Goal: Task Accomplishment & Management: Manage account settings

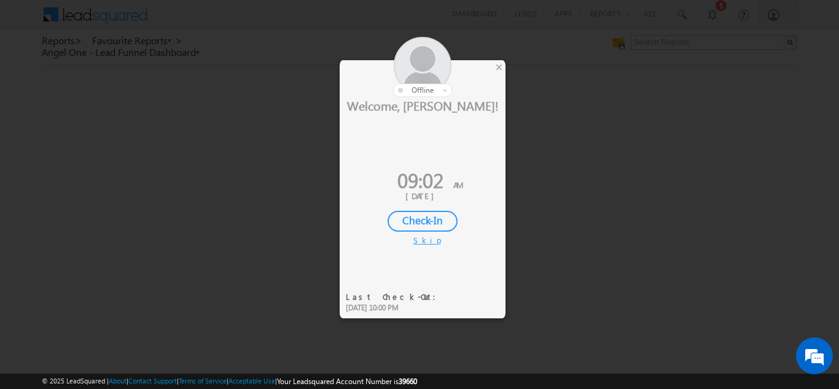
click at [423, 219] on div "Check-In" at bounding box center [423, 221] width 70 height 21
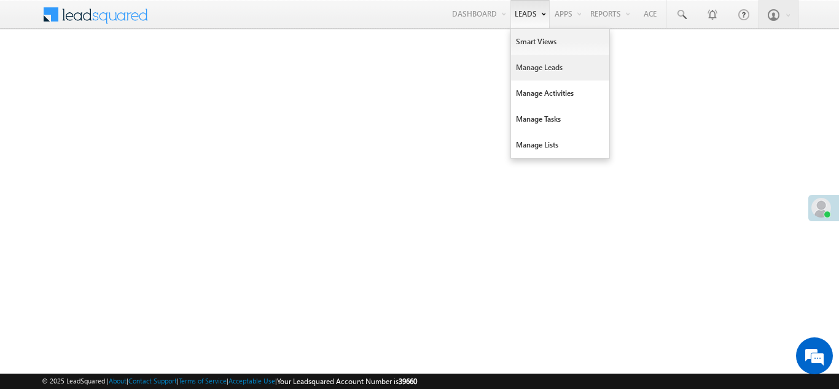
click at [528, 69] on link "Manage Leads" at bounding box center [560, 68] width 98 height 26
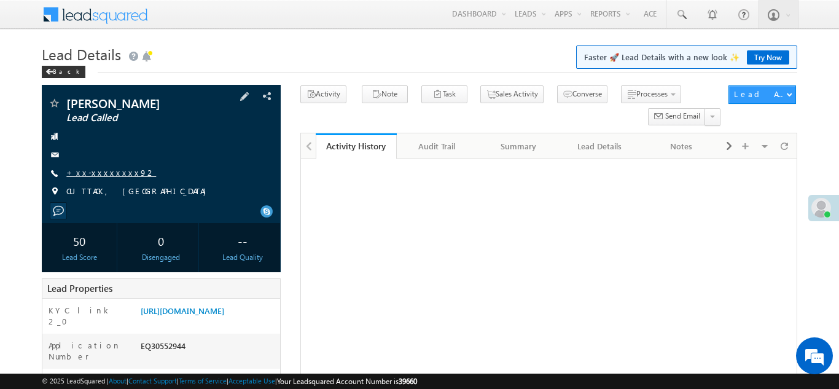
click at [102, 169] on link "+xx-xxxxxxxx92" at bounding box center [111, 172] width 90 height 10
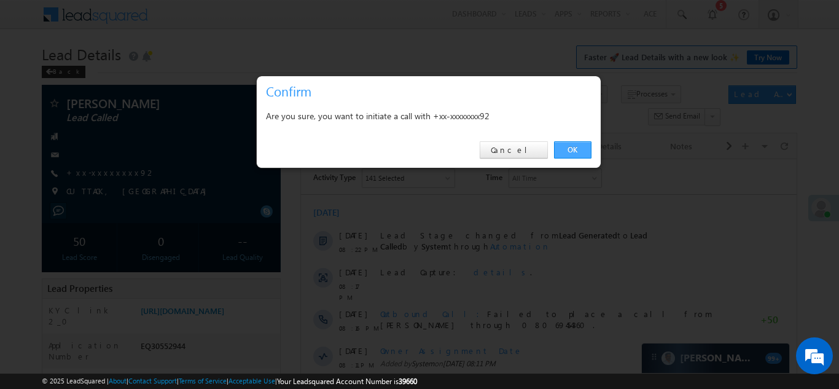
click at [577, 147] on link "OK" at bounding box center [572, 149] width 37 height 17
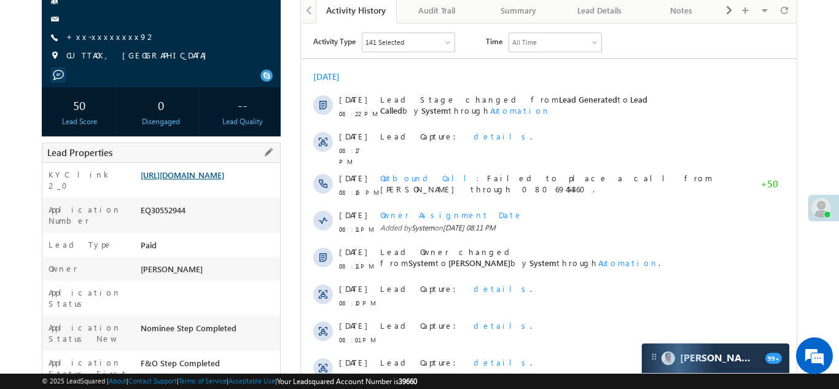
scroll to position [202, 0]
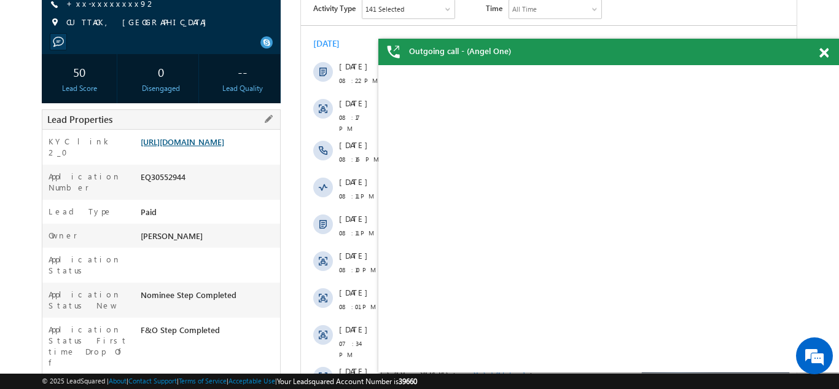
click at [198, 147] on link "https://angelbroking1-pk3em7sa.customui-test.leadsquared.com?leadId=a7884d85-b6…" at bounding box center [183, 141] width 84 height 10
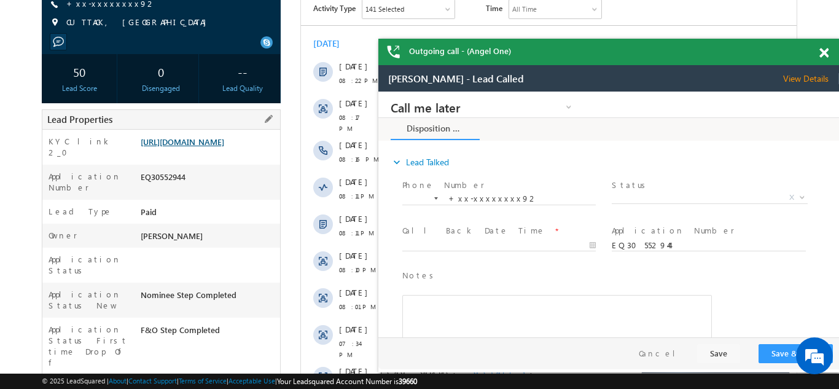
scroll to position [0, 0]
click at [189, 147] on link "https://angelbroking1-pk3em7sa.customui-test.leadsquared.com?leadId=a7884d85-b6…" at bounding box center [183, 141] width 84 height 10
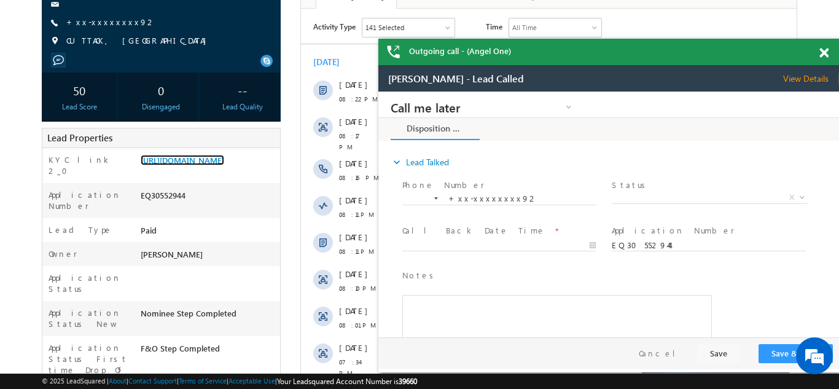
scroll to position [183, 0]
click at [825, 49] on span at bounding box center [824, 53] width 9 height 10
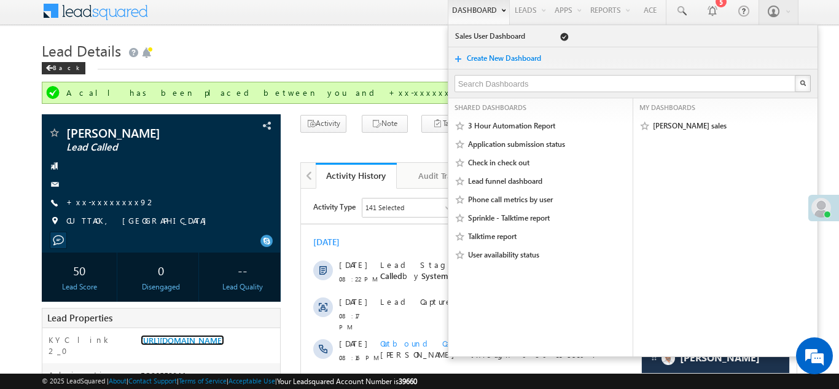
scroll to position [0, 0]
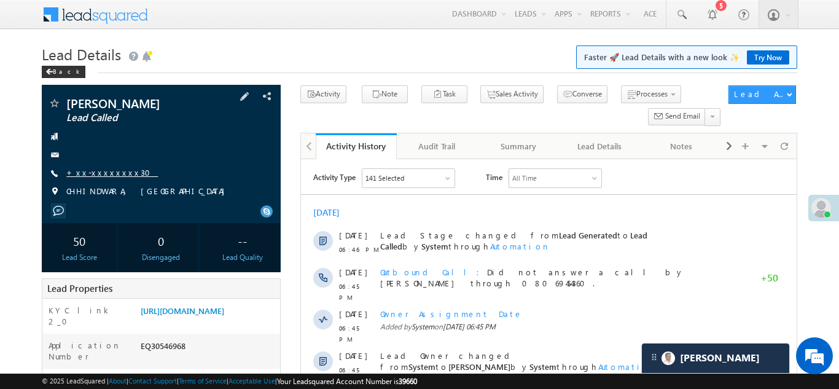
click at [101, 173] on link "+xx-xxxxxxxx30" at bounding box center [112, 172] width 92 height 10
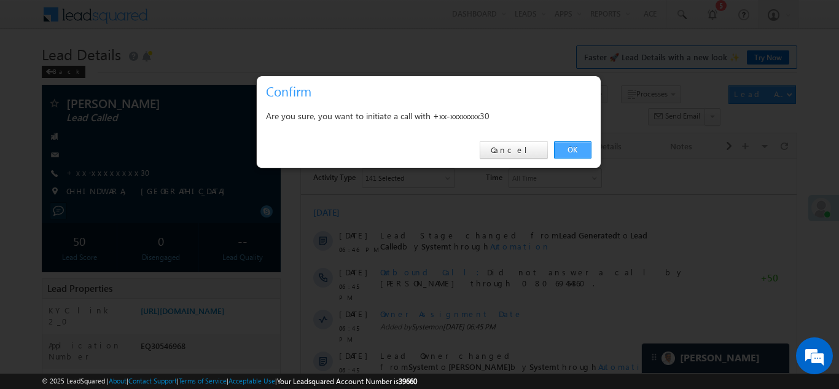
click at [575, 149] on link "OK" at bounding box center [572, 149] width 37 height 17
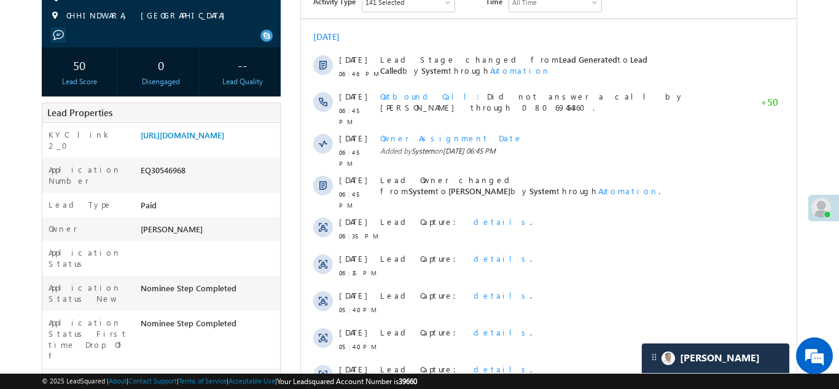
scroll to position [184, 0]
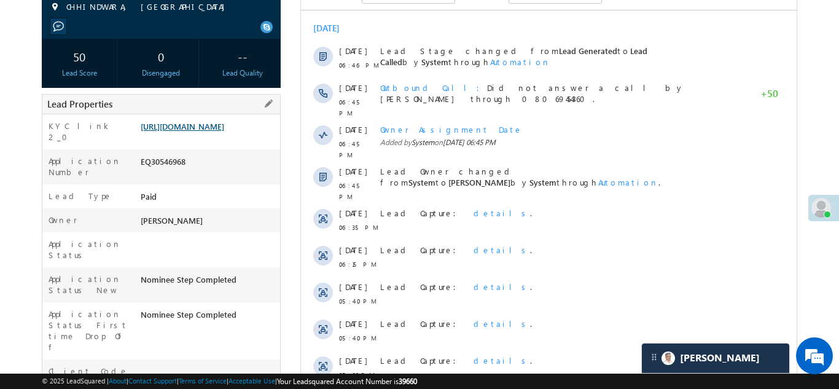
click at [204, 130] on link "https://angelbroking1-pk3em7sa.customui-test.leadsquared.com?leadId=695753a2-b0…" at bounding box center [183, 126] width 84 height 10
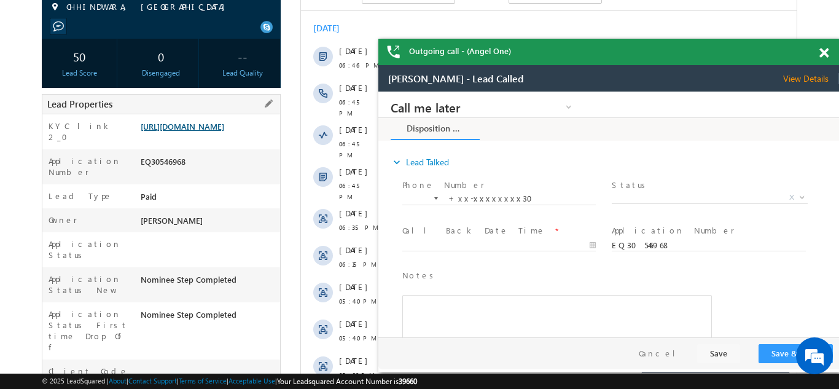
scroll to position [0, 0]
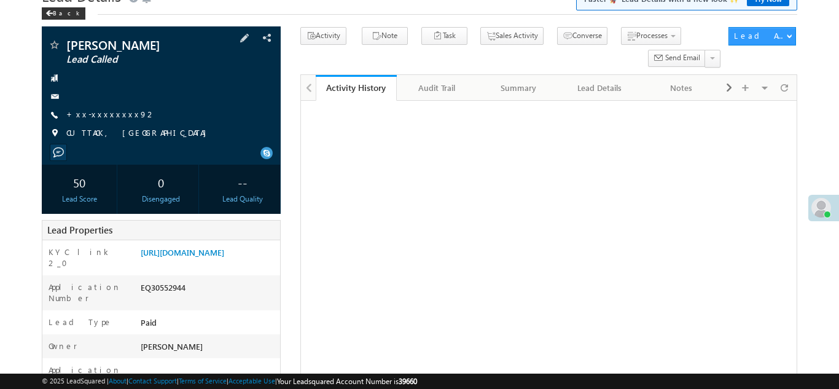
scroll to position [135, 0]
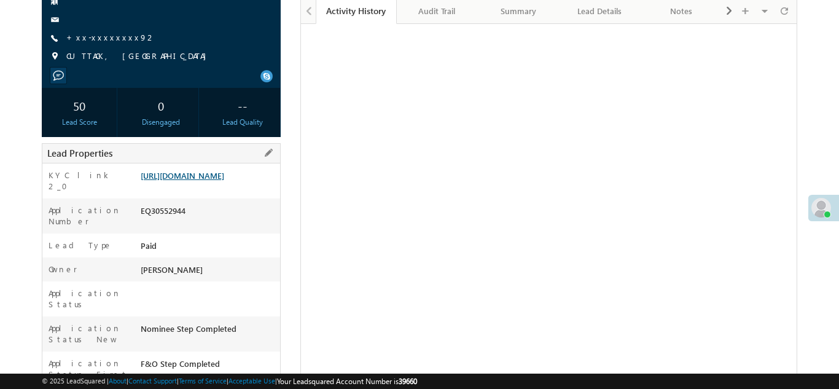
click at [198, 181] on link "[URL][DOMAIN_NAME]" at bounding box center [183, 175] width 84 height 10
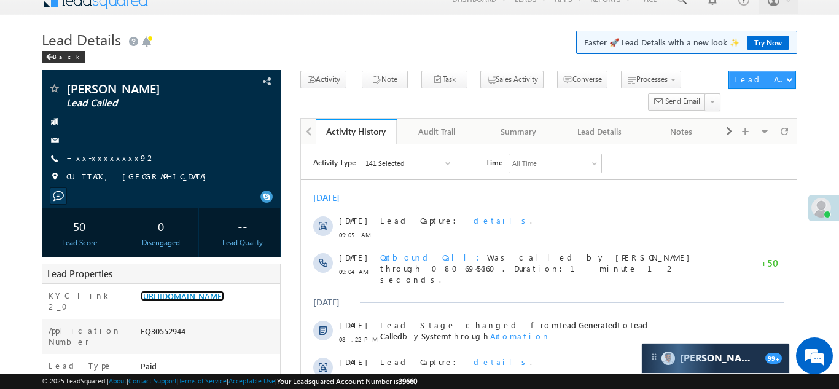
scroll to position [0, 0]
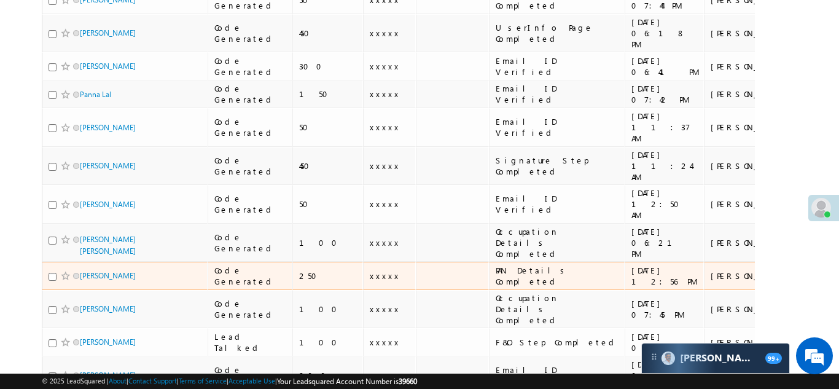
scroll to position [241, 0]
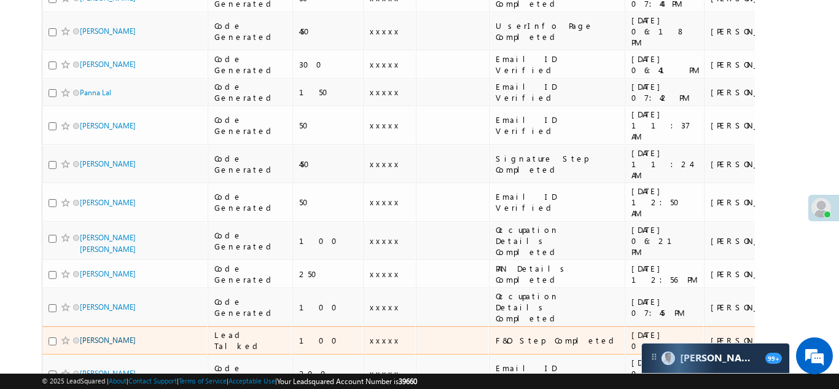
click at [101, 335] on link "[PERSON_NAME]" at bounding box center [108, 339] width 56 height 9
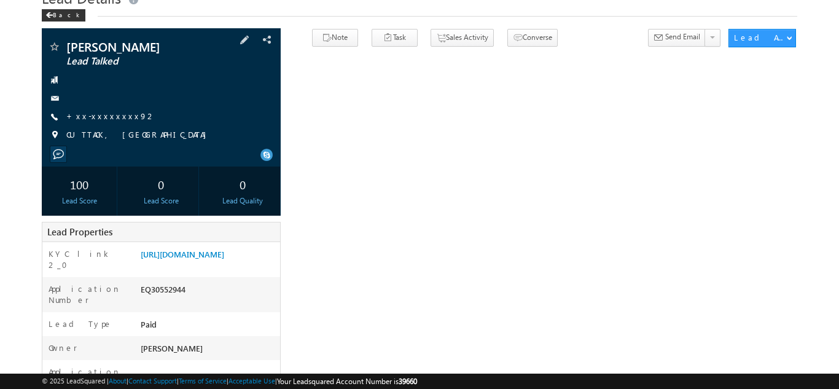
scroll to position [92, 0]
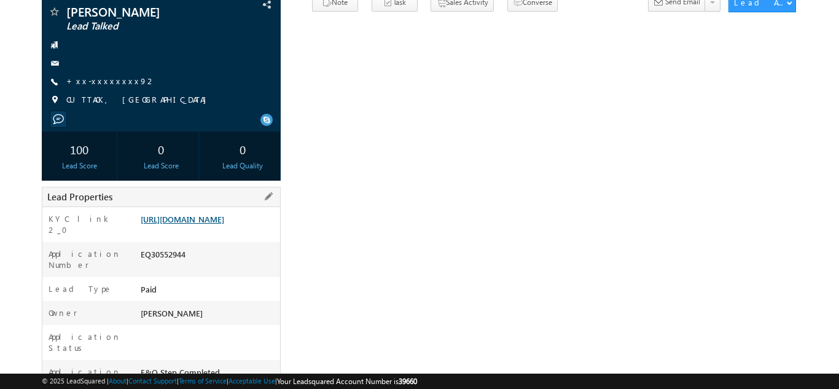
click at [211, 224] on link "https://angelbroking1-pk3em7sa.customui-test.leadsquared.com?leadId=a7884d85-b6…" at bounding box center [183, 219] width 84 height 10
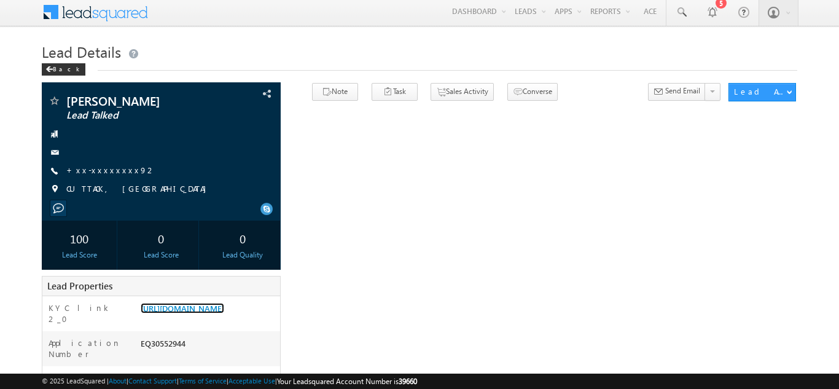
scroll to position [0, 0]
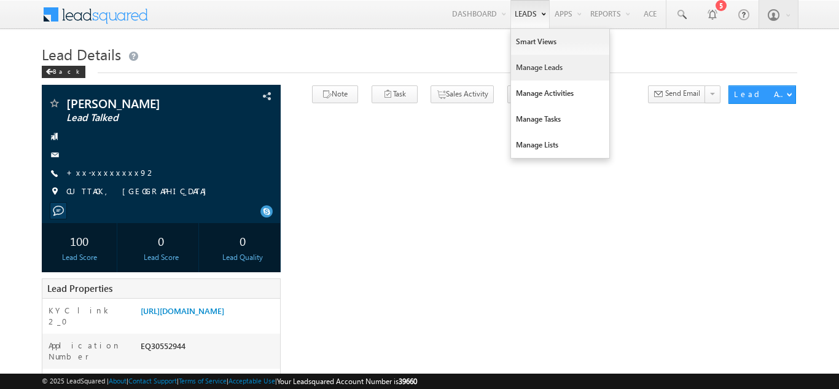
click at [544, 73] on link "Manage Leads" at bounding box center [560, 68] width 98 height 26
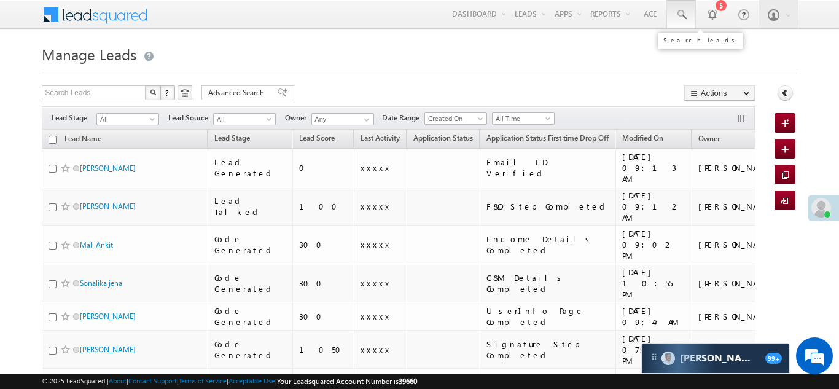
click at [679, 10] on span at bounding box center [681, 15] width 12 height 12
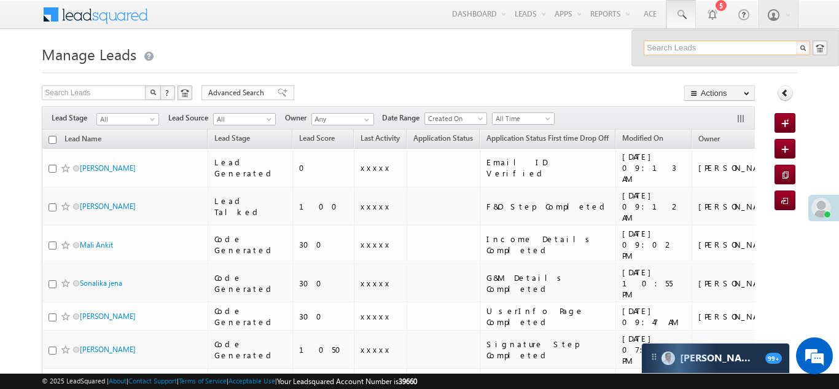
paste input "EQ29936655"
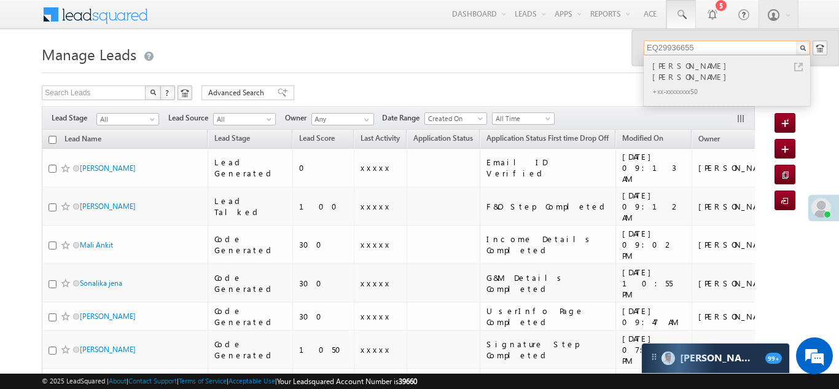
type input "EQ29936655"
click at [657, 63] on div "Smit Ayar" at bounding box center [732, 71] width 165 height 25
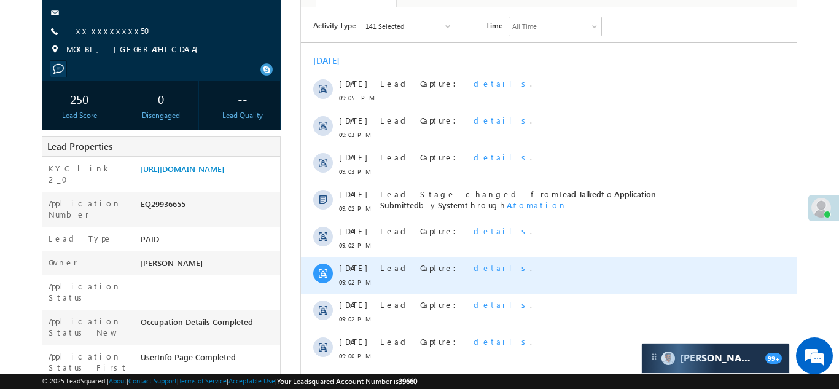
scroll to position [188, 0]
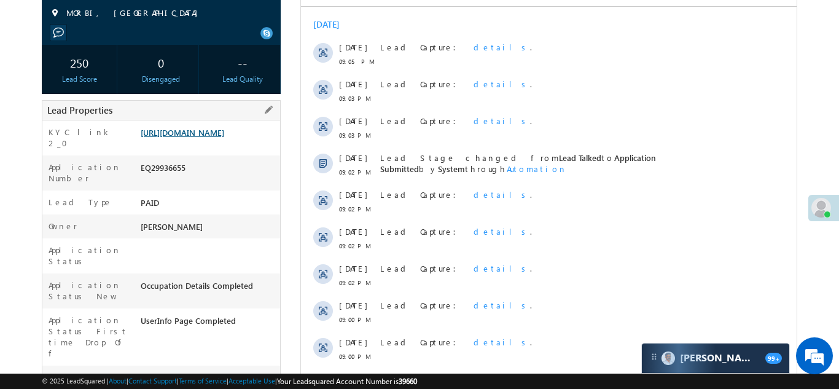
click at [207, 135] on link "https://angelbroking1-pk3em7sa.customui-test.leadsquared.com?leadId=2ce5de0a-0e…" at bounding box center [183, 132] width 84 height 10
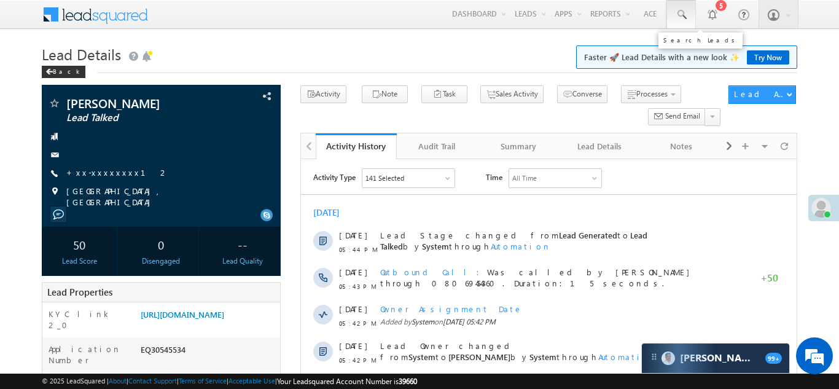
click at [681, 17] on span at bounding box center [681, 15] width 12 height 12
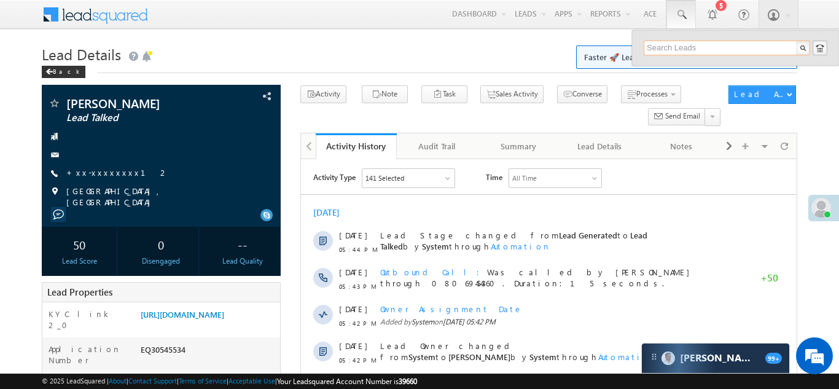
paste input "EQ30250574"
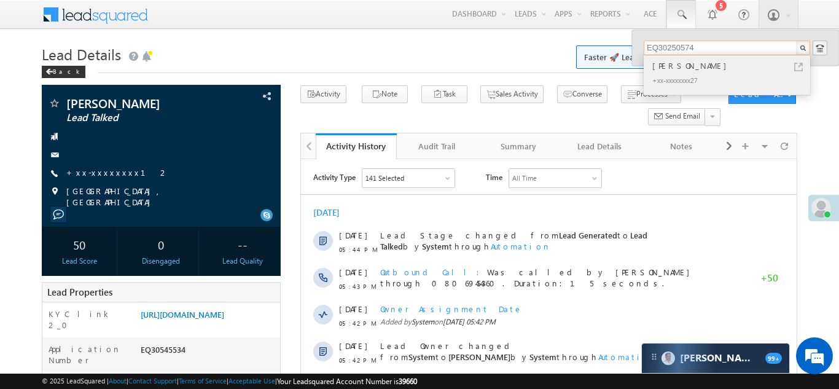
type input "EQ30250574"
click at [659, 61] on div "Junaid Ali" at bounding box center [732, 66] width 165 height 14
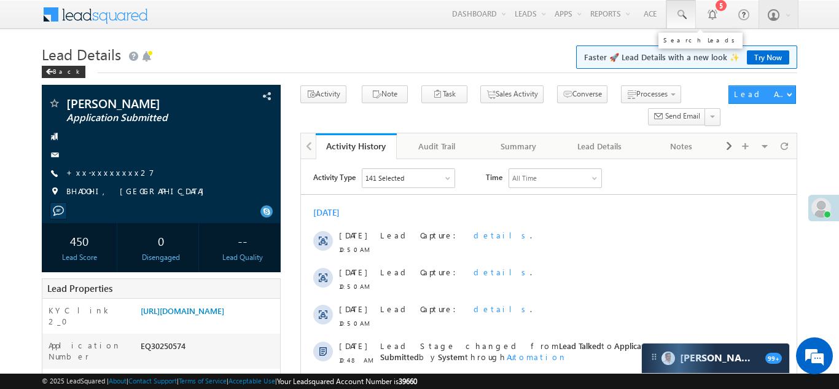
click at [674, 15] on link at bounding box center [681, 14] width 29 height 28
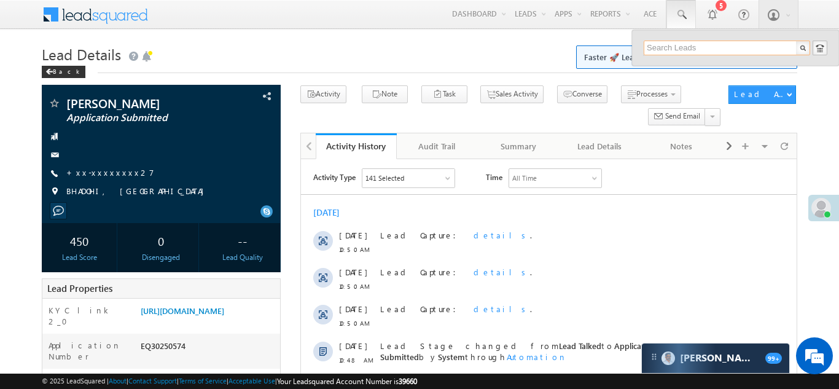
paste input "EQ28597444"
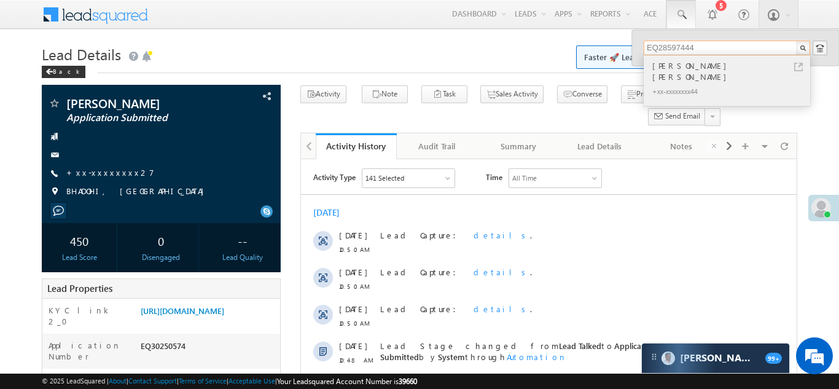
type input "EQ28597444"
click at [687, 84] on div "+xx-xxxxxxxx44" at bounding box center [732, 91] width 165 height 15
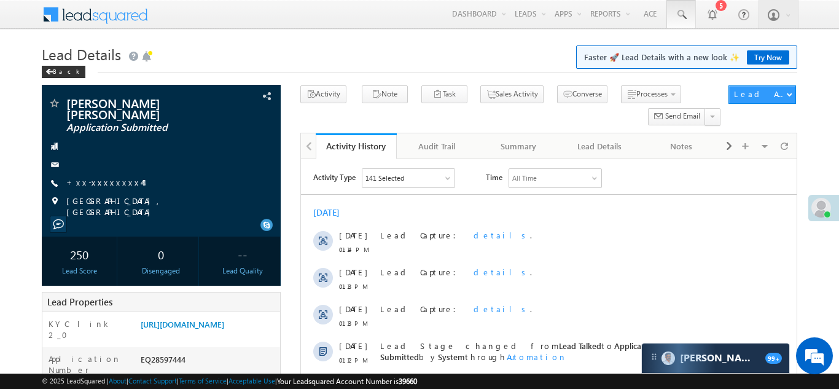
click at [678, 7] on link at bounding box center [681, 14] width 29 height 28
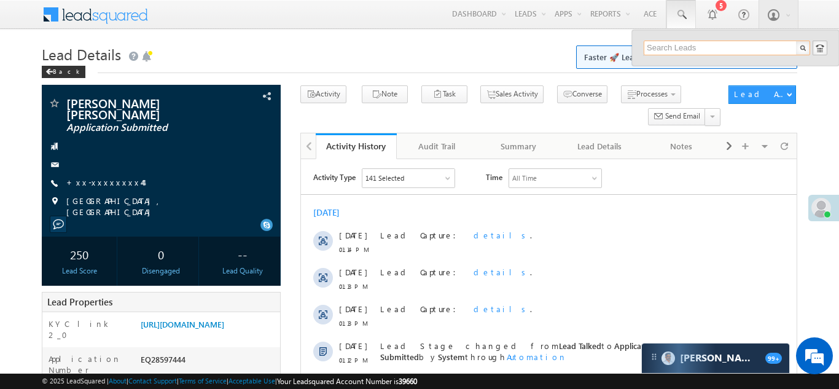
paste input "EQ30524672"
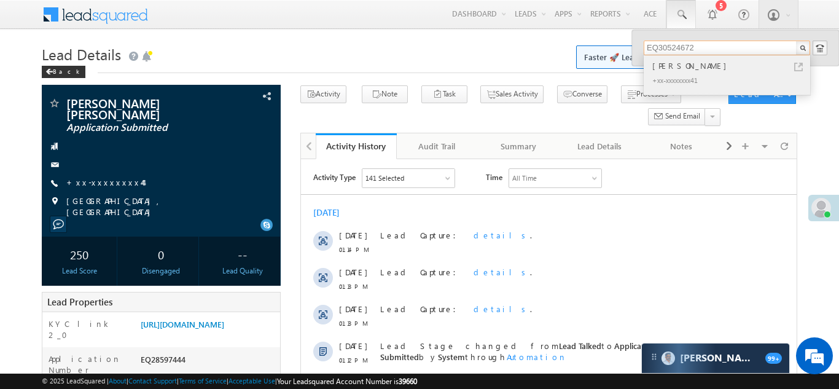
type input "EQ30524672"
click at [657, 74] on div "+xx-xxxxxxxx41" at bounding box center [732, 80] width 165 height 15
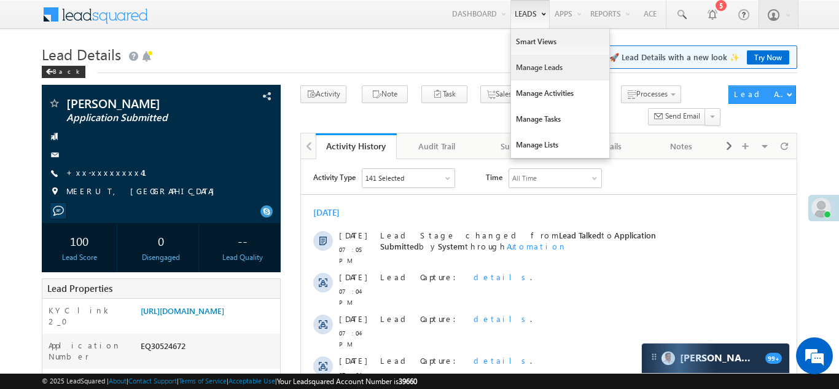
click at [522, 67] on link "Manage Leads" at bounding box center [560, 68] width 98 height 26
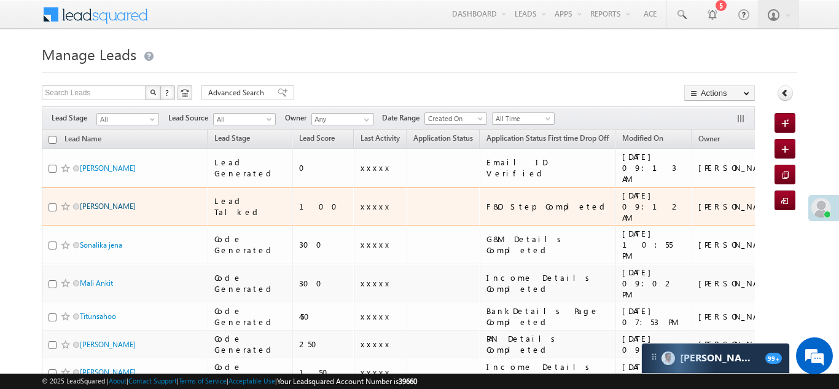
click at [102, 202] on link "[PERSON_NAME]" at bounding box center [108, 206] width 56 height 9
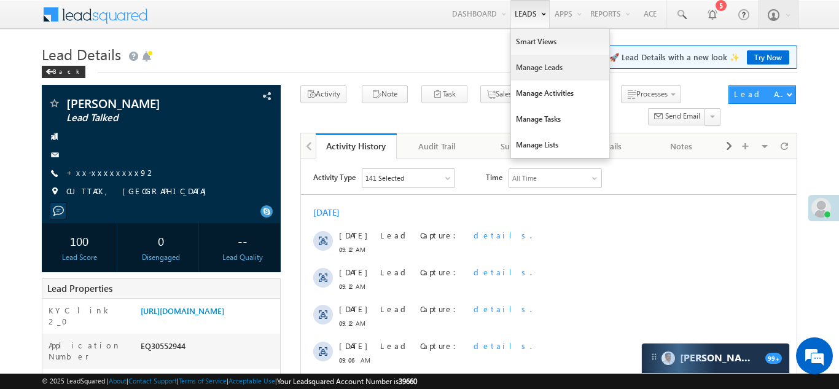
click at [528, 66] on link "Manage Leads" at bounding box center [560, 68] width 98 height 26
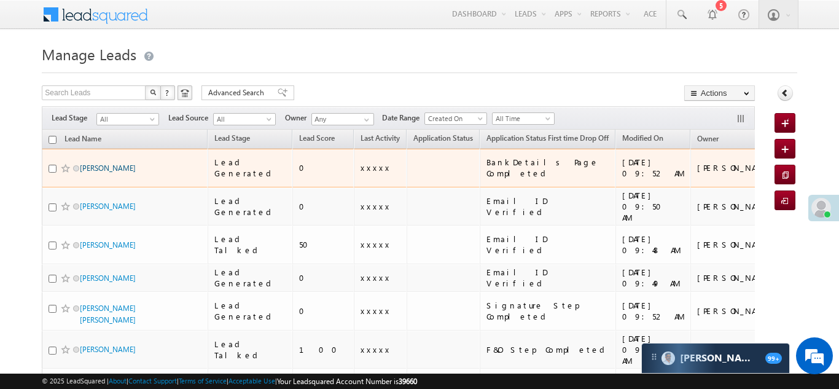
click at [98, 165] on link "Sangepu Sanjeevulu" at bounding box center [108, 167] width 56 height 9
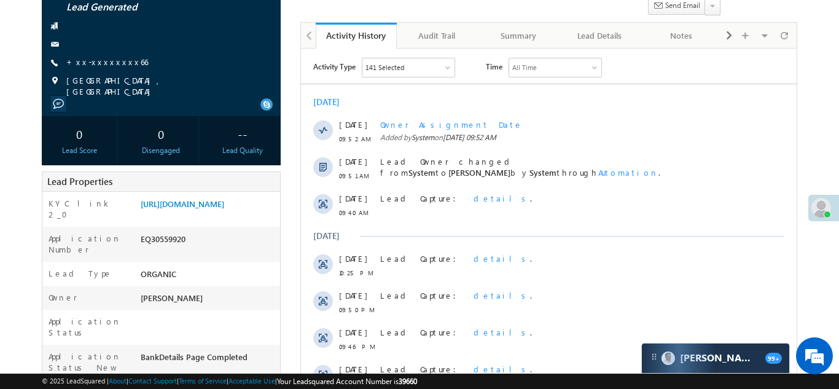
scroll to position [125, 0]
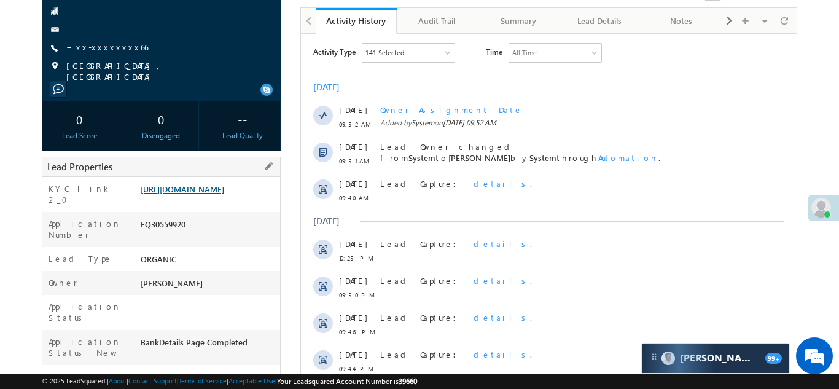
click at [200, 192] on link "https://angelbroking1-pk3em7sa.customui-test.leadsquared.com?leadId=a8b83100-45…" at bounding box center [183, 189] width 84 height 10
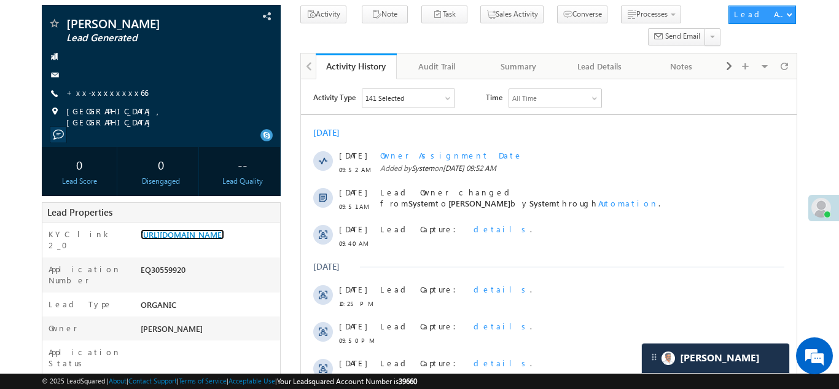
scroll to position [0, 0]
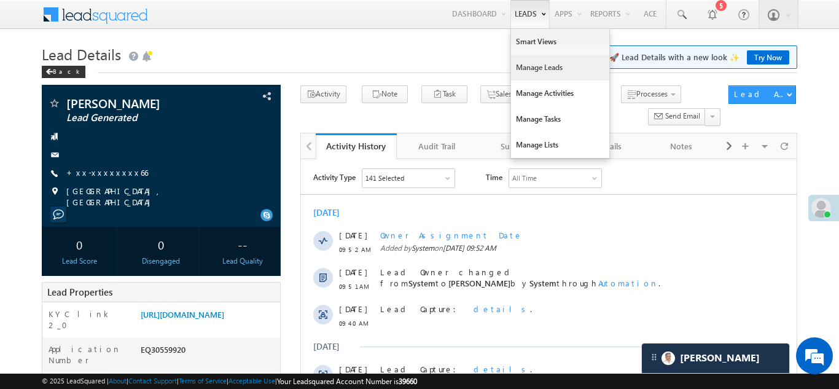
click at [528, 69] on link "Manage Leads" at bounding box center [560, 68] width 98 height 26
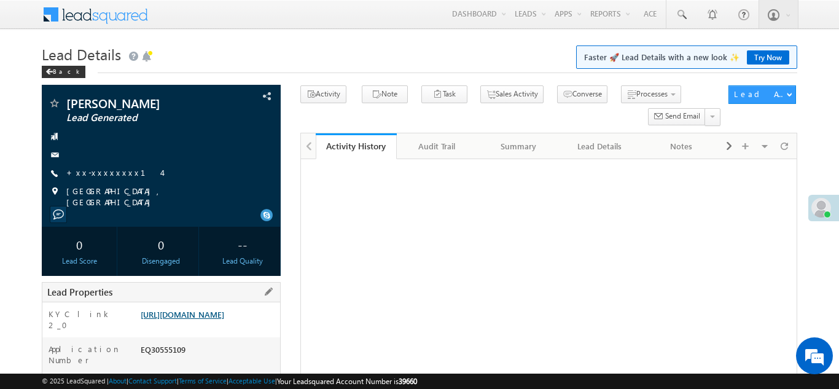
scroll to position [161, 0]
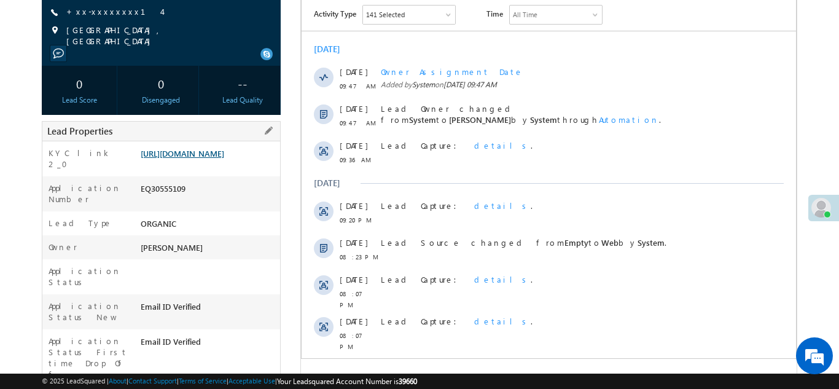
click at [202, 159] on link "https://angelbroking1-pk3em7sa.customui-test.leadsquared.com?leadId=778a0de4-9d…" at bounding box center [183, 153] width 84 height 10
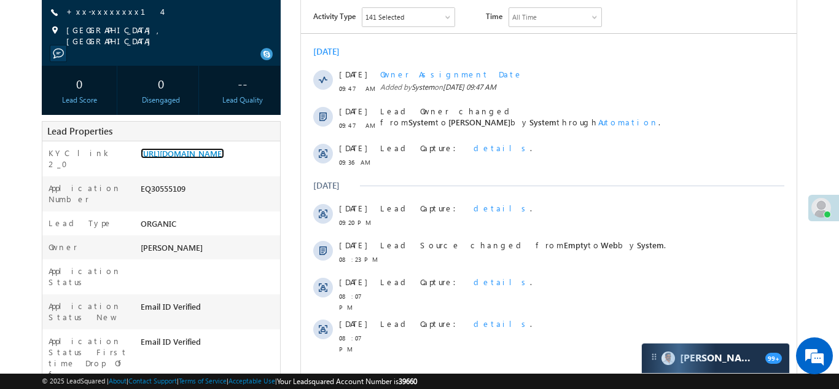
scroll to position [0, 0]
click at [109, 13] on link "+xx-xxxxxxxx14" at bounding box center [113, 11] width 95 height 10
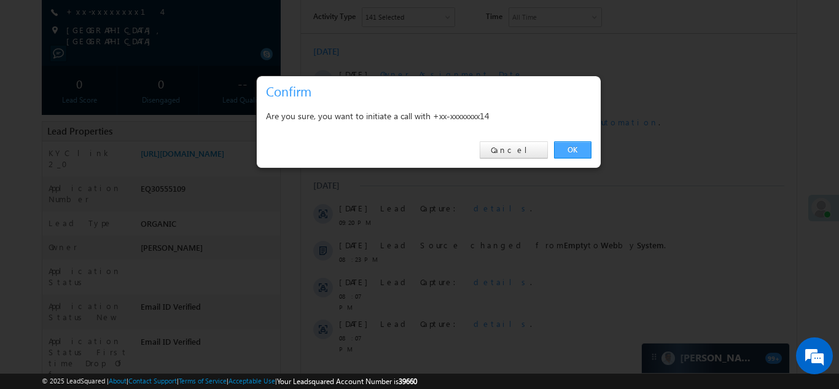
click at [576, 150] on link "OK" at bounding box center [572, 149] width 37 height 17
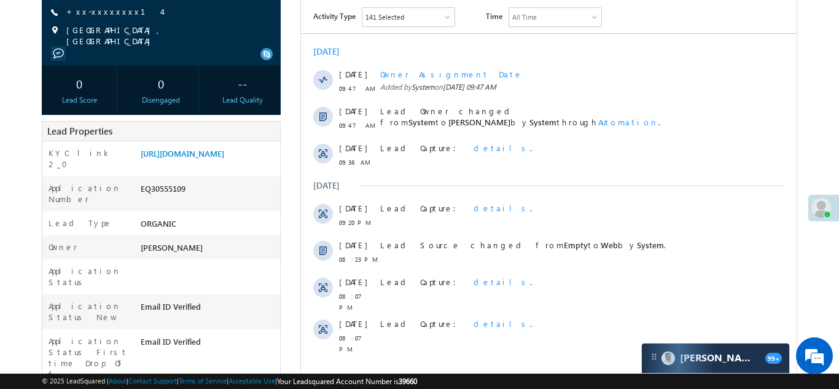
scroll to position [194, 0]
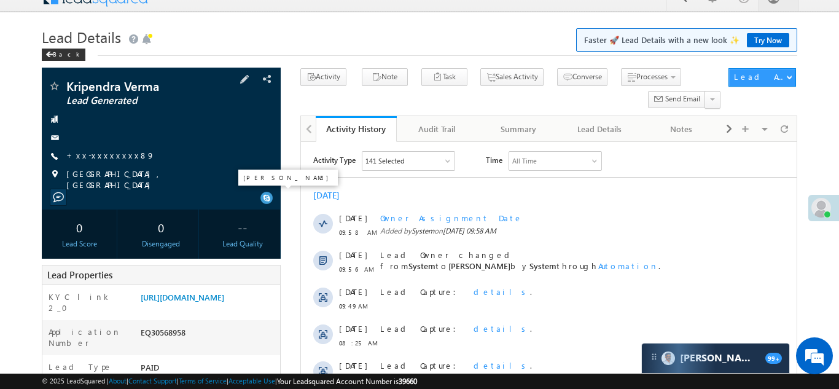
scroll to position [49, 0]
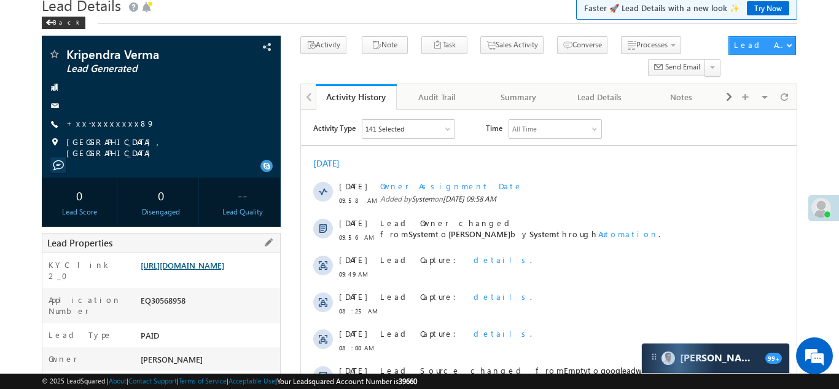
click at [200, 269] on link "https://angelbroking1-pk3em7sa.customui-test.leadsquared.com?leadId=595f77c9-92…" at bounding box center [183, 265] width 84 height 10
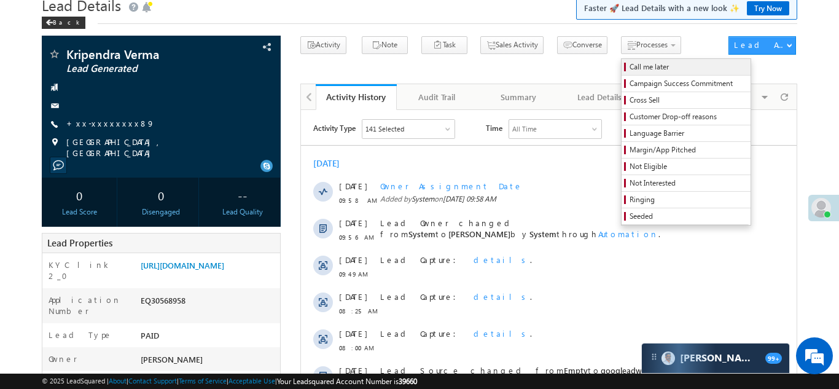
click at [630, 71] on span "Call me later" at bounding box center [688, 66] width 117 height 11
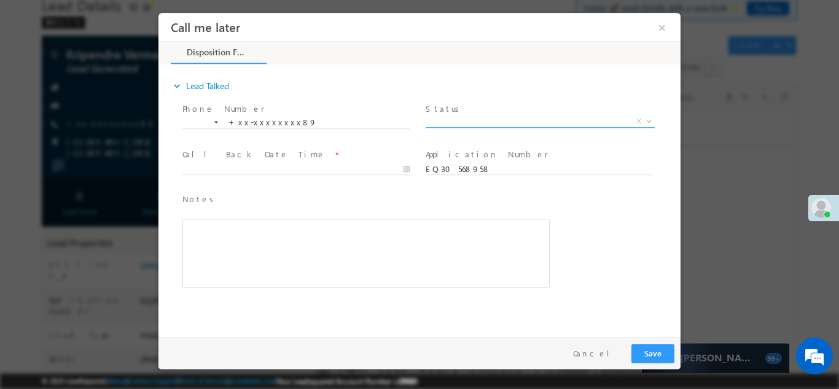
click at [447, 121] on span "X" at bounding box center [540, 121] width 229 height 12
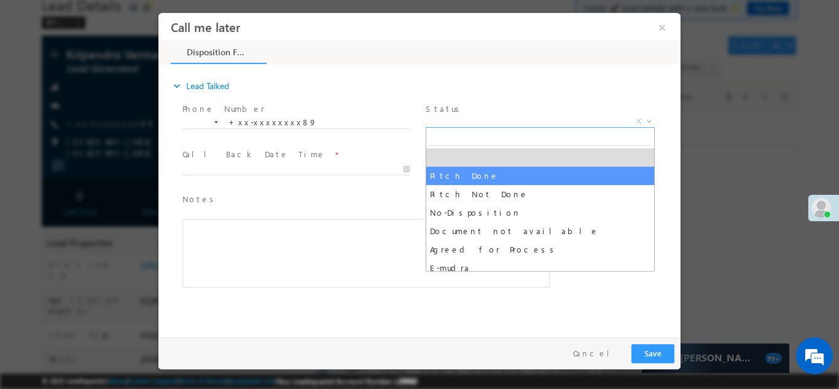
select select "Pitch Done"
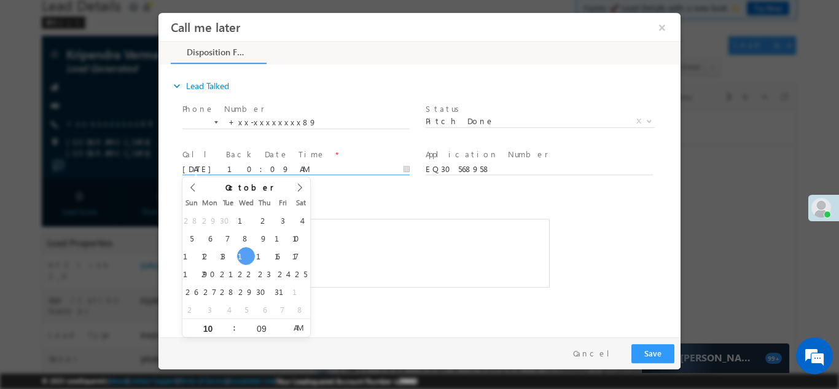
click at [240, 163] on input "10/15/25 10:09 AM" at bounding box center [295, 169] width 227 height 12
type input "10/16/25 10:09 AM"
click at [356, 237] on div "Rich Text Editor, 40788eee-0fb2-11ec-a811-0adc8a9d82c2__tab1__section1__Notes__…" at bounding box center [365, 252] width 367 height 69
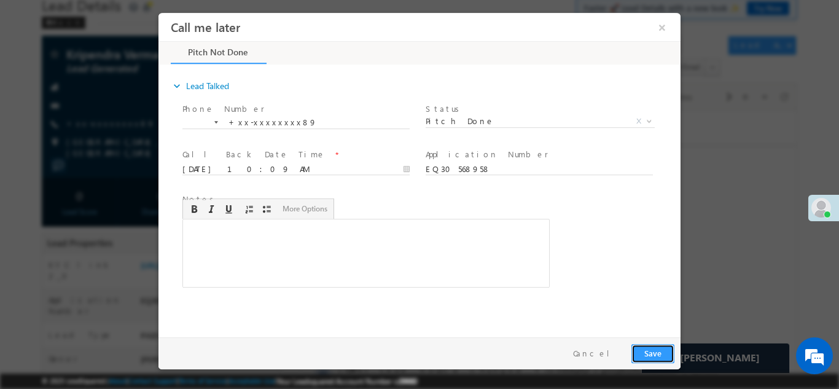
click at [654, 351] on button "Save" at bounding box center [653, 352] width 43 height 19
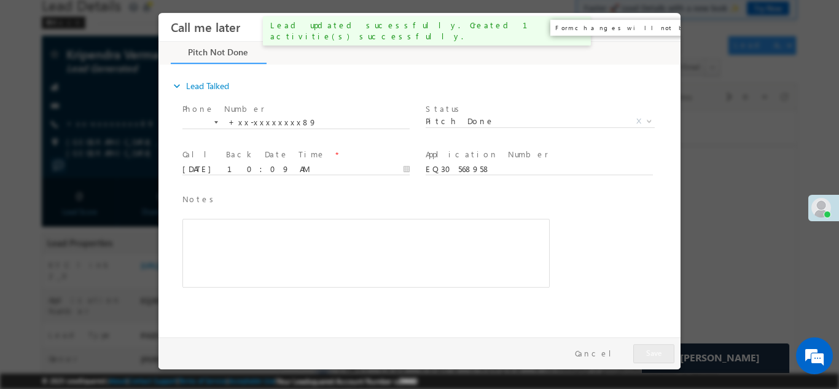
click at [661, 25] on button "×" at bounding box center [662, 26] width 21 height 23
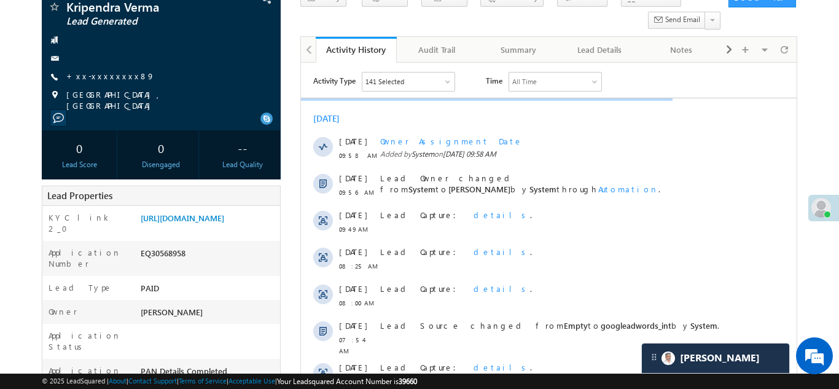
scroll to position [122, 0]
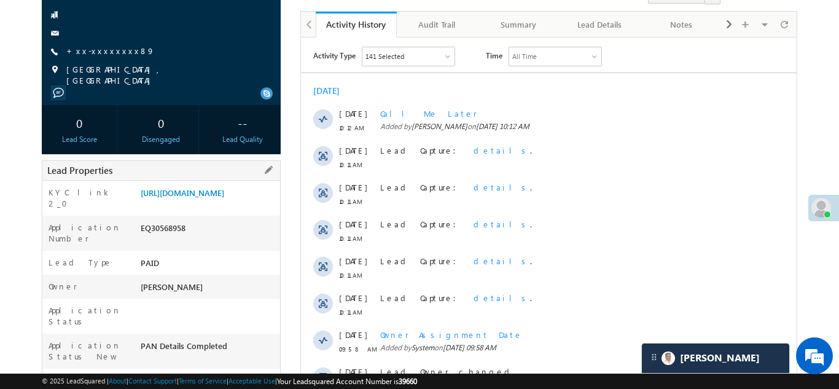
copy div "EQ30568958"
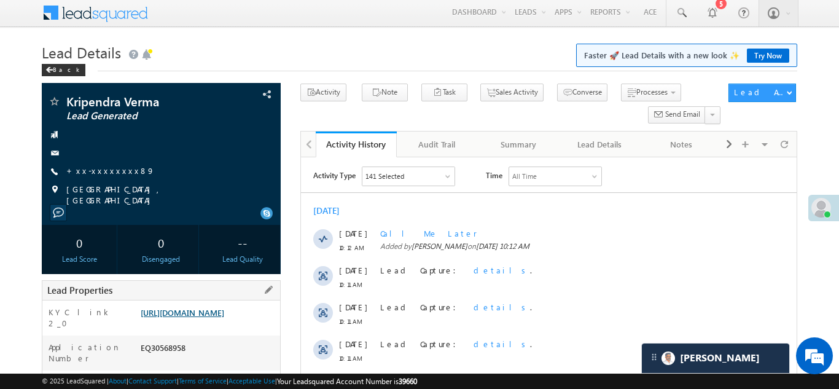
scroll to position [6, 0]
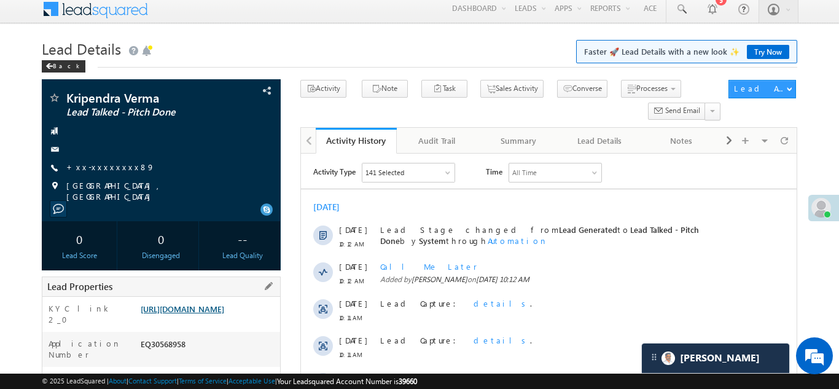
click at [194, 314] on link "https://angelbroking1-pk3em7sa.customui-test.leadsquared.com?leadId=595f77c9-92…" at bounding box center [183, 309] width 84 height 10
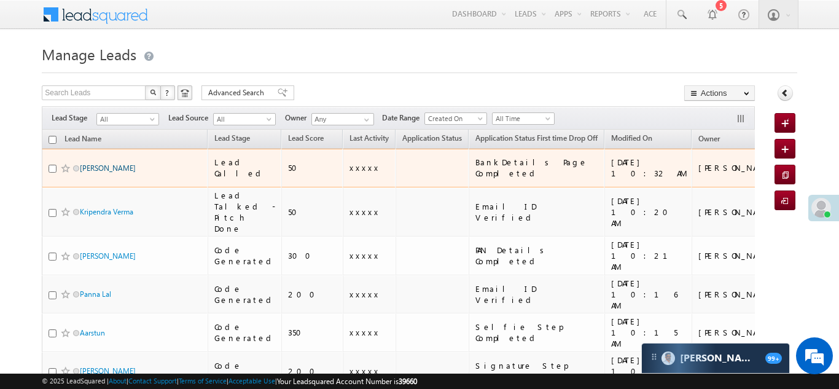
click at [112, 163] on link "[PERSON_NAME]" at bounding box center [108, 167] width 56 height 9
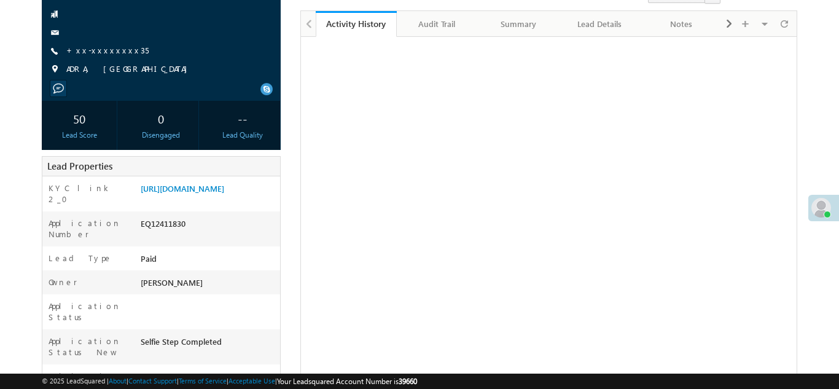
scroll to position [125, 0]
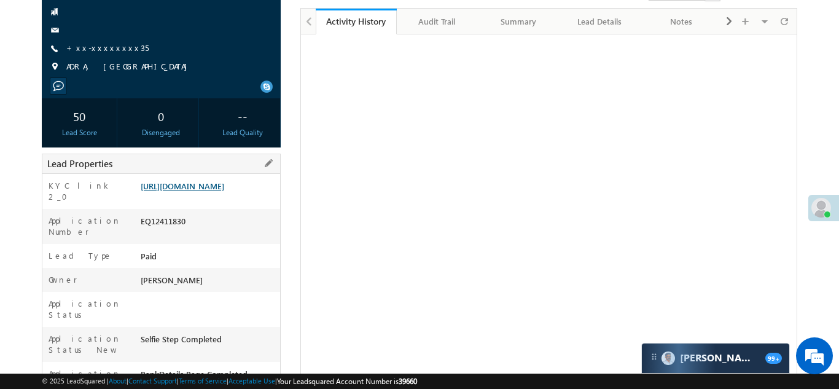
click at [197, 191] on link "https://angelbroking1-pk3em7sa.customui-test.leadsquared.com?leadId=d772a2db-9a…" at bounding box center [183, 186] width 84 height 10
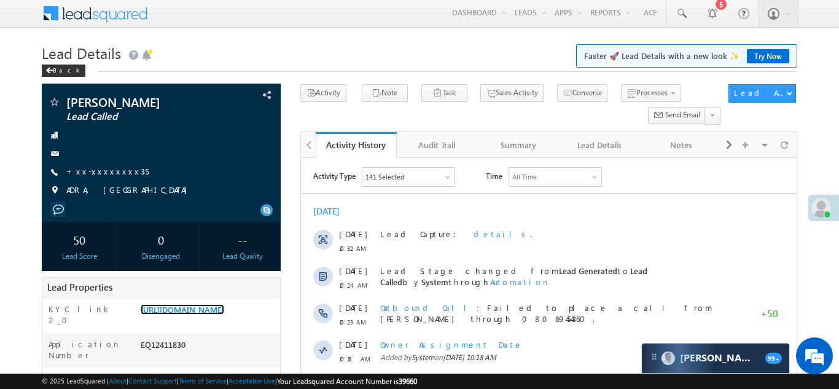
scroll to position [0, 0]
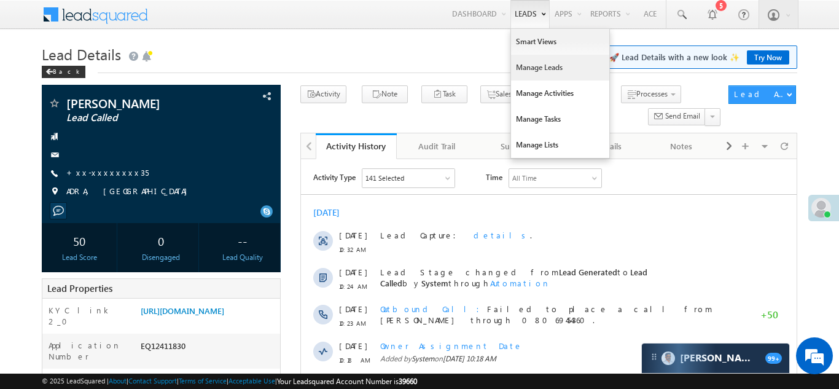
click at [528, 65] on link "Manage Leads" at bounding box center [560, 68] width 98 height 26
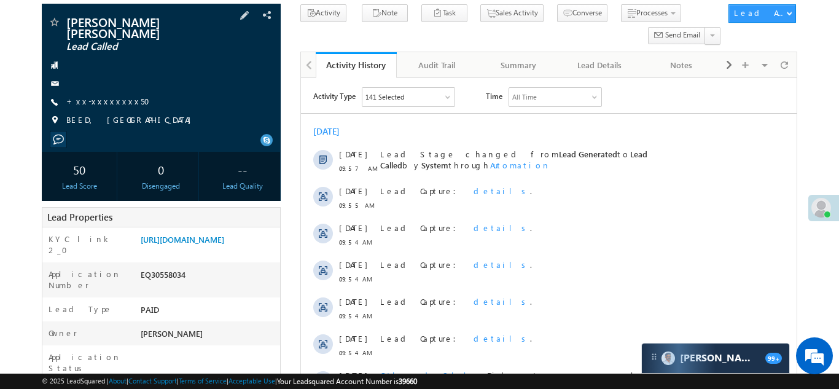
scroll to position [95, 0]
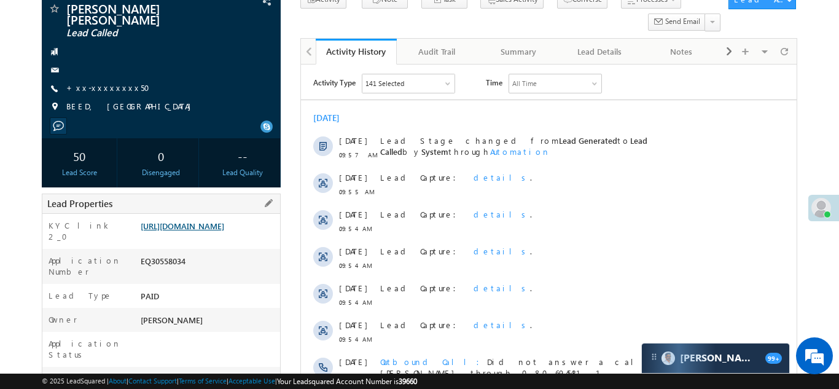
click at [203, 224] on link "https://angelbroking1-pk3em7sa.customui-test.leadsquared.com?leadId=1d5da2c1-87…" at bounding box center [183, 226] width 84 height 10
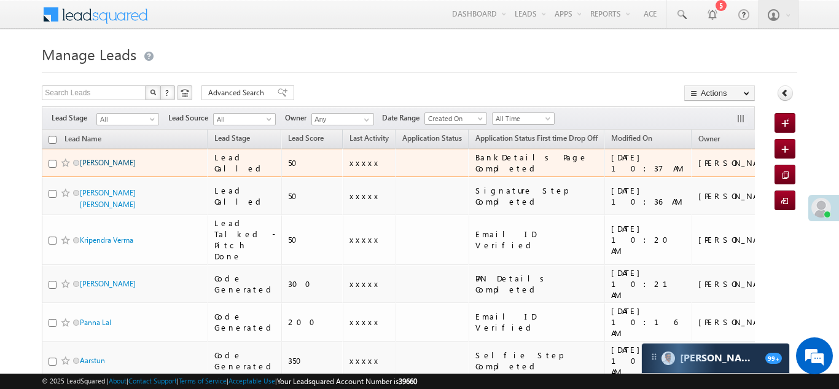
click at [117, 159] on link "[PERSON_NAME]" at bounding box center [108, 162] width 56 height 9
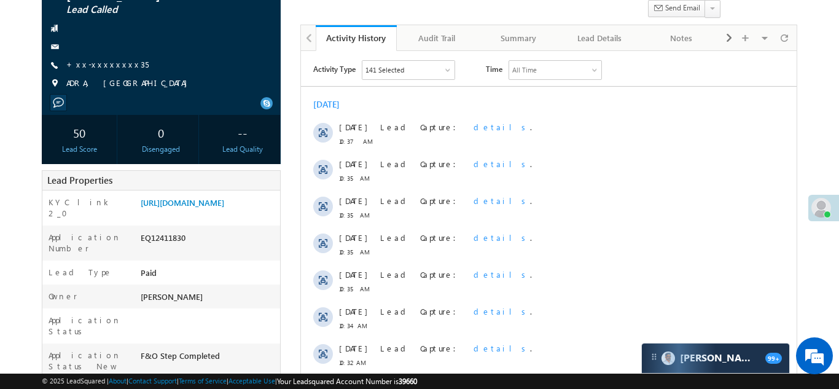
scroll to position [146, 0]
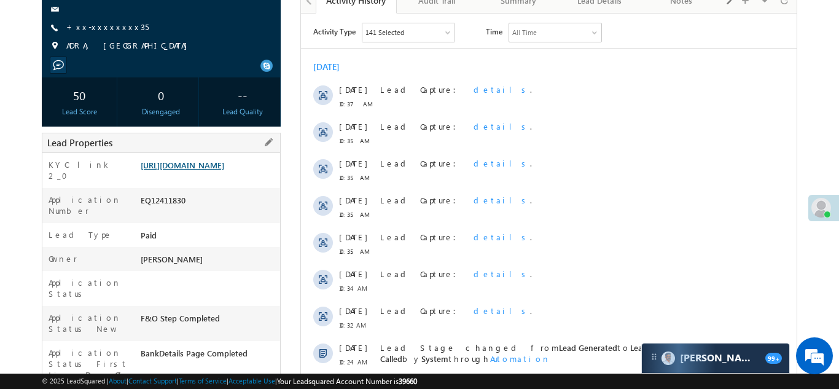
click at [211, 170] on link "[URL][DOMAIN_NAME]" at bounding box center [183, 165] width 84 height 10
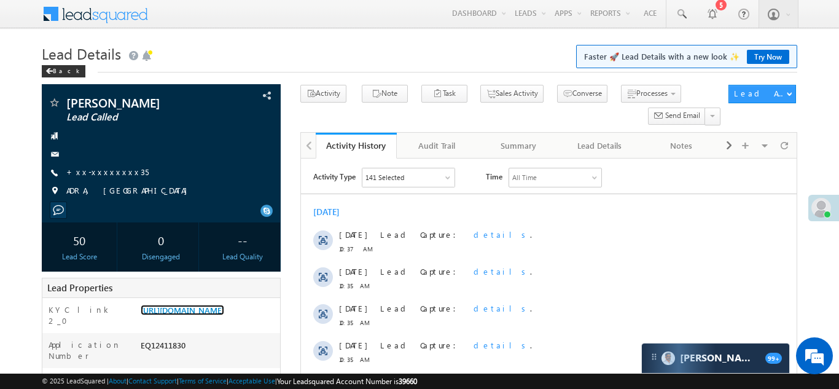
scroll to position [0, 0]
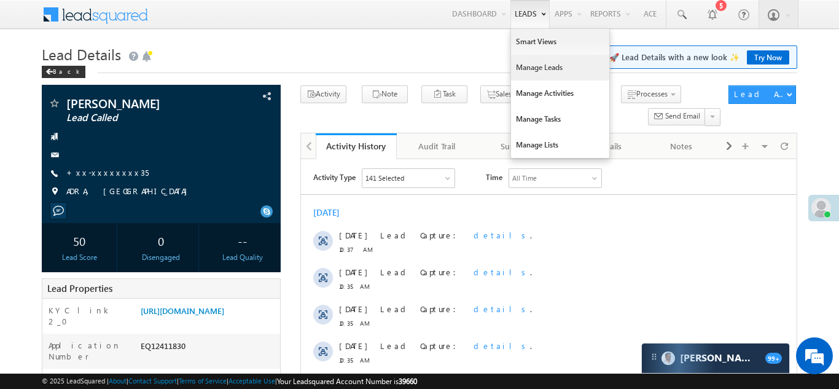
click at [521, 71] on link "Manage Leads" at bounding box center [560, 68] width 98 height 26
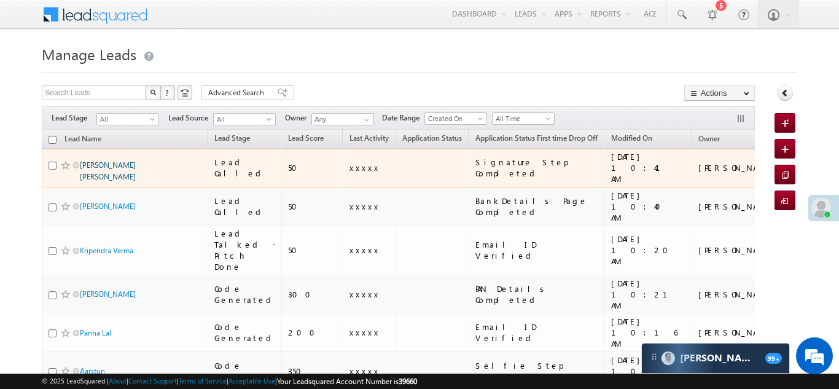
click at [108, 160] on link "[PERSON_NAME] [PERSON_NAME]" at bounding box center [108, 170] width 56 height 21
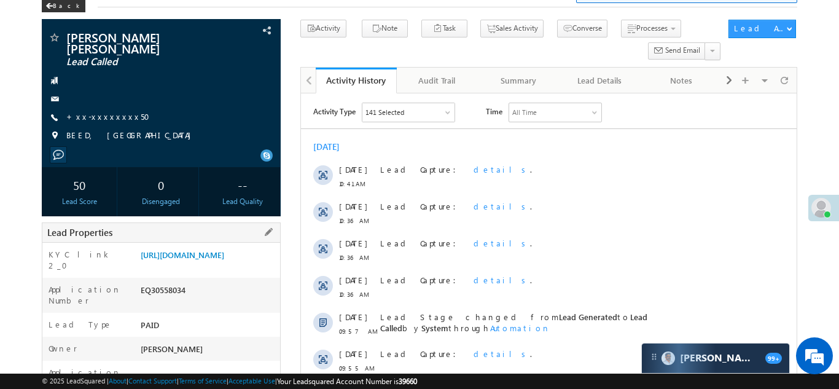
scroll to position [50, 0]
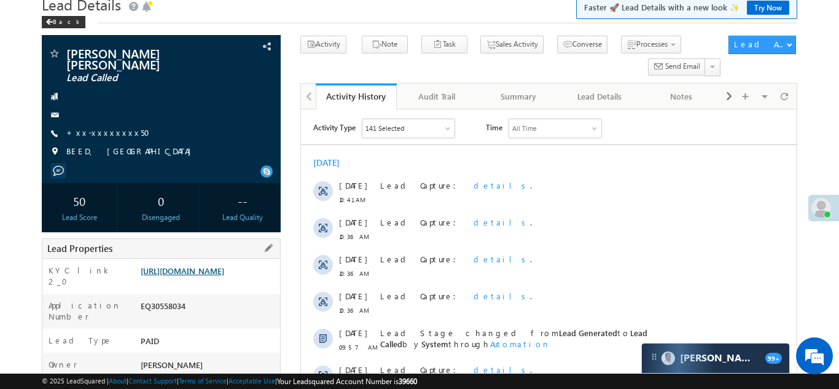
click at [200, 270] on link "https://angelbroking1-pk3em7sa.customui-test.leadsquared.com?leadId=1d5da2c1-87…" at bounding box center [183, 270] width 84 height 10
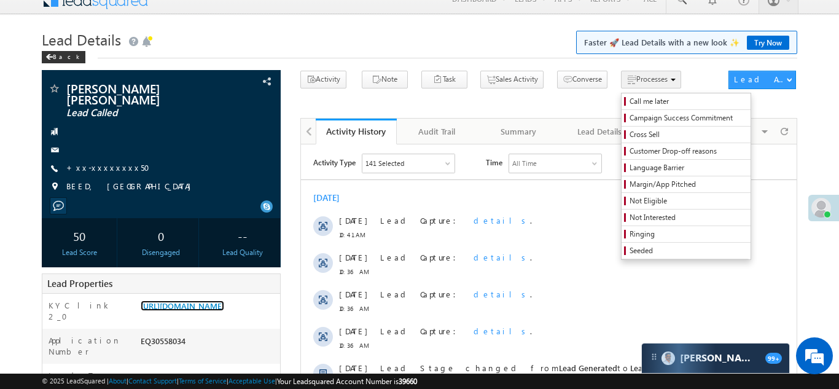
scroll to position [0, 0]
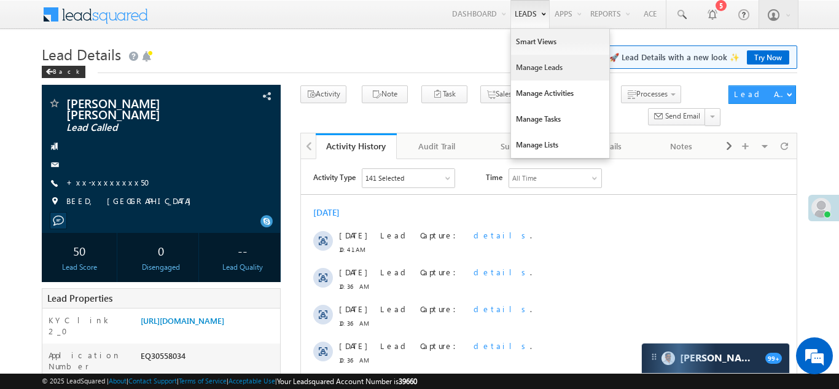
click at [539, 63] on link "Manage Leads" at bounding box center [560, 68] width 98 height 26
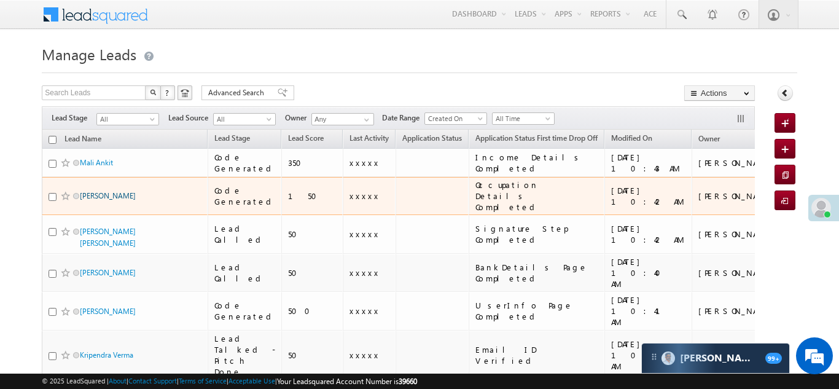
click at [93, 191] on link "Samar Das" at bounding box center [108, 195] width 56 height 9
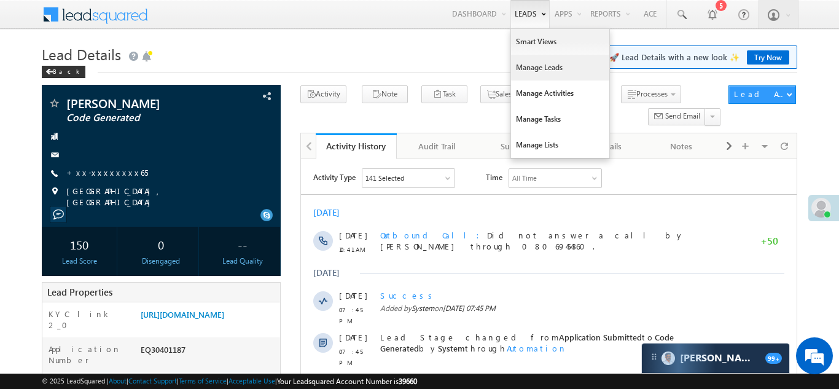
click at [522, 65] on link "Manage Leads" at bounding box center [560, 68] width 98 height 26
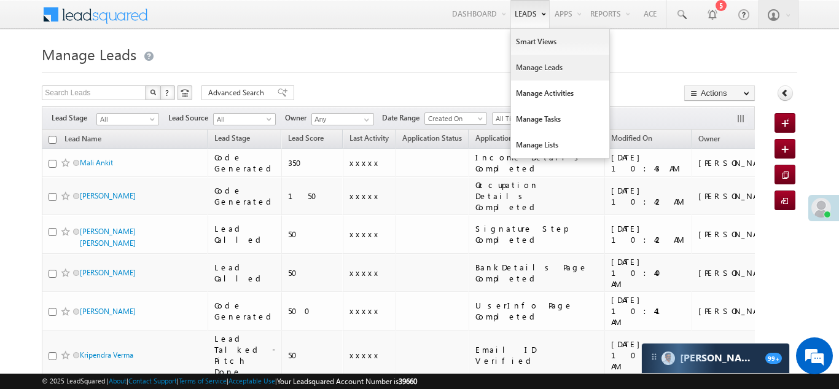
click at [522, 63] on link "Manage Leads" at bounding box center [560, 68] width 98 height 26
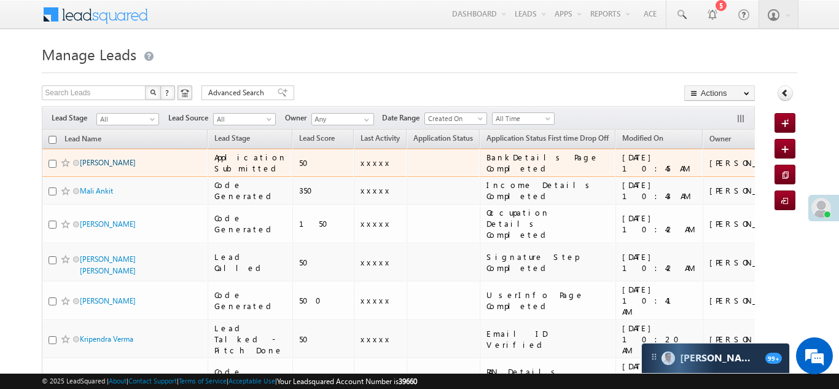
click at [121, 159] on link "[PERSON_NAME]" at bounding box center [108, 162] width 56 height 9
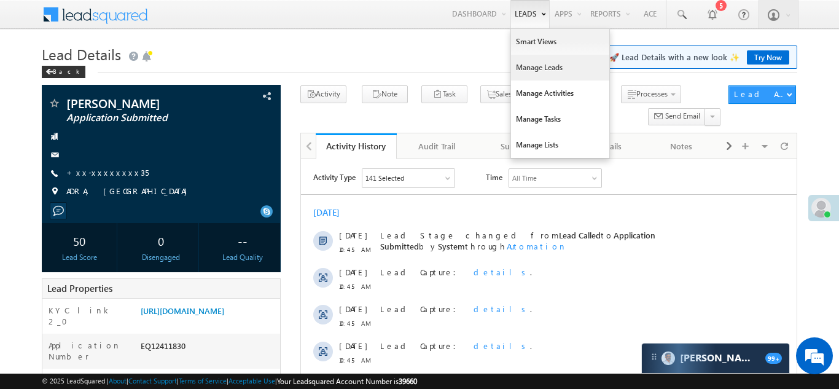
click at [535, 62] on link "Manage Leads" at bounding box center [560, 68] width 98 height 26
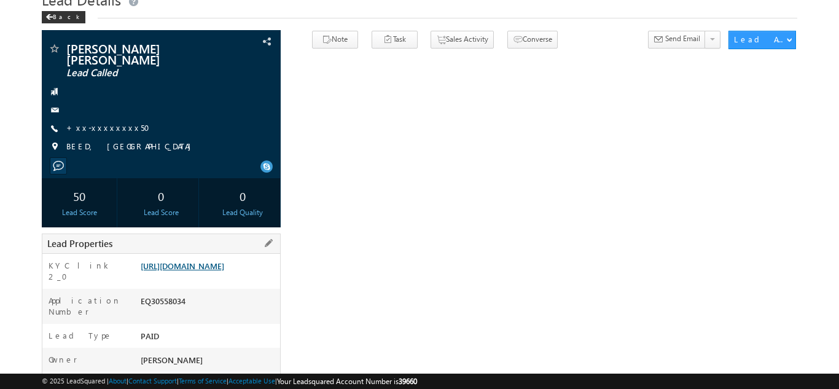
scroll to position [56, 0]
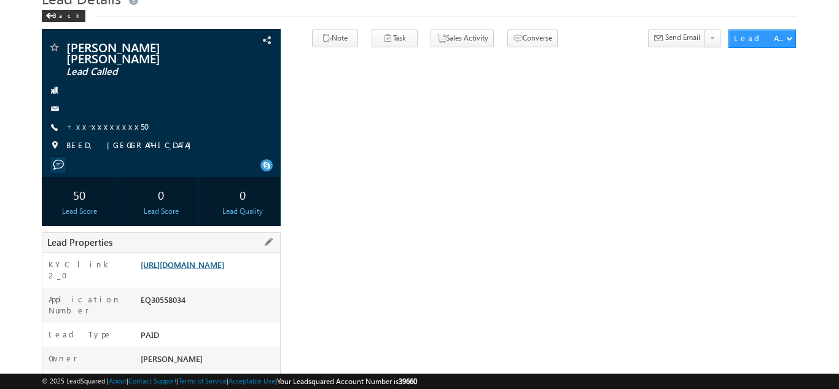
click at [202, 259] on link "[URL][DOMAIN_NAME]" at bounding box center [183, 264] width 84 height 10
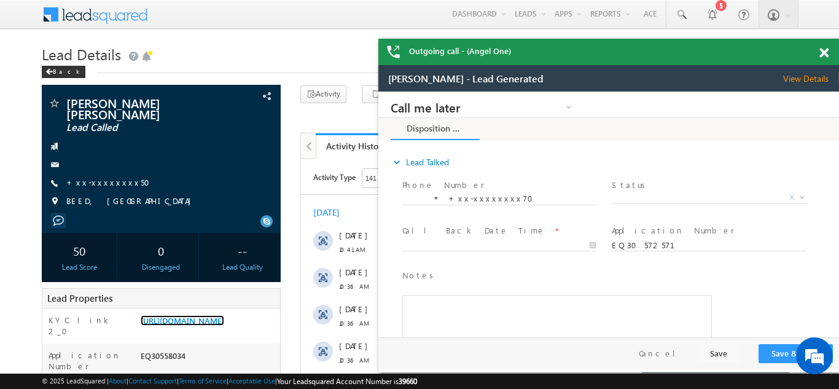
scroll to position [0, 0]
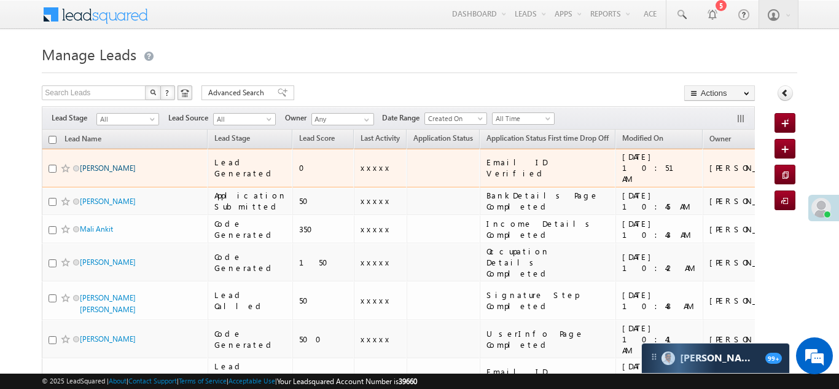
click at [103, 163] on link "[PERSON_NAME]" at bounding box center [108, 167] width 56 height 9
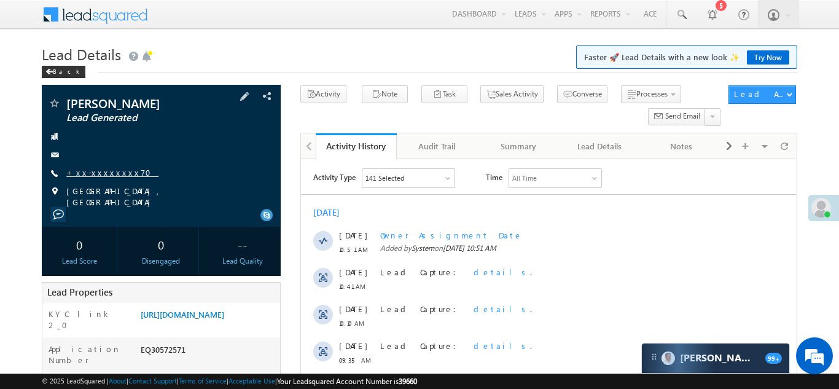
click at [98, 169] on link "+xx-xxxxxxxx70" at bounding box center [112, 172] width 92 height 10
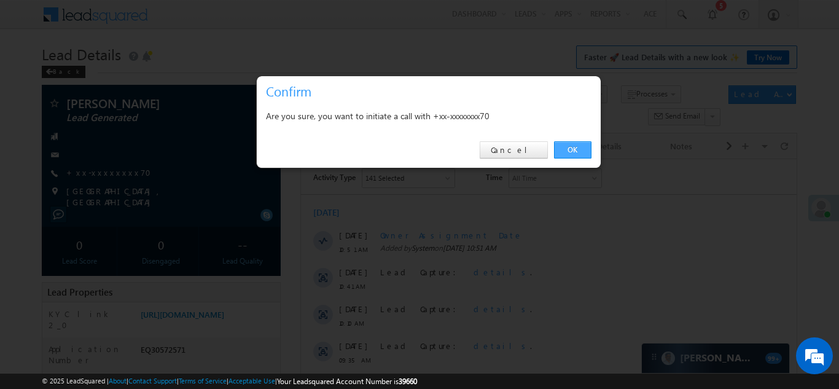
click at [563, 155] on link "OK" at bounding box center [572, 149] width 37 height 17
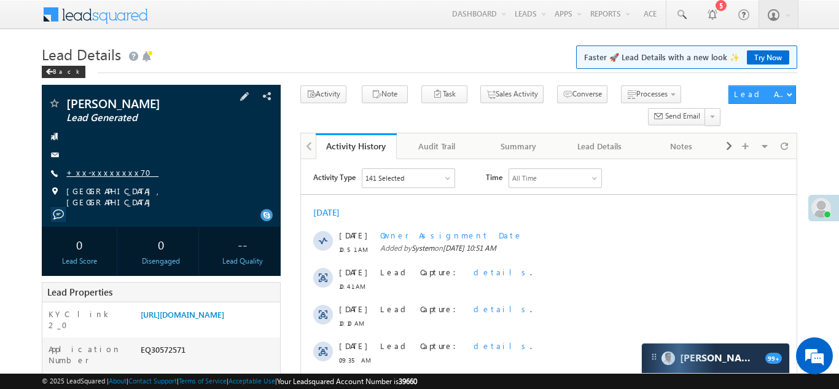
click at [104, 170] on link "+xx-xxxxxxxx70" at bounding box center [112, 172] width 92 height 10
click at [93, 170] on link "+xx-xxxxxxxx70" at bounding box center [112, 172] width 92 height 10
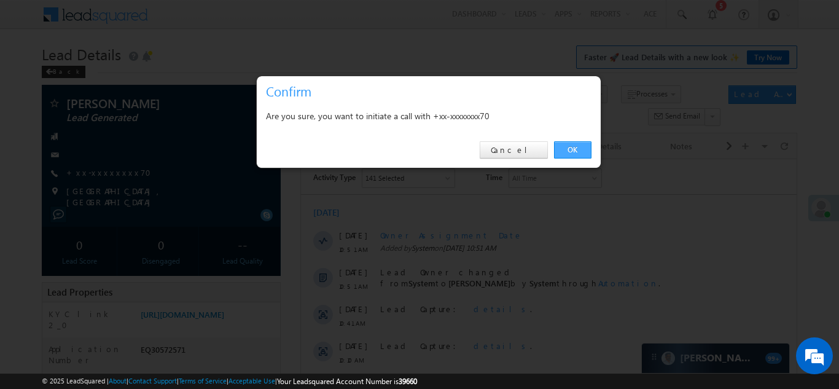
click at [585, 148] on link "OK" at bounding box center [572, 149] width 37 height 17
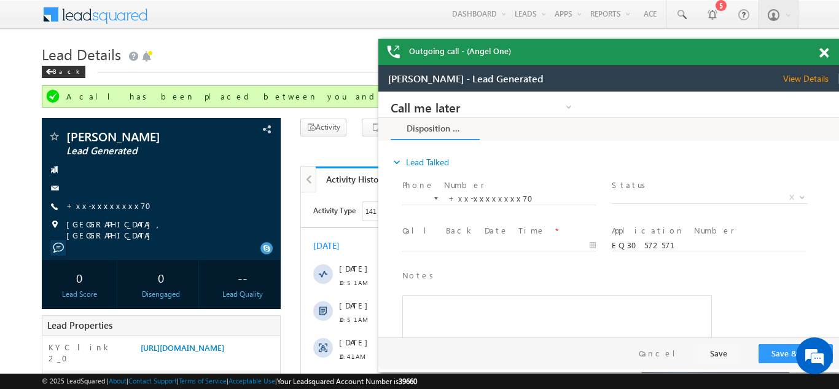
click at [825, 54] on span at bounding box center [824, 53] width 9 height 10
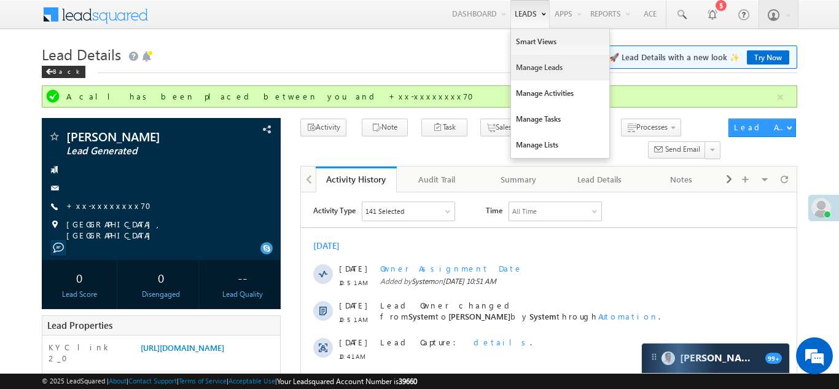
click at [516, 67] on link "Manage Leads" at bounding box center [560, 68] width 98 height 26
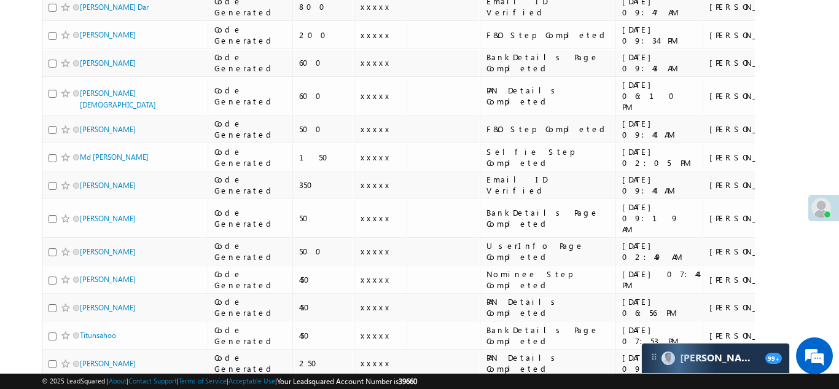
scroll to position [1267, 0]
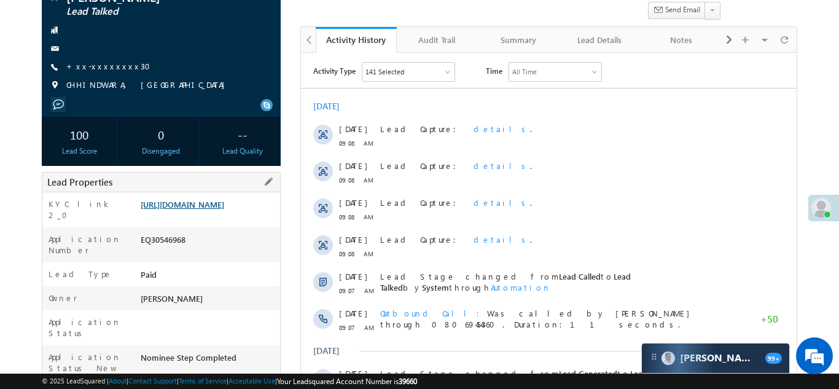
click at [194, 208] on link "https://angelbroking1-pk3em7sa.customui-test.leadsquared.com?leadId=695753a2-b0…" at bounding box center [183, 204] width 84 height 10
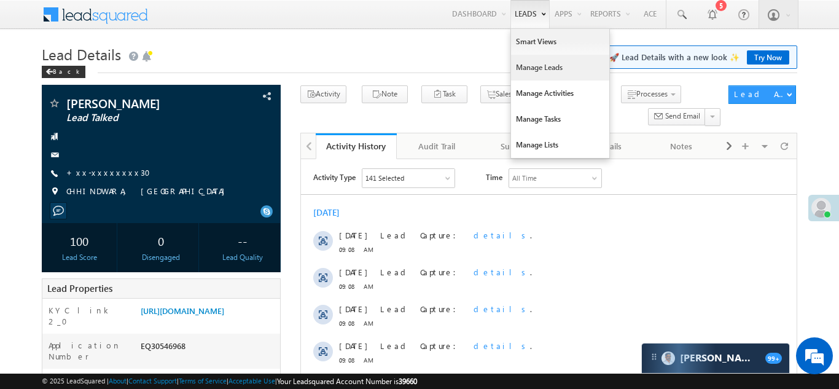
click at [528, 69] on link "Manage Leads" at bounding box center [560, 68] width 98 height 26
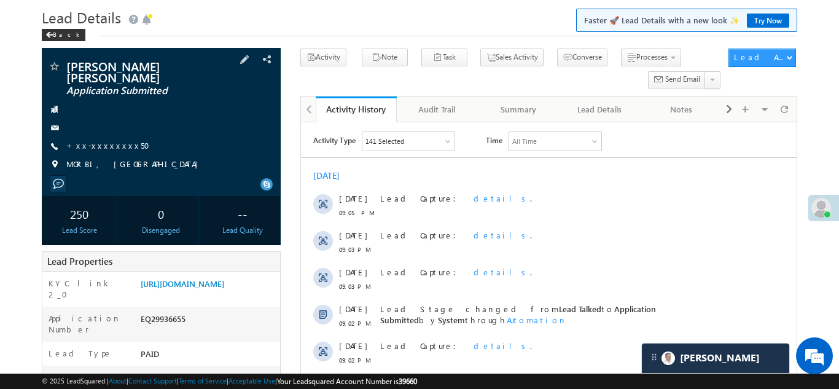
scroll to position [29, 0]
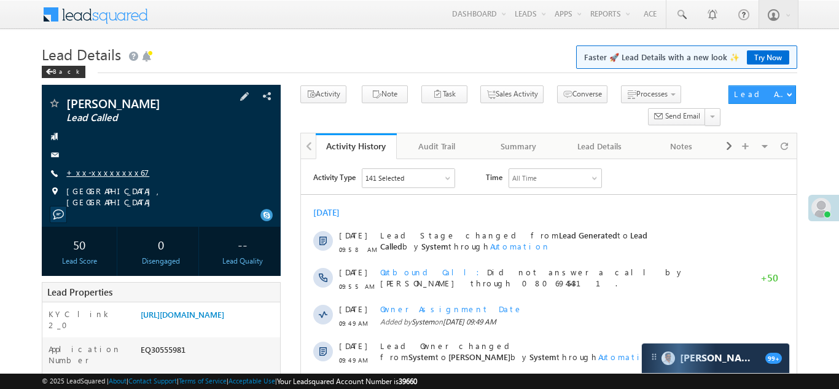
click at [100, 170] on link "+xx-xxxxxxxx67" at bounding box center [107, 172] width 83 height 10
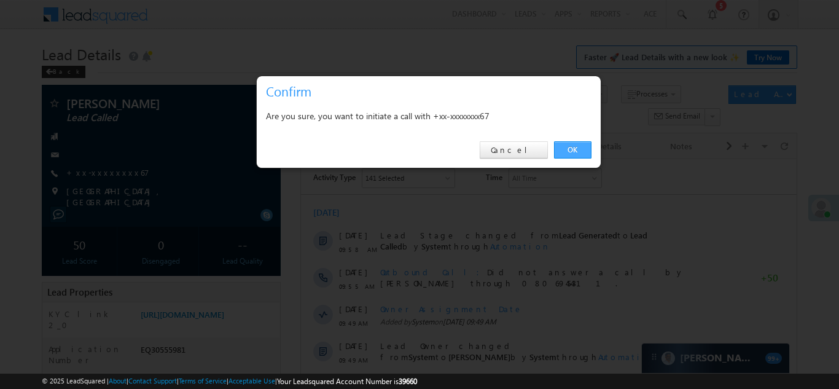
click at [571, 150] on link "OK" at bounding box center [572, 149] width 37 height 17
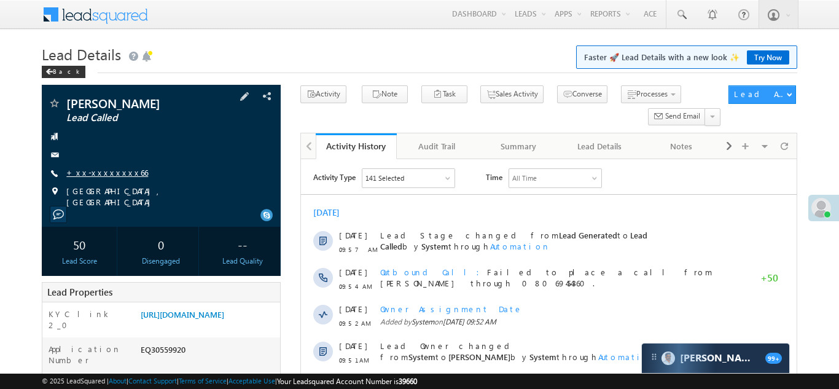
click at [100, 173] on link "+xx-xxxxxxxx66" at bounding box center [107, 172] width 82 height 10
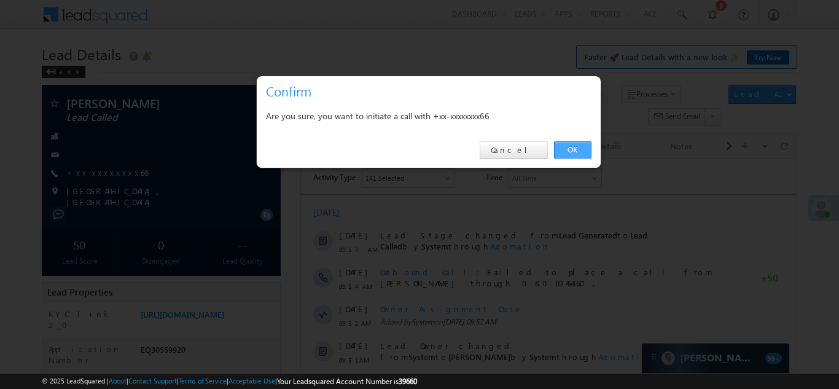
click at [573, 151] on link "OK" at bounding box center [572, 149] width 37 height 17
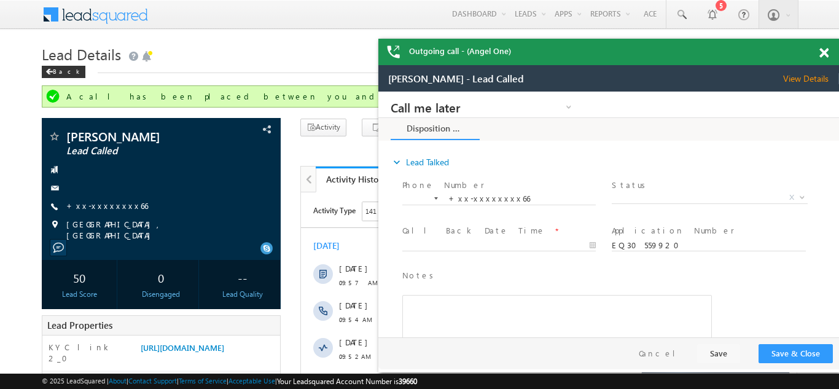
click at [820, 52] on span at bounding box center [824, 53] width 9 height 10
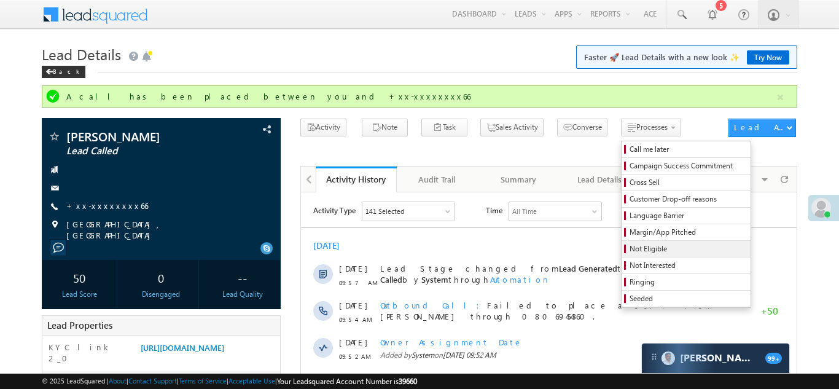
click at [630, 251] on span "Not Eligible" at bounding box center [688, 248] width 117 height 11
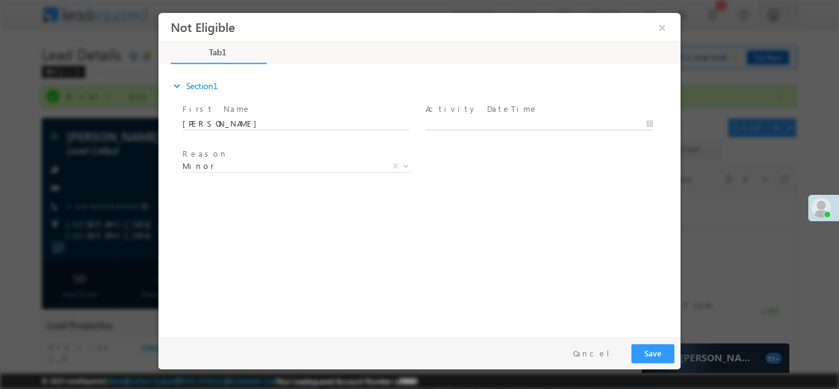
type input "10/15/25 11:02 AM"
click at [464, 123] on input "10/15/25 11:02 AM" at bounding box center [539, 123] width 227 height 12
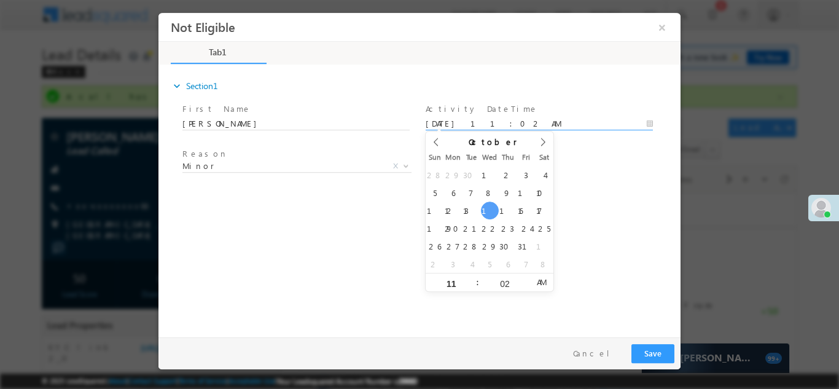
click at [580, 210] on div "expand_more Section1 First Name *" at bounding box center [423, 198] width 516 height 265
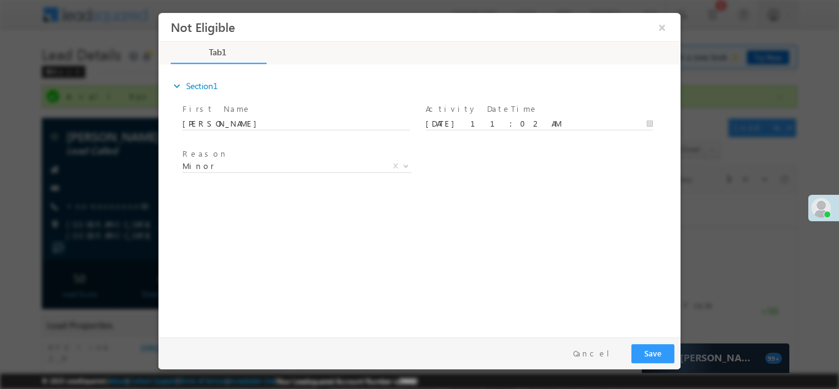
click at [206, 159] on label "Reason" at bounding box center [204, 153] width 45 height 12
click at [203, 159] on label "Reason" at bounding box center [204, 153] width 45 height 12
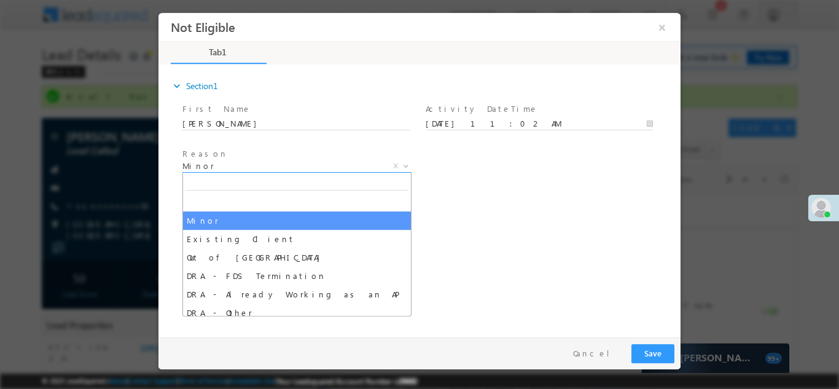
click at [218, 167] on span "Minor" at bounding box center [282, 165] width 200 height 11
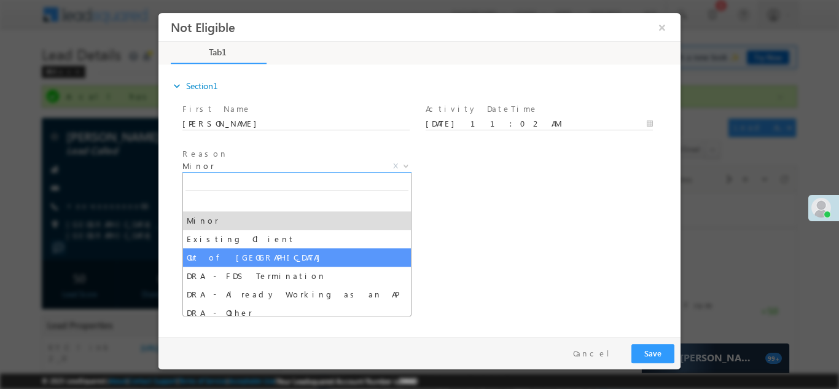
select select "Out of India"
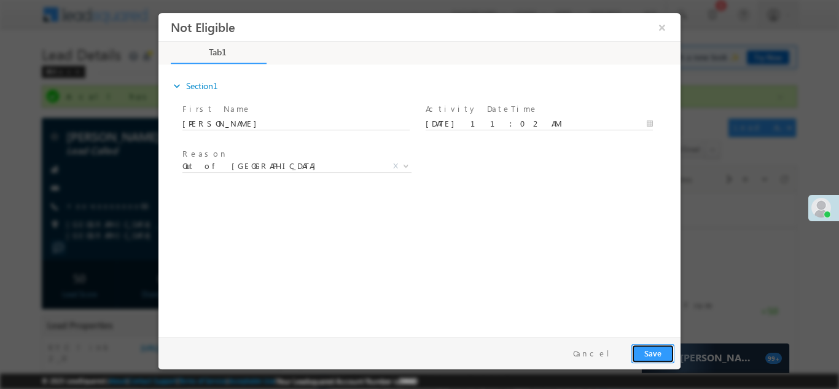
click at [648, 357] on button "Save" at bounding box center [653, 352] width 43 height 19
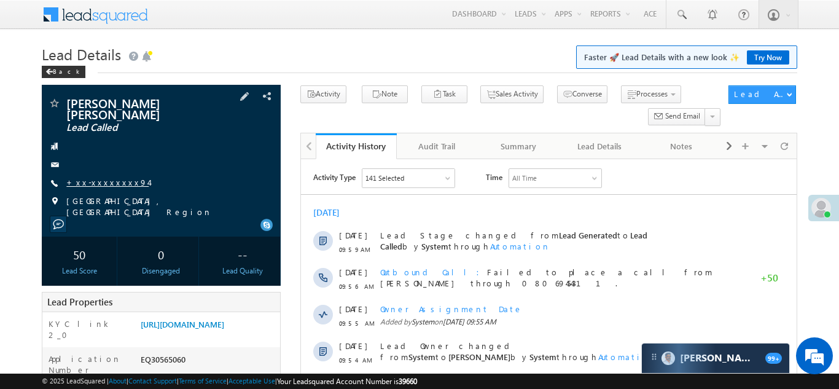
click at [96, 177] on link "+xx-xxxxxxxx94" at bounding box center [107, 182] width 82 height 10
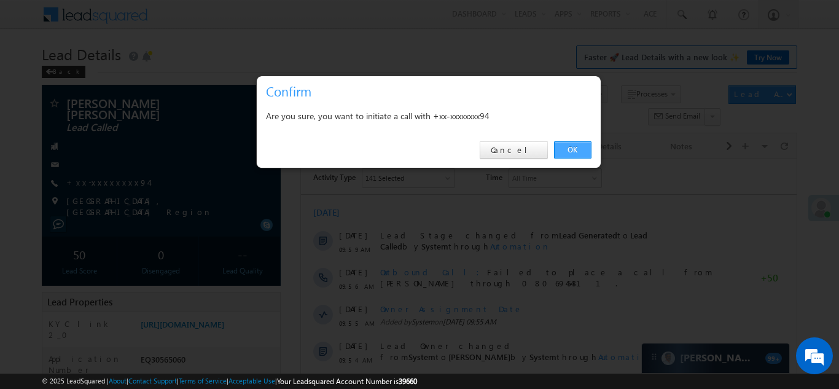
click at [570, 150] on link "OK" at bounding box center [572, 149] width 37 height 17
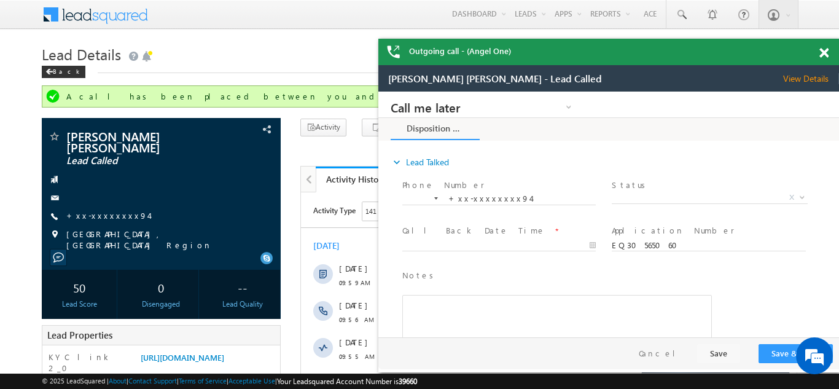
click at [825, 49] on span at bounding box center [824, 53] width 9 height 10
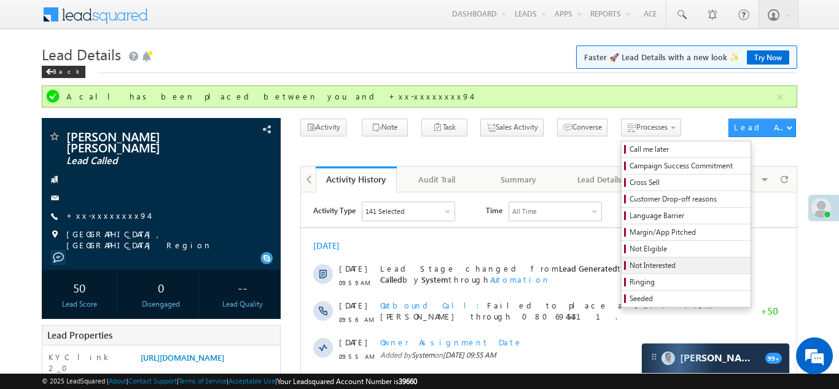
click at [630, 269] on span "Not Interested" at bounding box center [688, 265] width 117 height 11
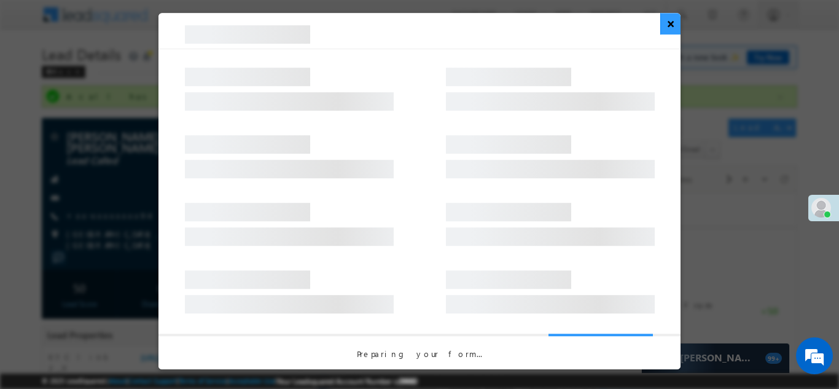
click at [670, 25] on button "×" at bounding box center [670, 24] width 20 height 22
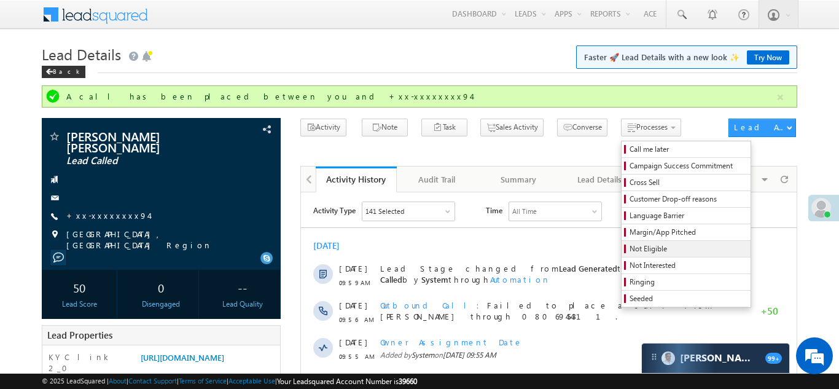
click at [630, 251] on span "Not Eligible" at bounding box center [688, 248] width 117 height 11
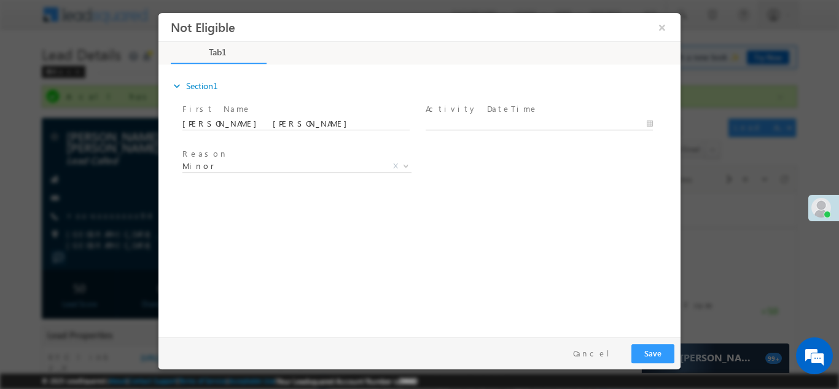
type input "10/15/25 11:03 AM"
click at [503, 117] on input "10/15/25 11:03 AM" at bounding box center [539, 123] width 227 height 12
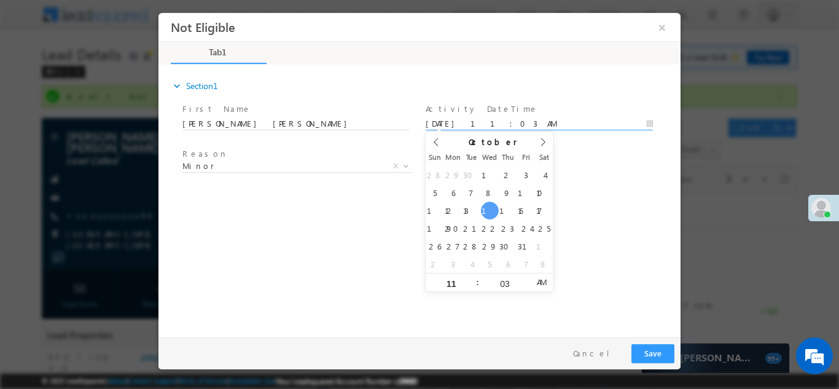
click at [571, 233] on div "expand_more Section1 First Name *" at bounding box center [423, 198] width 516 height 265
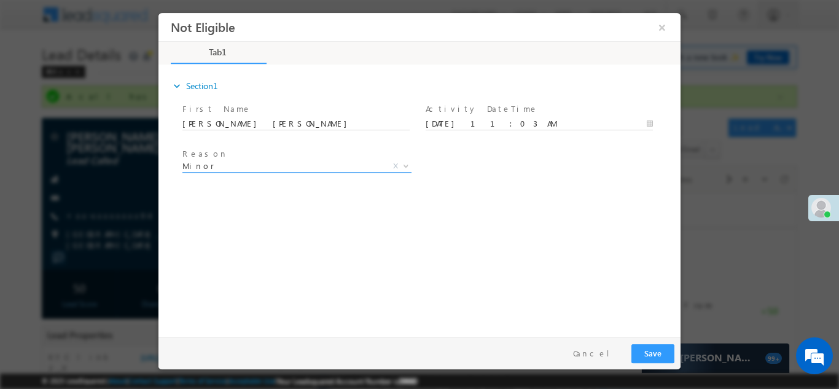
click at [261, 167] on span "Minor" at bounding box center [282, 165] width 200 height 11
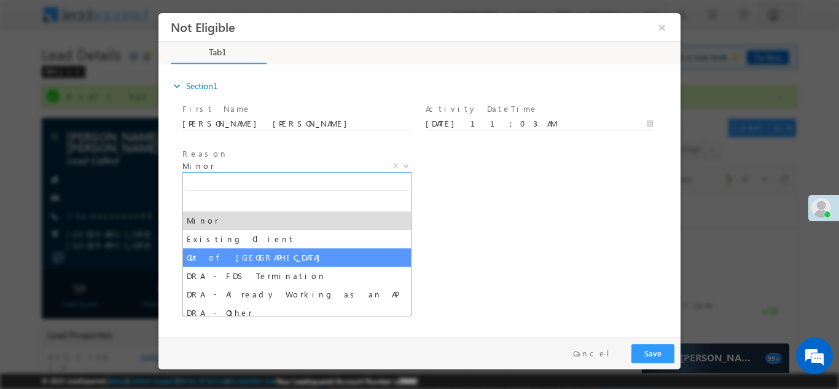
select select "Out of India"
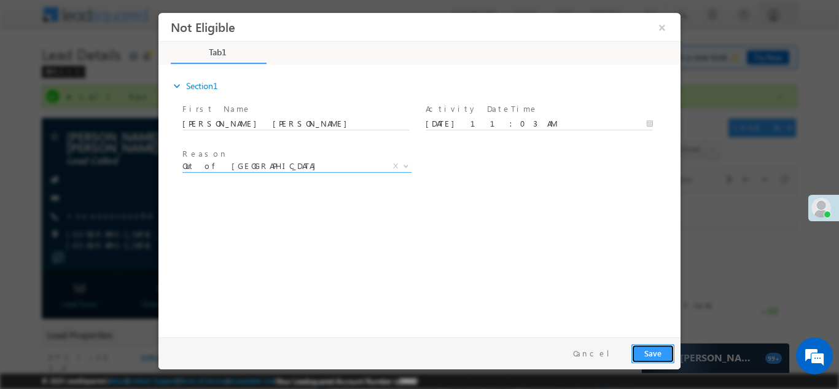
click at [660, 356] on button "Save" at bounding box center [653, 352] width 43 height 19
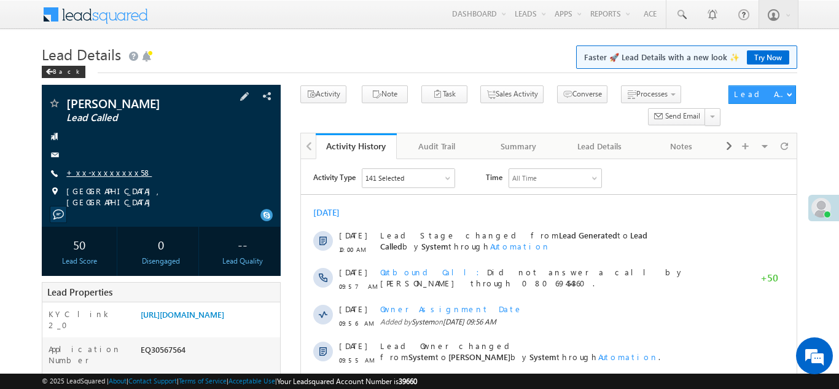
click at [100, 168] on link "+xx-xxxxxxxx58" at bounding box center [108, 172] width 85 height 10
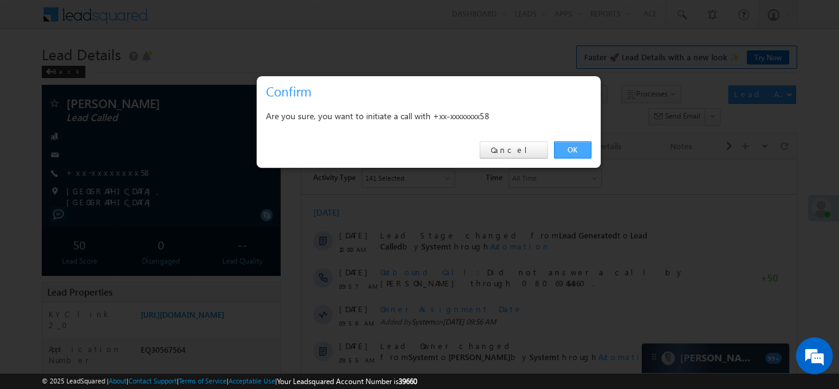
click at [568, 152] on link "OK" at bounding box center [572, 149] width 37 height 17
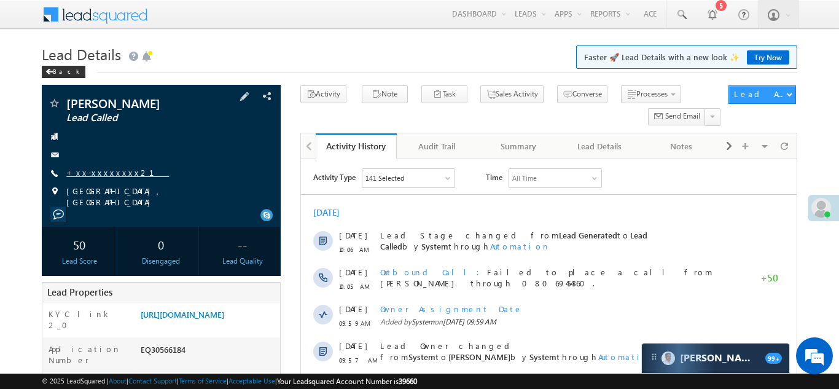
click at [104, 171] on link "+xx-xxxxxxxx21" at bounding box center [117, 172] width 103 height 10
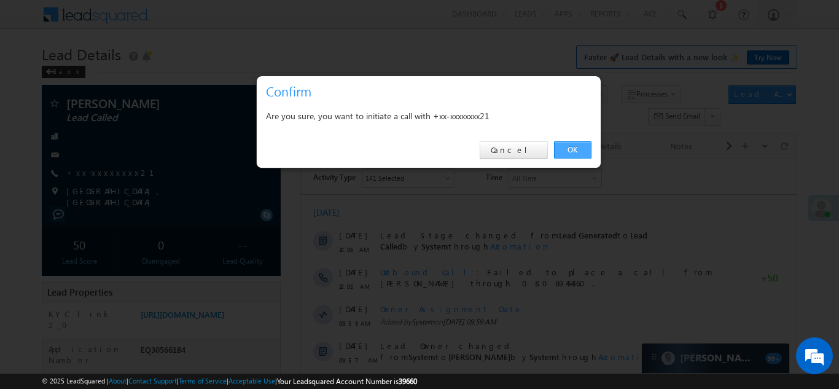
click at [567, 149] on link "OK" at bounding box center [572, 149] width 37 height 17
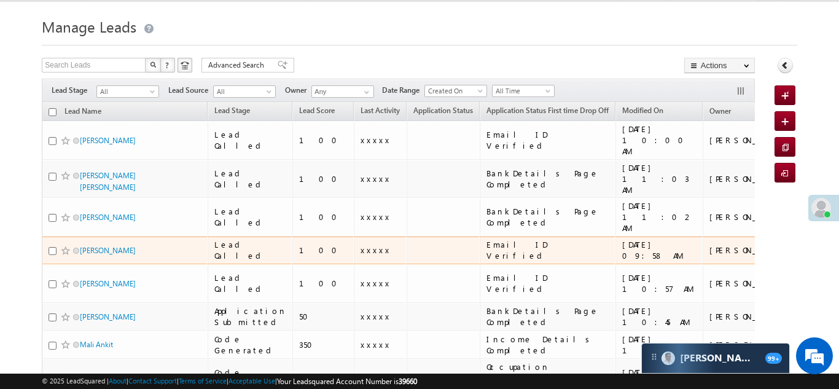
scroll to position [44, 0]
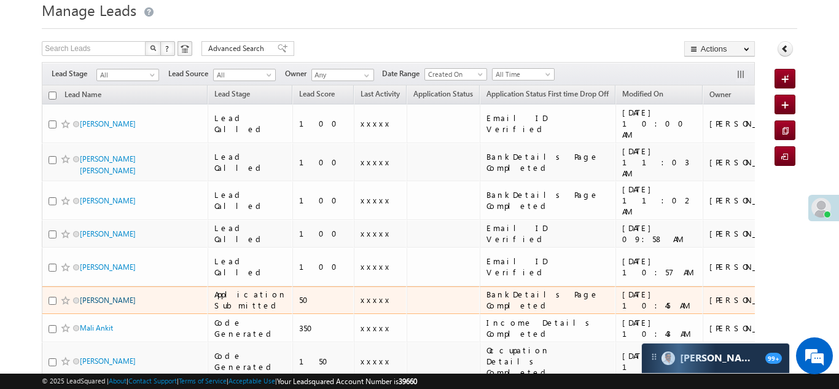
click at [109, 296] on link "[PERSON_NAME]" at bounding box center [108, 300] width 56 height 9
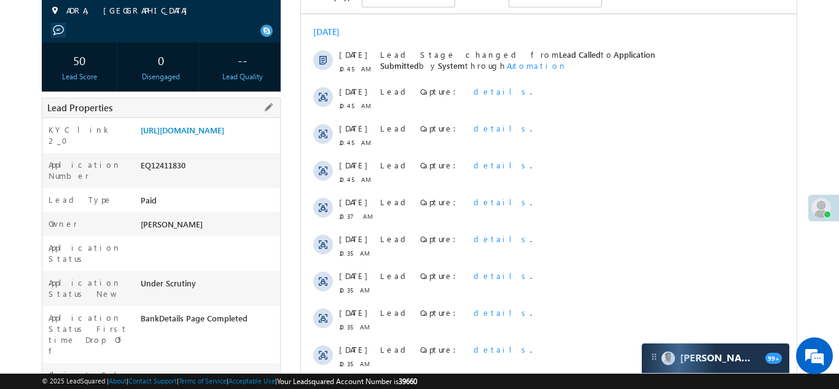
scroll to position [123, 0]
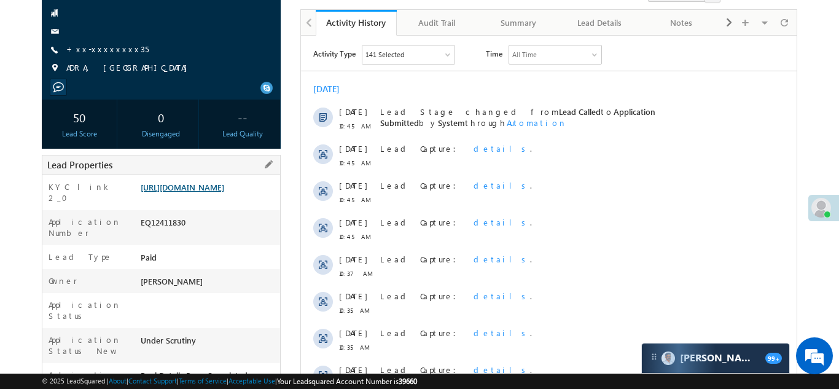
click at [204, 192] on link "https://angelbroking1-pk3em7sa.customui-test.leadsquared.com?leadId=d772a2db-9a…" at bounding box center [183, 187] width 84 height 10
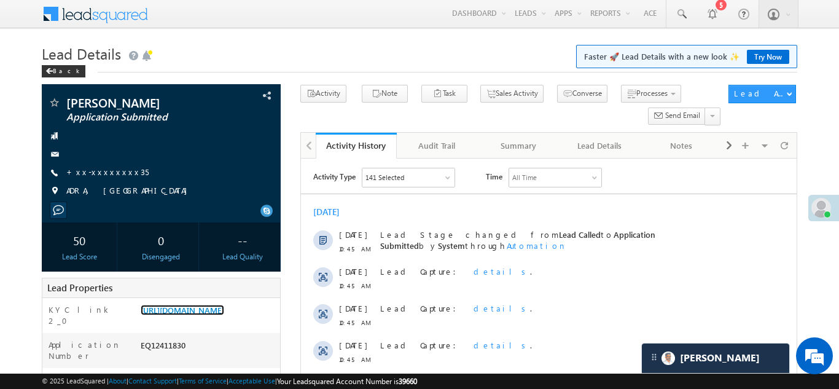
scroll to position [0, 0]
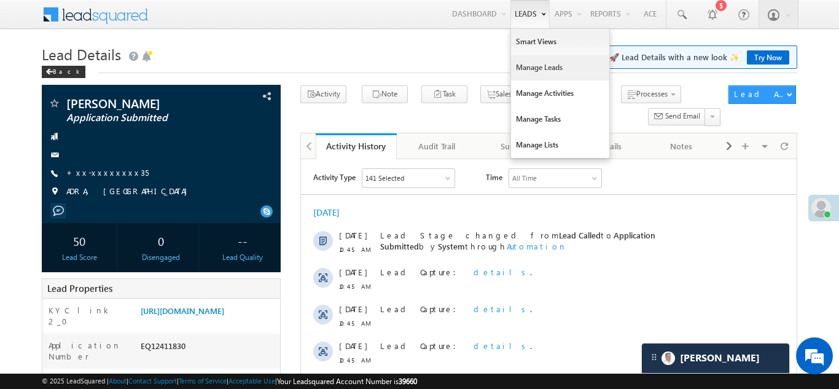
click at [522, 72] on link "Manage Leads" at bounding box center [560, 68] width 98 height 26
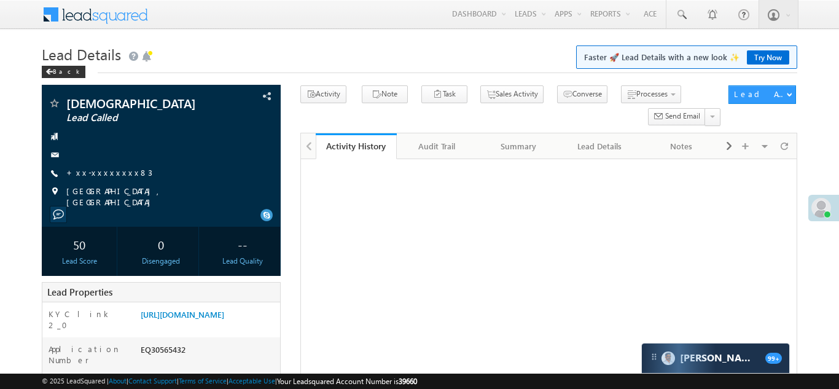
click at [101, 171] on link "+xx-xxxxxxxx83" at bounding box center [109, 172] width 86 height 10
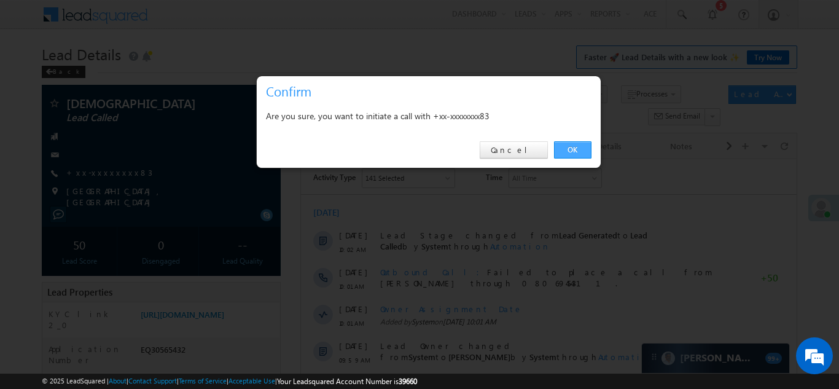
click at [569, 147] on link "OK" at bounding box center [572, 149] width 37 height 17
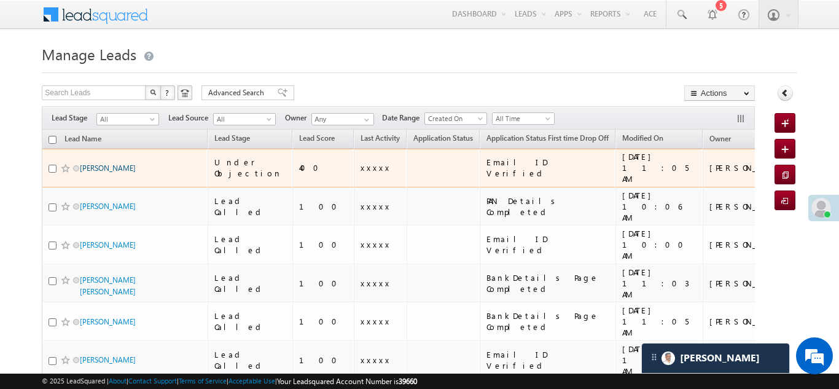
click at [85, 163] on link "[PERSON_NAME]" at bounding box center [108, 167] width 56 height 9
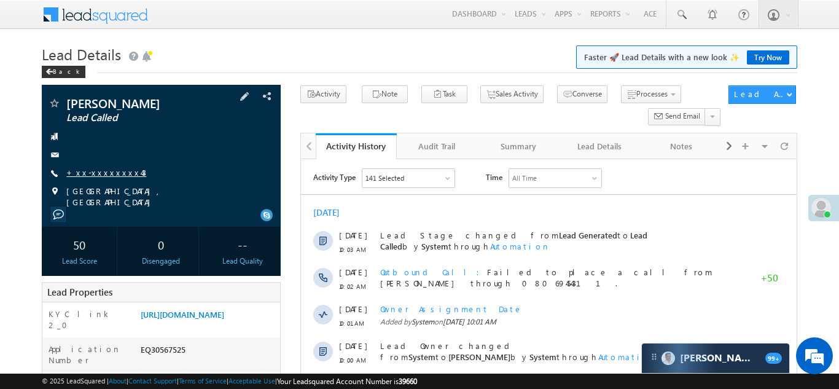
click at [84, 174] on link "+xx-xxxxxxxx43" at bounding box center [106, 172] width 80 height 10
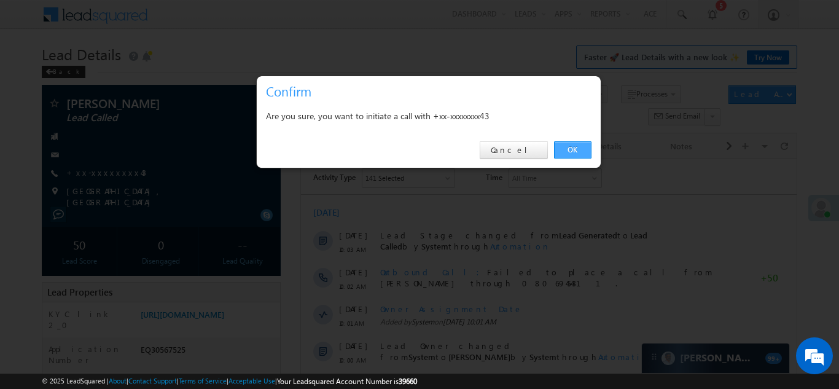
click at [574, 146] on link "OK" at bounding box center [572, 149] width 37 height 17
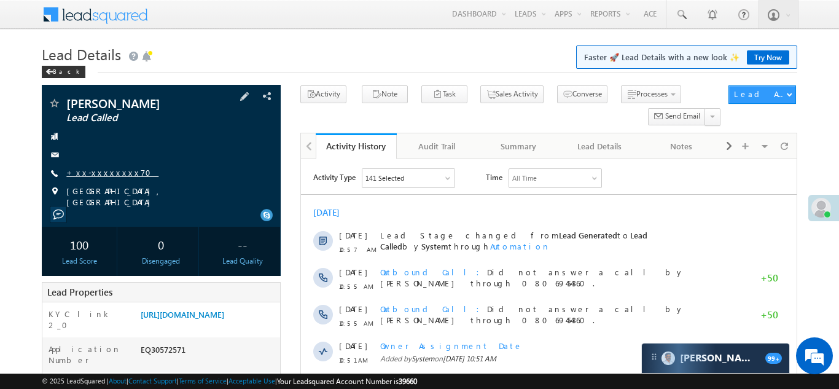
click at [92, 170] on link "+xx-xxxxxxxx70" at bounding box center [112, 172] width 92 height 10
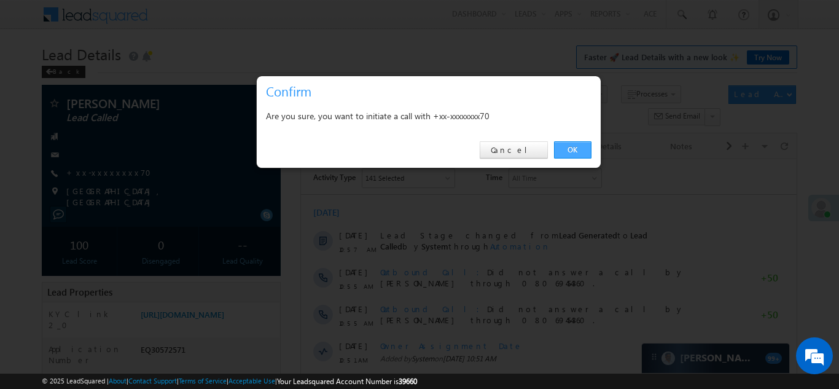
click at [573, 149] on link "OK" at bounding box center [572, 149] width 37 height 17
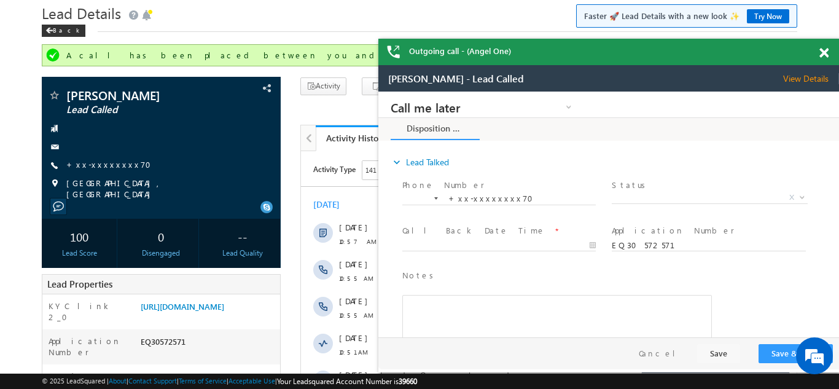
click at [825, 52] on span at bounding box center [824, 53] width 9 height 10
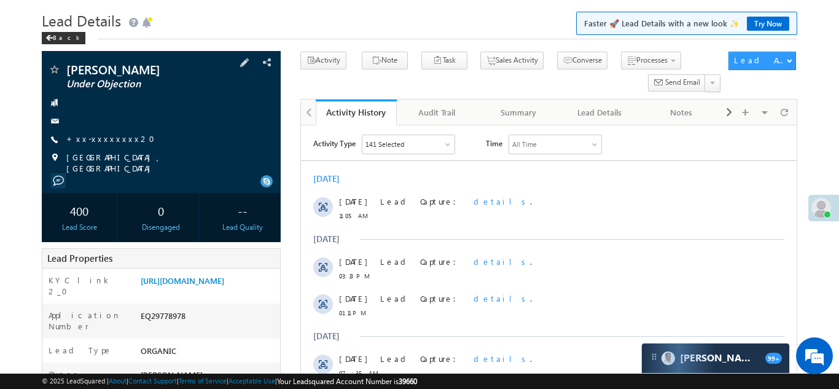
scroll to position [125, 0]
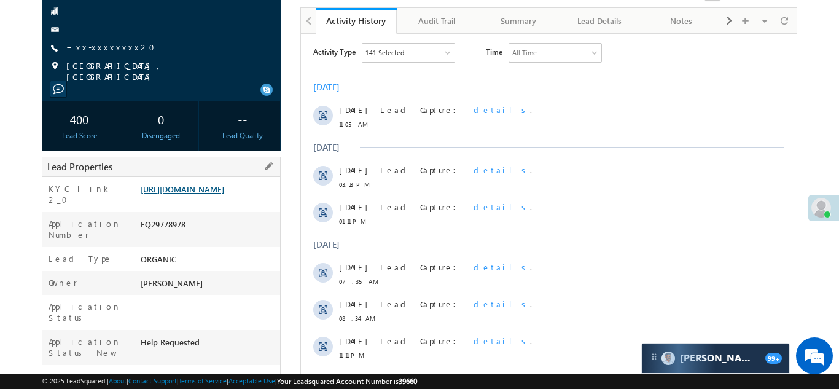
click at [198, 194] on link "[URL][DOMAIN_NAME]" at bounding box center [183, 189] width 84 height 10
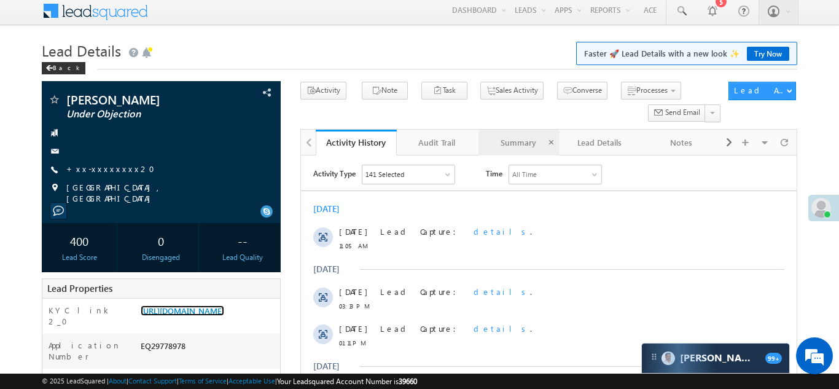
scroll to position [0, 0]
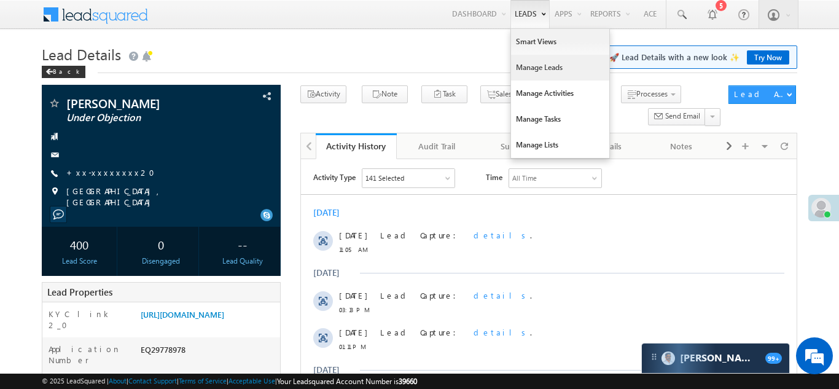
click at [525, 71] on link "Manage Leads" at bounding box center [560, 68] width 98 height 26
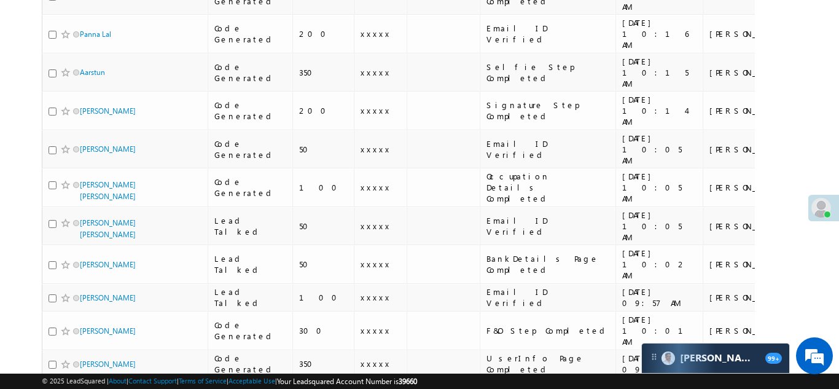
scroll to position [659, 0]
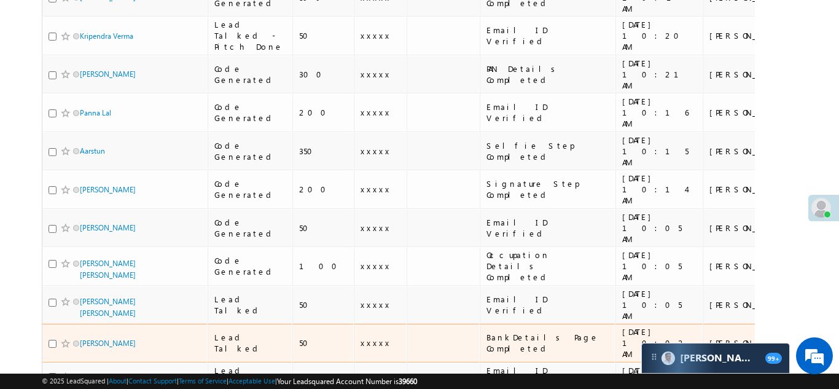
click at [560, 324] on td "BankDetails Page Completed" at bounding box center [548, 343] width 136 height 39
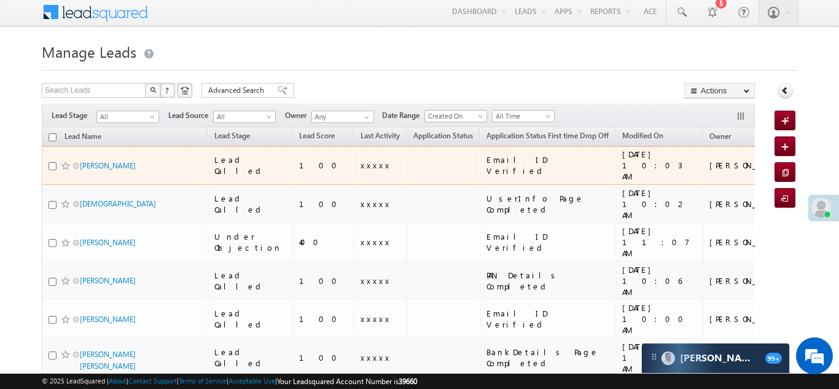
scroll to position [0, 0]
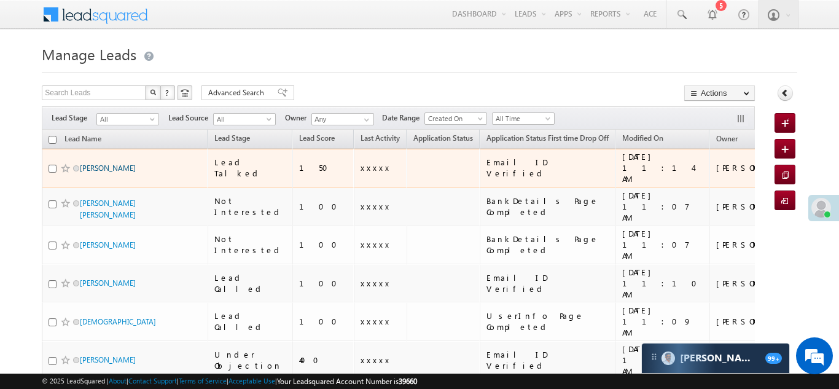
click at [97, 163] on link "[PERSON_NAME]" at bounding box center [108, 167] width 56 height 9
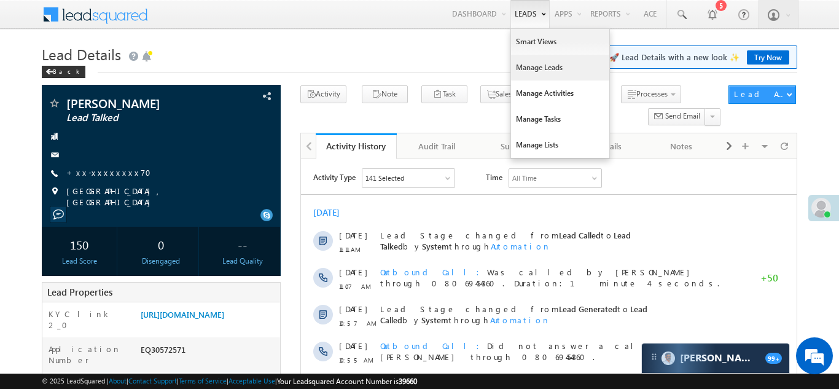
click at [522, 68] on link "Manage Leads" at bounding box center [560, 68] width 98 height 26
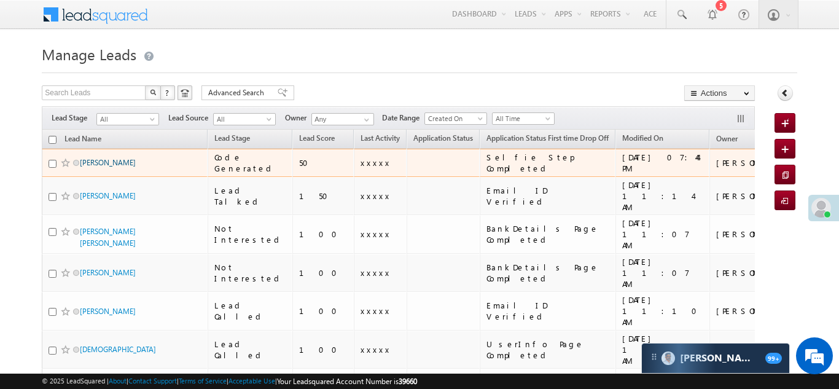
click at [104, 162] on link "[PERSON_NAME]" at bounding box center [108, 162] width 56 height 9
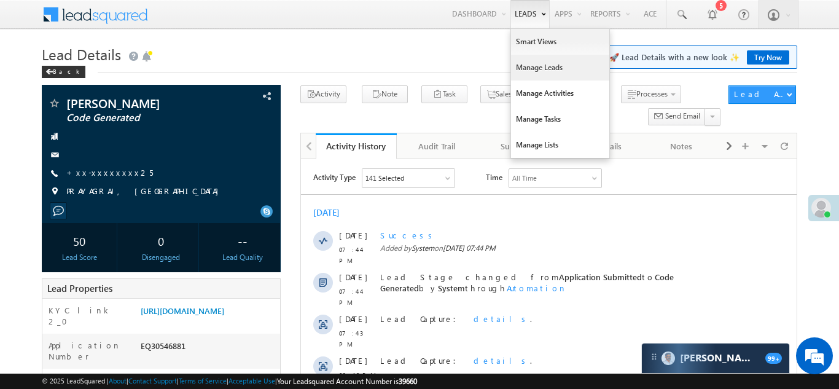
click at [519, 69] on link "Manage Leads" at bounding box center [560, 68] width 98 height 26
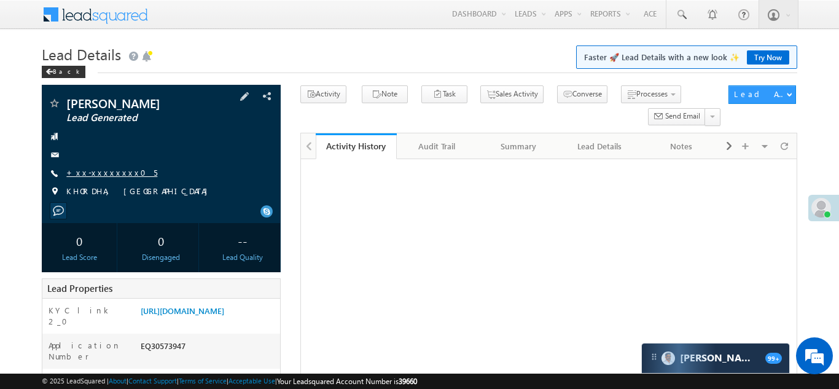
click at [100, 171] on link "+xx-xxxxxxxx05" at bounding box center [111, 172] width 91 height 10
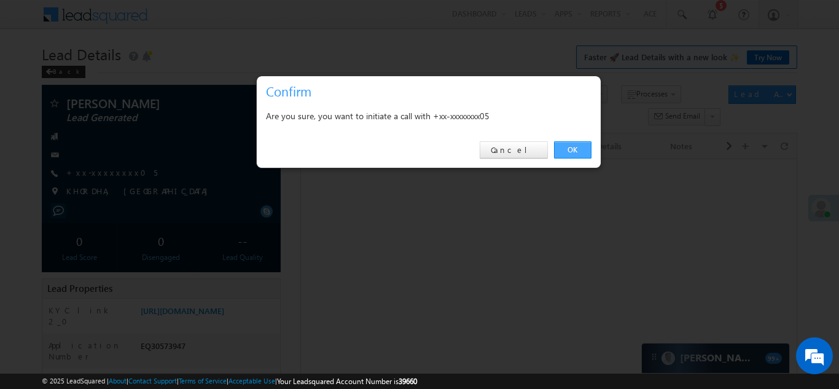
click at [568, 146] on link "OK" at bounding box center [572, 149] width 37 height 17
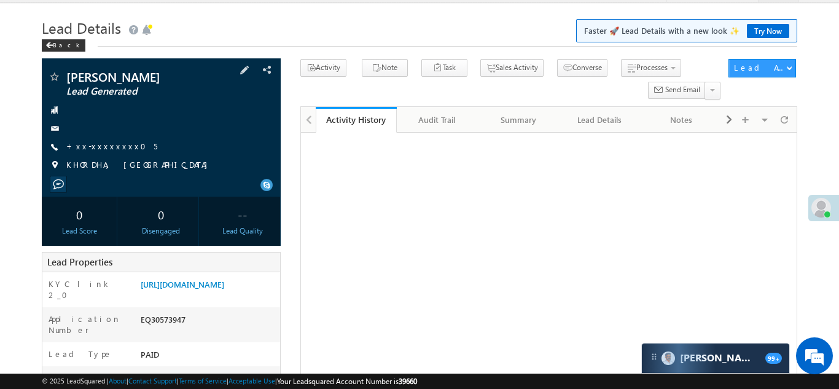
scroll to position [56, 0]
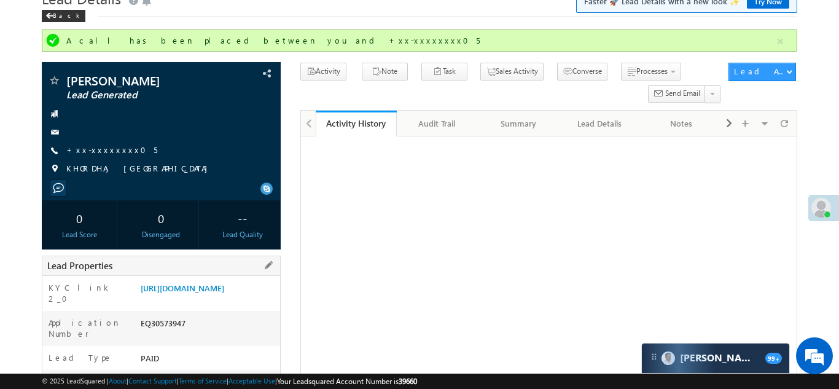
click at [200, 265] on div "Lead Properties" at bounding box center [161, 266] width 239 height 20
click at [215, 293] on link "https://angelbroking1-pk3em7sa.customui-test.leadsquared.com?leadId=23055d09-06…" at bounding box center [183, 288] width 84 height 10
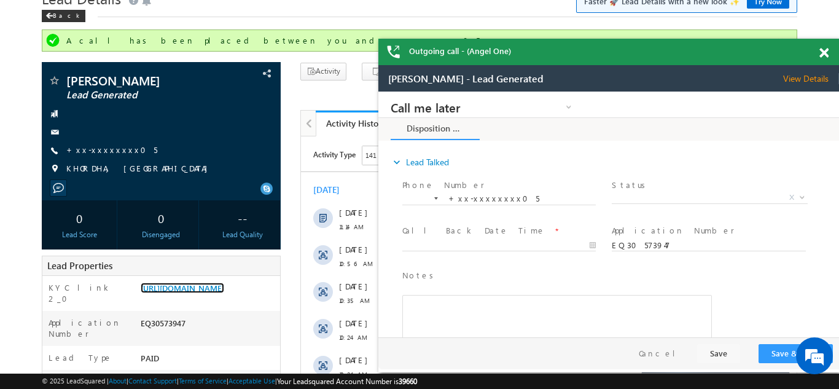
scroll to position [0, 0]
click at [823, 54] on span at bounding box center [824, 53] width 9 height 10
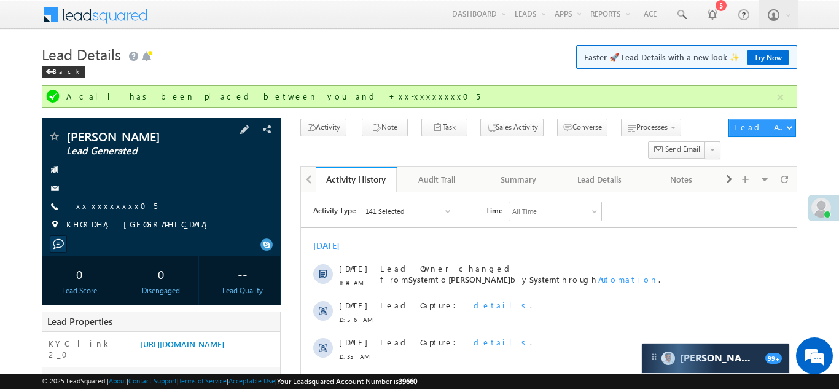
click at [111, 202] on link "+xx-xxxxxxxx05" at bounding box center [111, 205] width 91 height 10
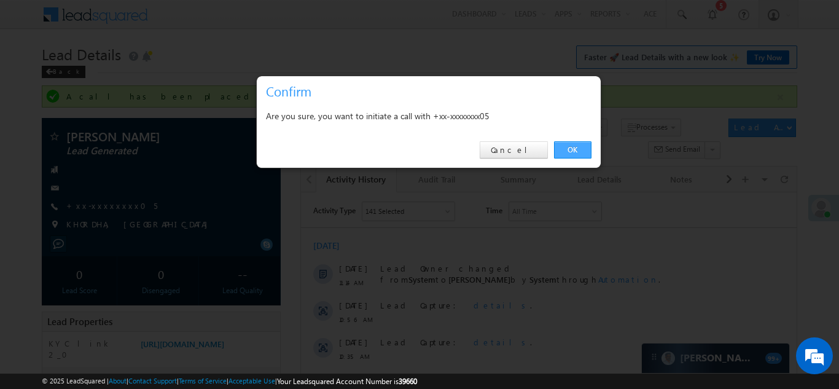
click at [573, 147] on link "OK" at bounding box center [572, 149] width 37 height 17
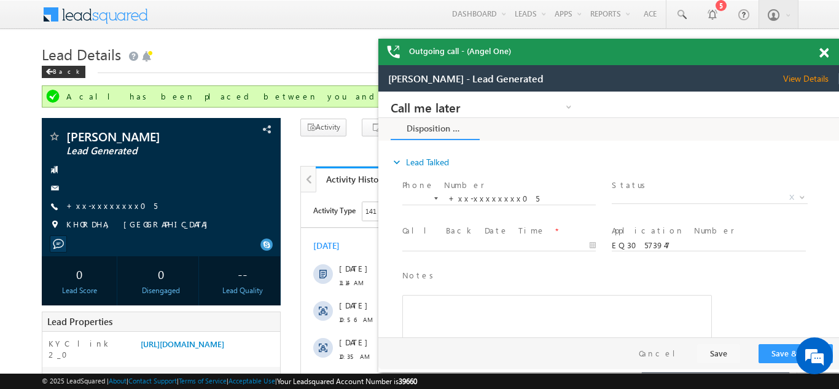
drag, startPoint x: 821, startPoint y: 52, endPoint x: 233, endPoint y: 12, distance: 589.4
click at [821, 52] on span at bounding box center [824, 53] width 9 height 10
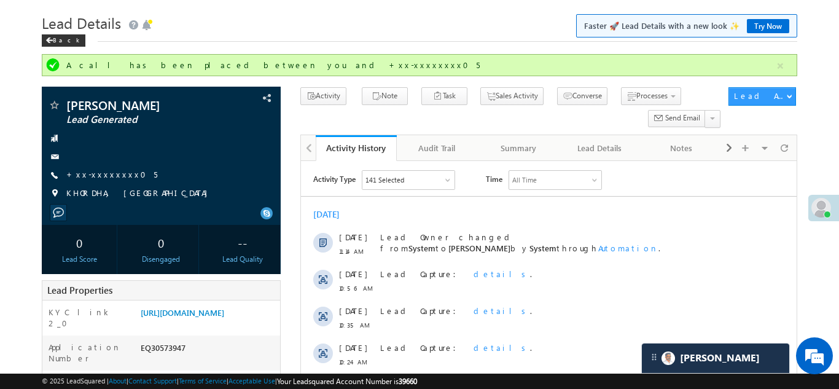
scroll to position [39, 0]
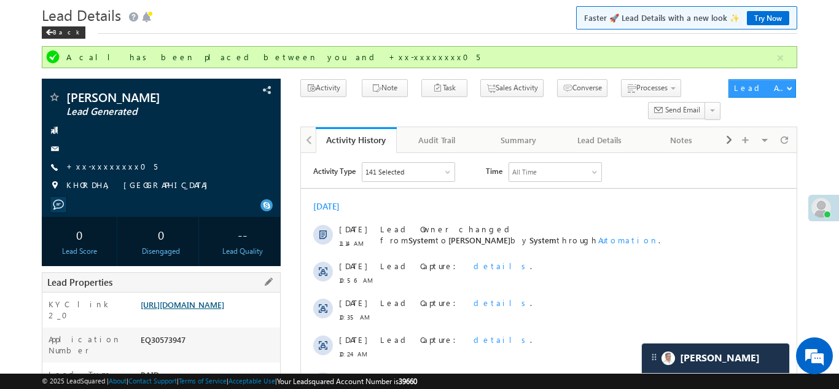
click at [211, 310] on link "https://angelbroking1-pk3em7sa.customui-test.leadsquared.com?leadId=23055d09-06…" at bounding box center [183, 304] width 84 height 10
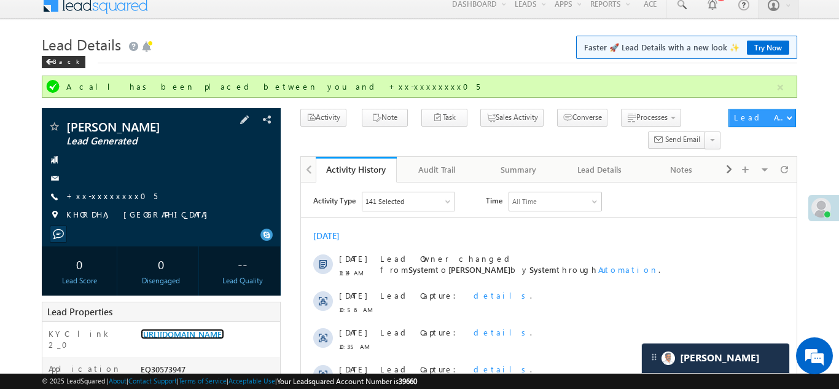
scroll to position [0, 0]
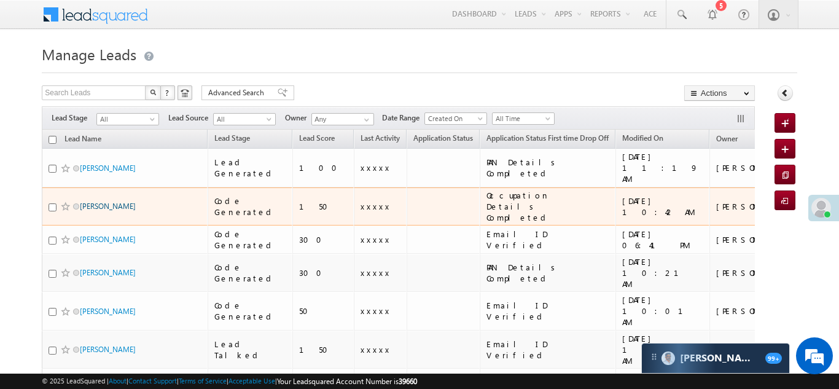
click at [92, 202] on link "Samar Das" at bounding box center [108, 206] width 56 height 9
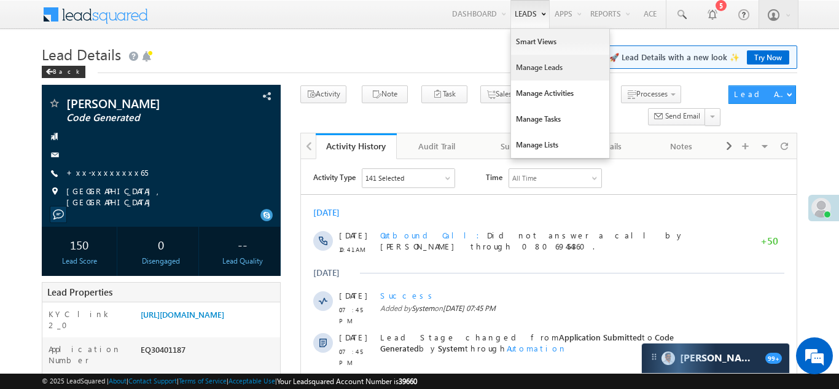
click at [519, 68] on link "Manage Leads" at bounding box center [560, 68] width 98 height 26
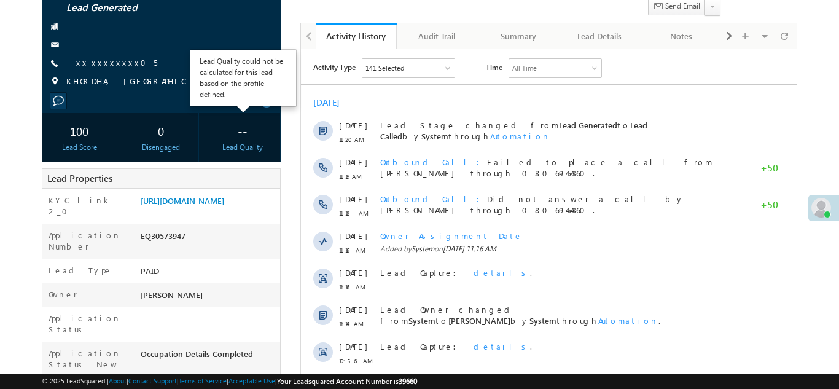
scroll to position [115, 0]
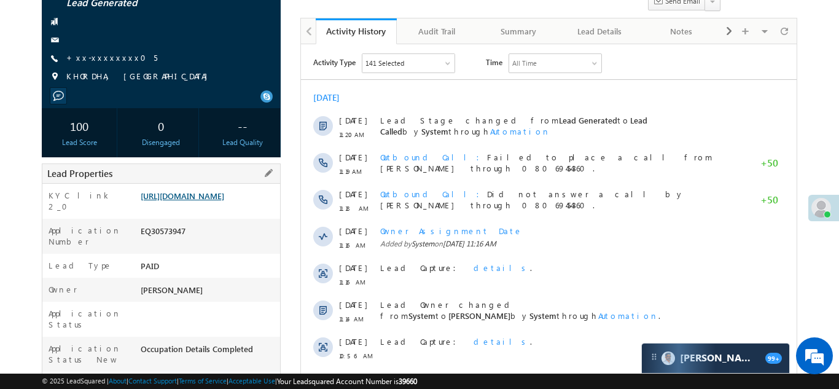
click at [214, 201] on link "[URL][DOMAIN_NAME]" at bounding box center [183, 195] width 84 height 10
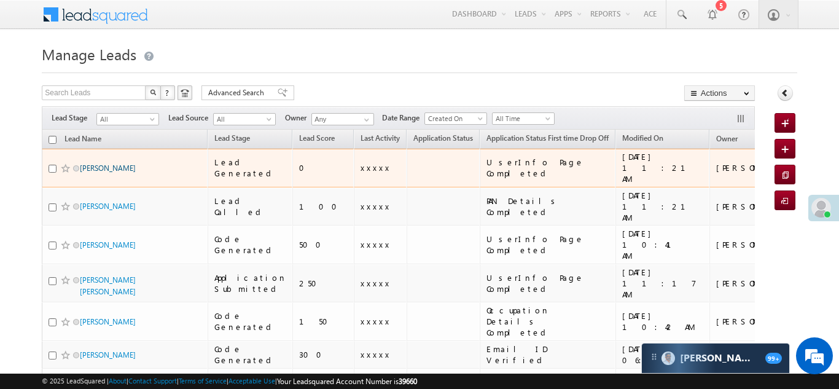
click at [114, 163] on link "[PERSON_NAME]" at bounding box center [108, 167] width 56 height 9
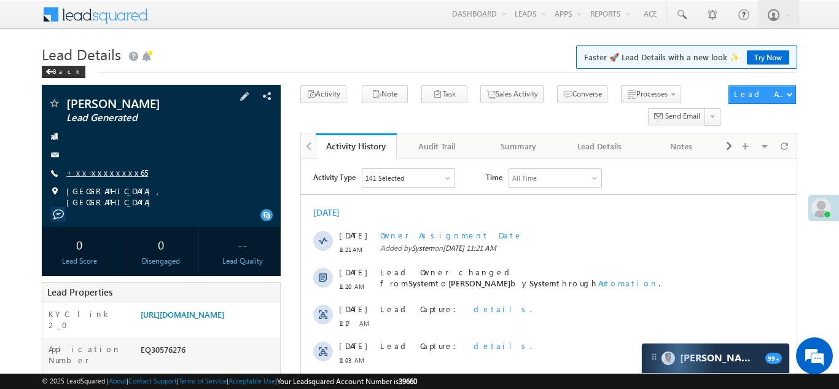
click at [105, 173] on link "+xx-xxxxxxxx65" at bounding box center [107, 172] width 82 height 10
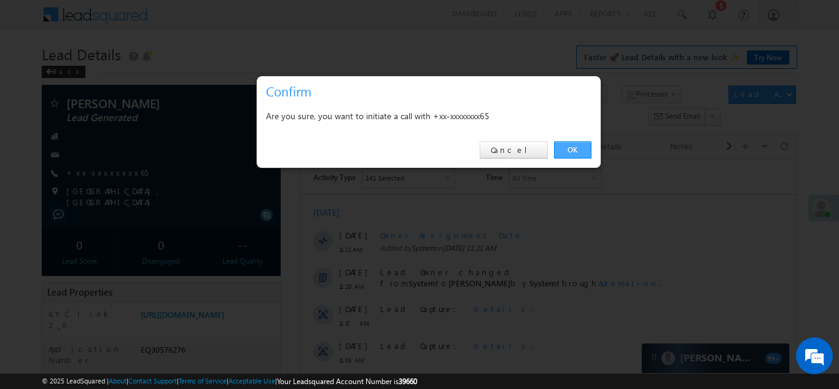
click at [571, 148] on link "OK" at bounding box center [572, 149] width 37 height 17
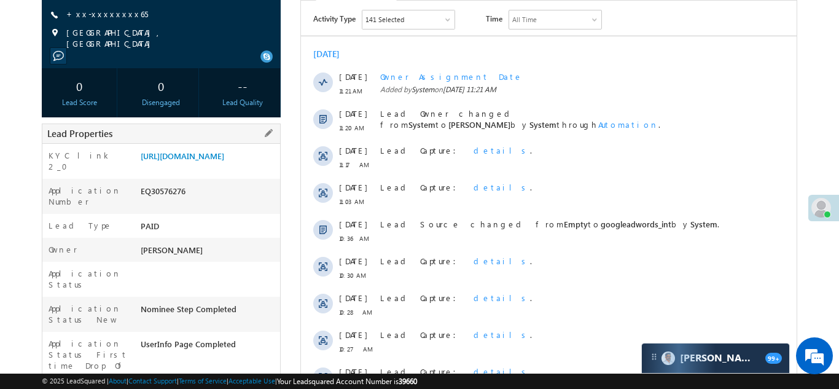
scroll to position [220, 0]
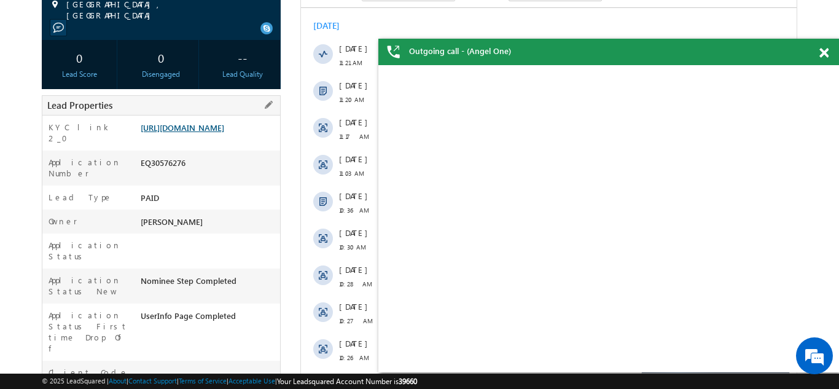
click at [198, 127] on link "https://angelbroking1-pk3em7sa.customui-test.leadsquared.com?leadId=9c3d4b4b-21…" at bounding box center [183, 127] width 84 height 10
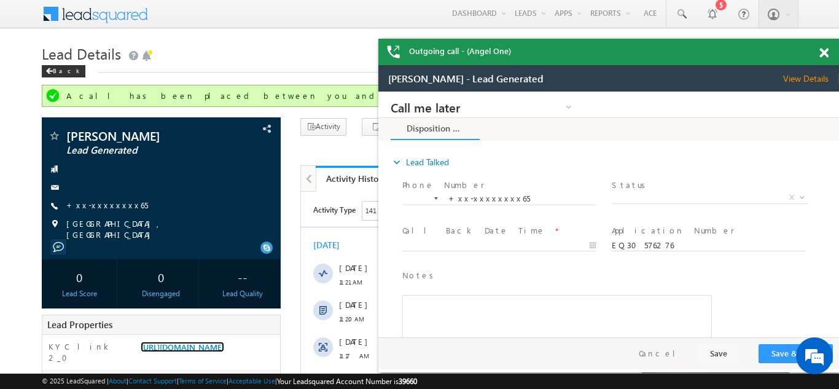
scroll to position [0, 0]
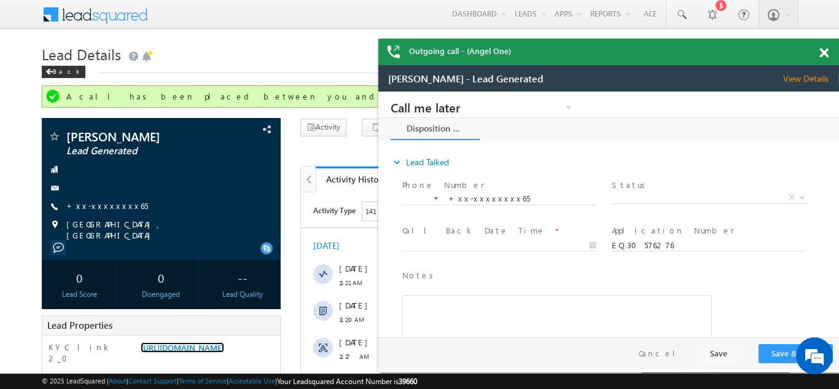
click at [823, 52] on span at bounding box center [824, 53] width 9 height 10
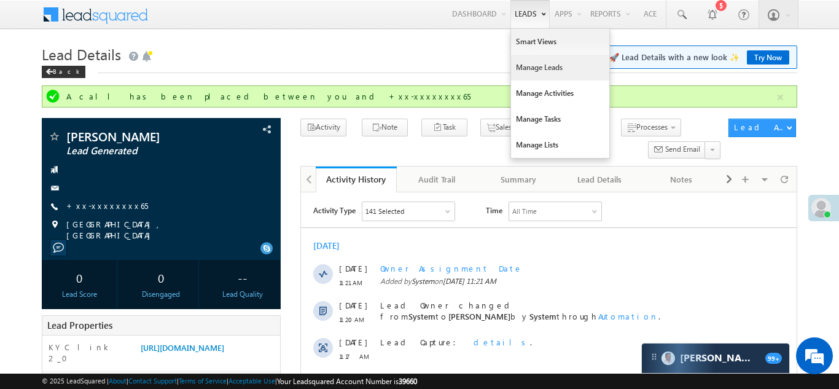
click at [530, 68] on link "Manage Leads" at bounding box center [560, 68] width 98 height 26
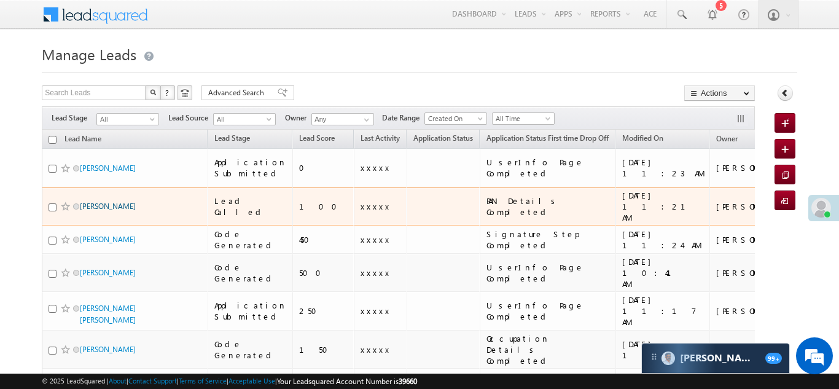
click at [98, 202] on link "[PERSON_NAME]" at bounding box center [108, 206] width 56 height 9
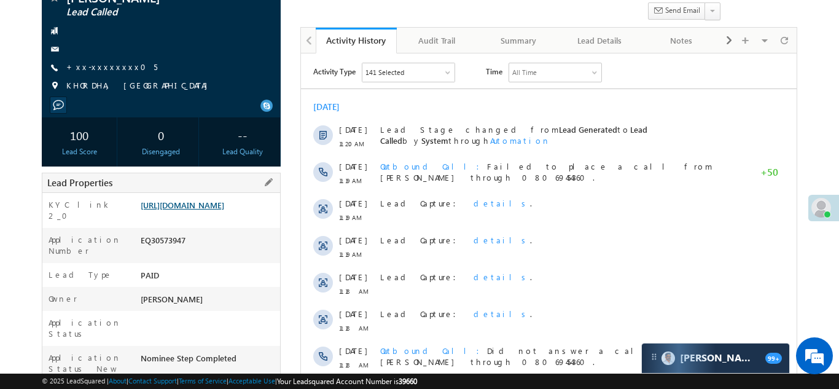
click at [218, 210] on link "https://angelbroking1-pk3em7sa.customui-test.leadsquared.com?leadId=23055d09-06…" at bounding box center [183, 205] width 84 height 10
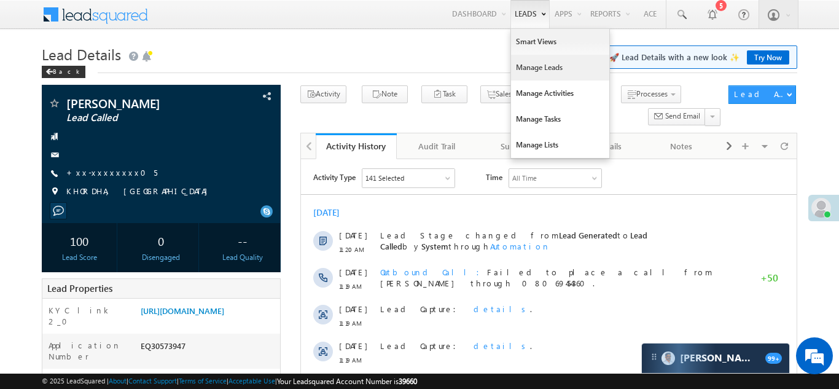
click at [522, 66] on link "Manage Leads" at bounding box center [560, 68] width 98 height 26
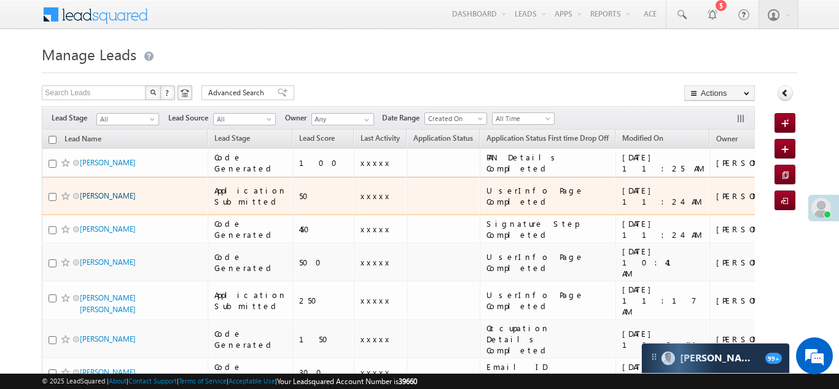
click at [111, 192] on link "[PERSON_NAME]" at bounding box center [108, 195] width 56 height 9
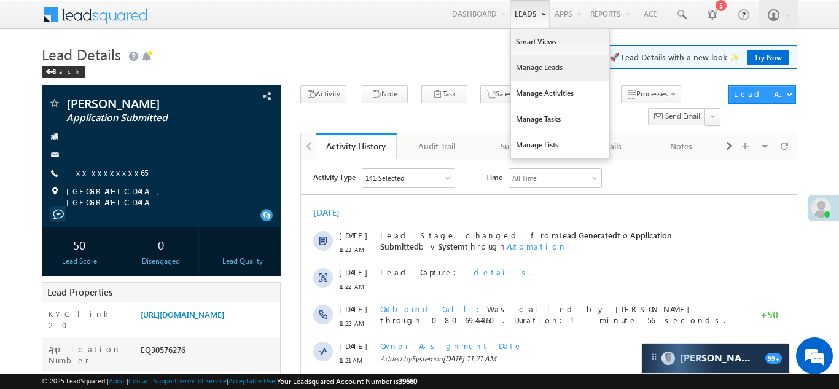
click at [527, 69] on link "Manage Leads" at bounding box center [560, 68] width 98 height 26
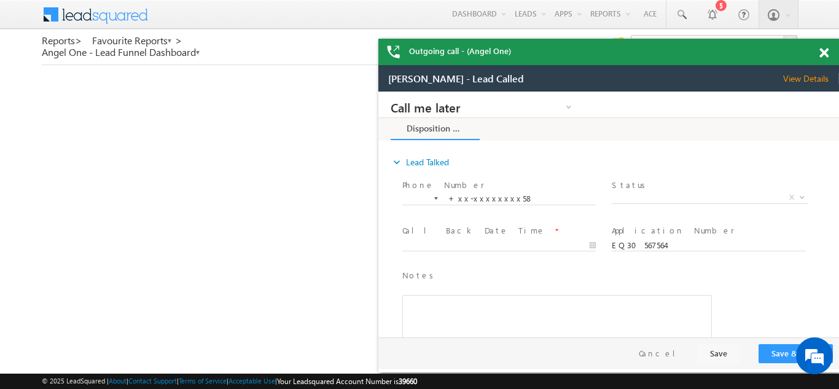
click at [825, 54] on span at bounding box center [824, 53] width 9 height 10
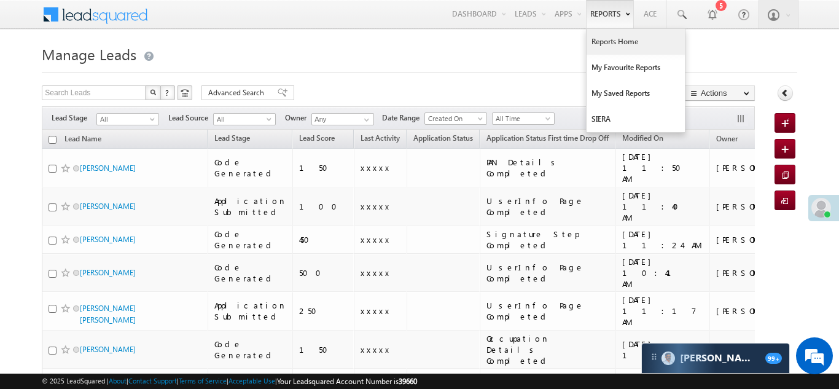
click at [611, 41] on link "Reports Home" at bounding box center [636, 42] width 98 height 26
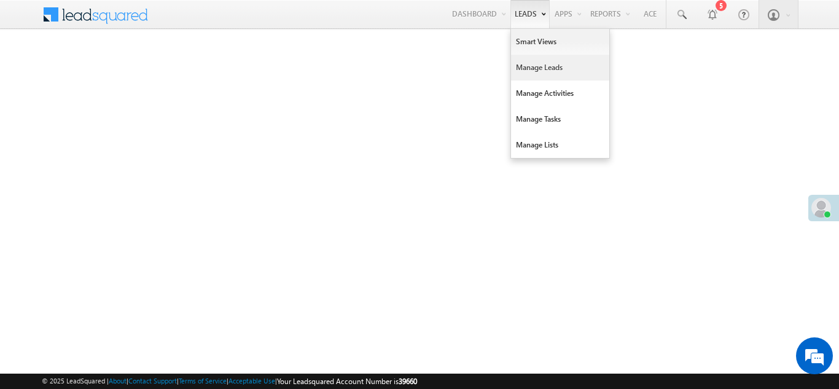
click at [532, 68] on link "Manage Leads" at bounding box center [560, 68] width 98 height 26
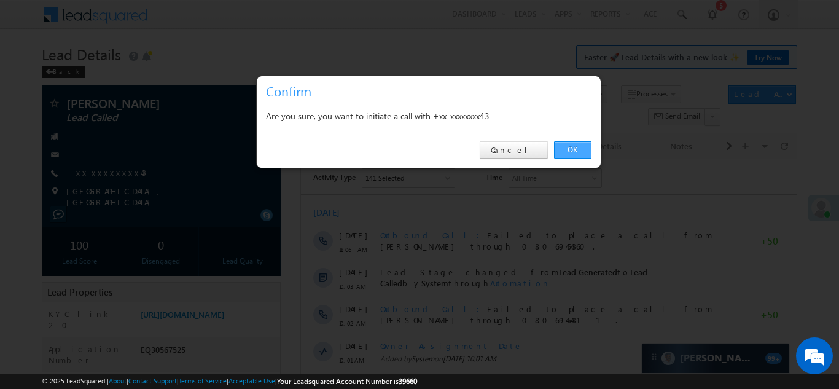
click at [578, 147] on link "OK" at bounding box center [572, 149] width 37 height 17
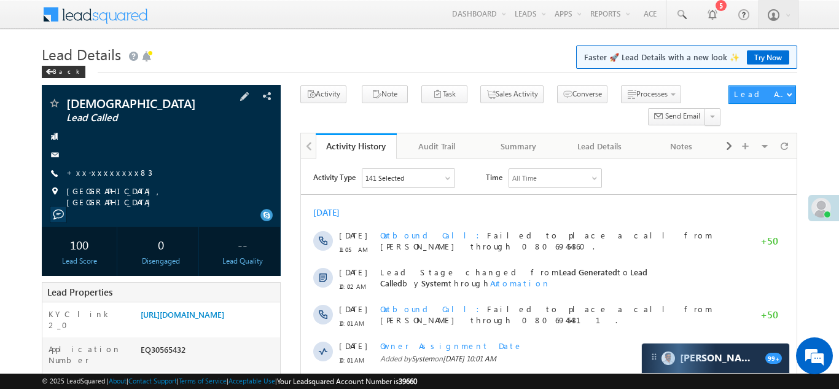
click at [111, 166] on div "Vedusurajshingare Lead Called +xx-xxxxxxxx83" at bounding box center [161, 152] width 227 height 111
click at [98, 169] on link "+xx-xxxxxxxx83" at bounding box center [109, 172] width 86 height 10
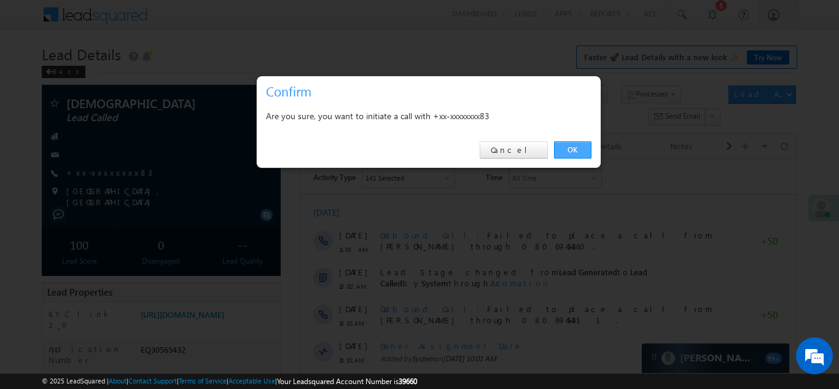
click at [568, 146] on link "OK" at bounding box center [572, 149] width 37 height 17
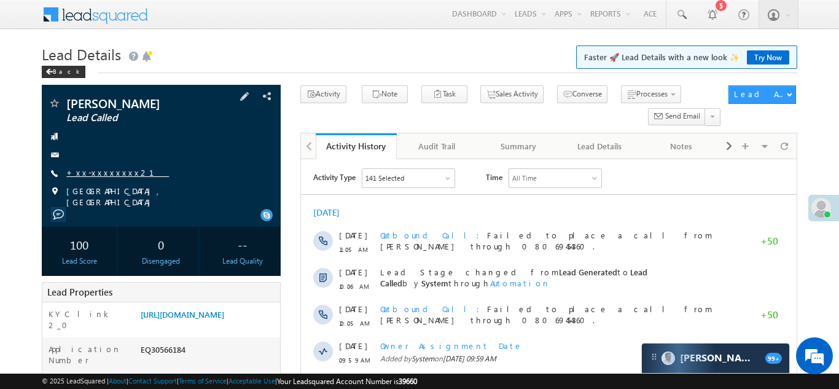
click at [98, 172] on link "+xx-xxxxxxxx21" at bounding box center [117, 172] width 103 height 10
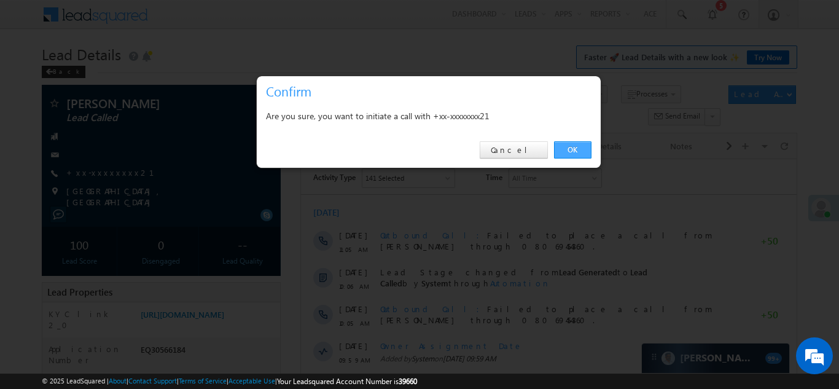
click at [570, 149] on link "OK" at bounding box center [572, 149] width 37 height 17
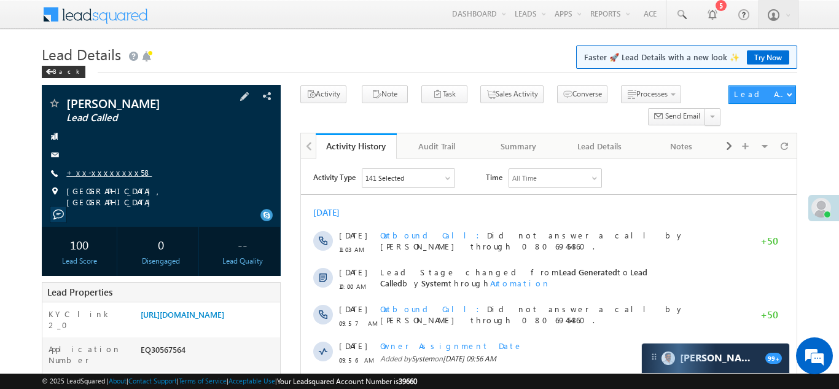
click at [93, 171] on link "+xx-xxxxxxxx58" at bounding box center [108, 172] width 85 height 10
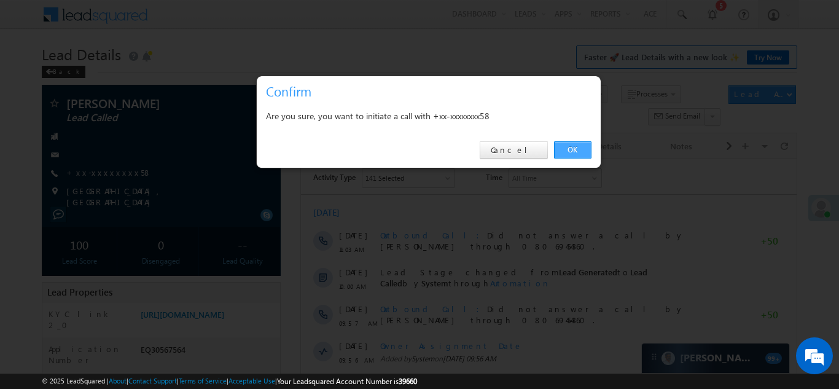
click at [571, 149] on link "OK" at bounding box center [572, 149] width 37 height 17
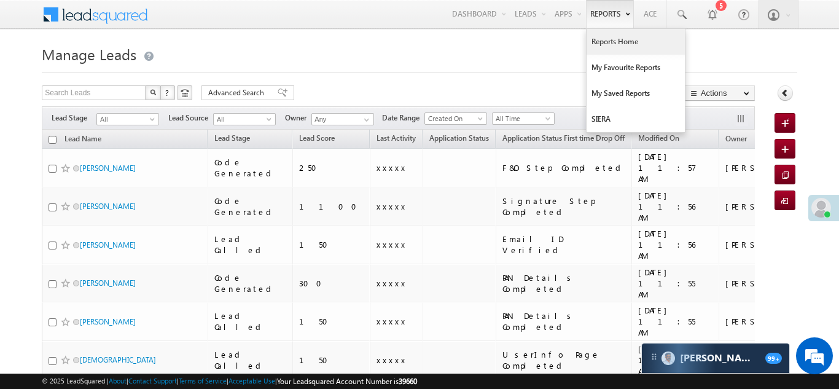
click at [606, 40] on link "Reports Home" at bounding box center [636, 42] width 98 height 26
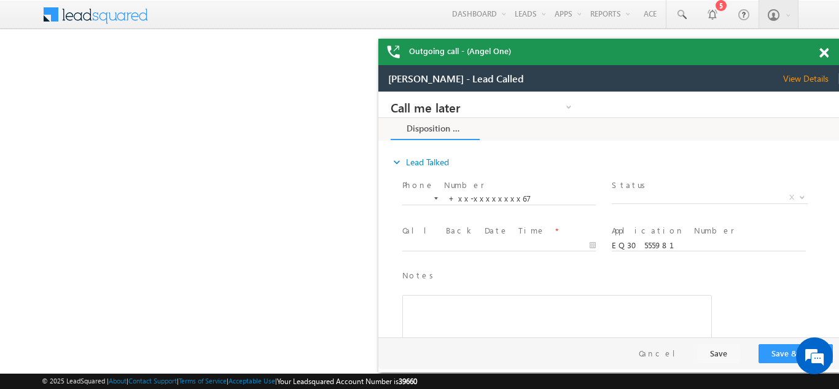
click at [824, 51] on div "Outgoing call - (Angel One)" at bounding box center [608, 52] width 461 height 26
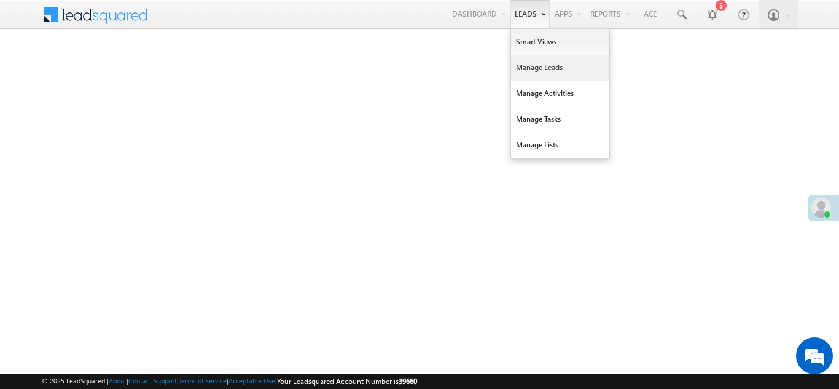
click at [537, 65] on link "Manage Leads" at bounding box center [560, 68] width 98 height 26
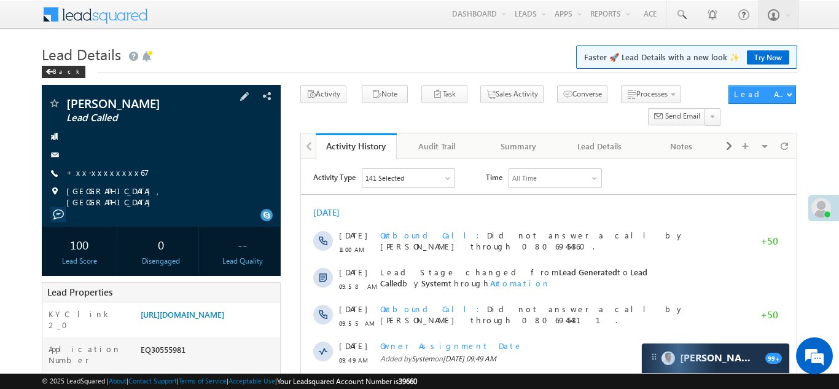
click at [95, 163] on div "[PERSON_NAME] Lead Called +xx-xxxxxxxx67" at bounding box center [161, 152] width 227 height 111
click at [93, 180] on div "[PERSON_NAME] Lead Called +xx-xxxxxxxx67" at bounding box center [161, 152] width 227 height 111
click at [93, 172] on link "+xx-xxxxxxxx67" at bounding box center [107, 172] width 83 height 10
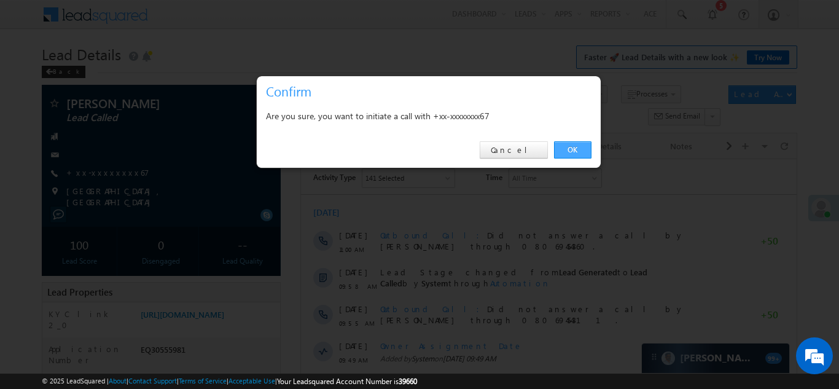
click at [567, 152] on link "OK" at bounding box center [572, 149] width 37 height 17
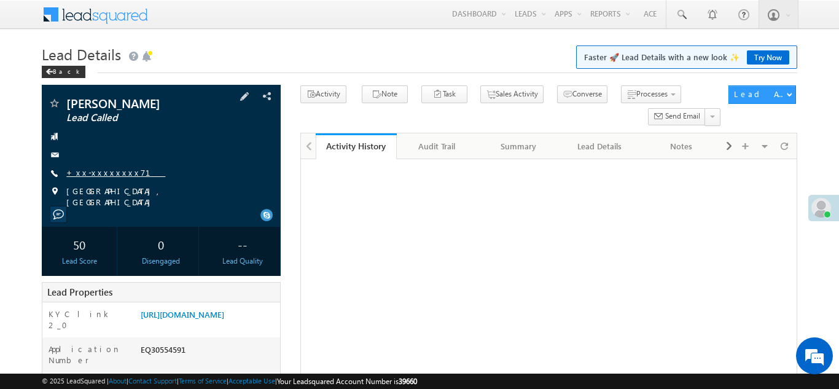
click at [106, 171] on link "+xx-xxxxxxxx71" at bounding box center [115, 172] width 99 height 10
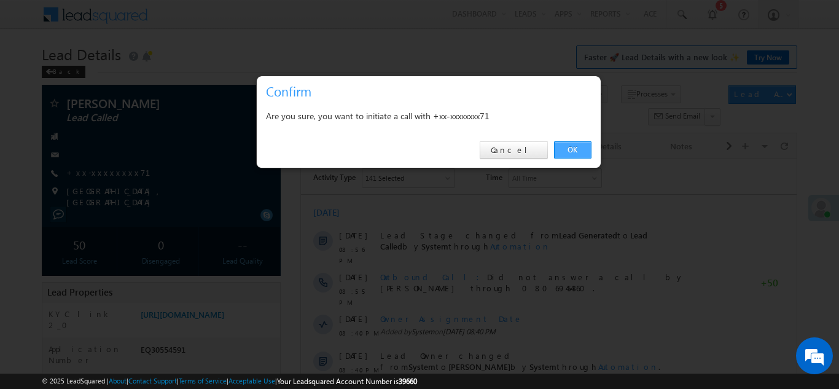
drag, startPoint x: 563, startPoint y: 147, endPoint x: 15, endPoint y: 15, distance: 564.4
click at [563, 147] on link "OK" at bounding box center [572, 149] width 37 height 17
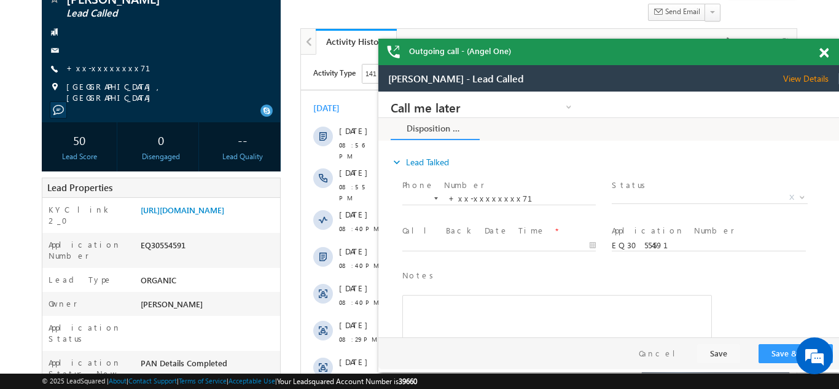
scroll to position [153, 0]
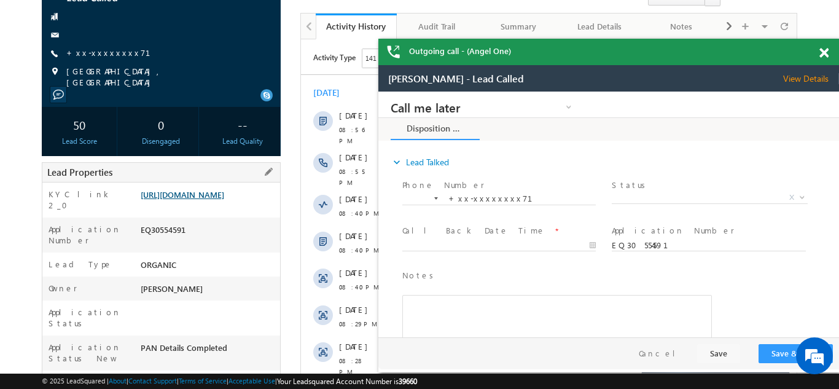
click at [205, 198] on link "https://angelbroking1-pk3em7sa.customui-test.leadsquared.com?leadId=88d58370-19…" at bounding box center [183, 194] width 84 height 10
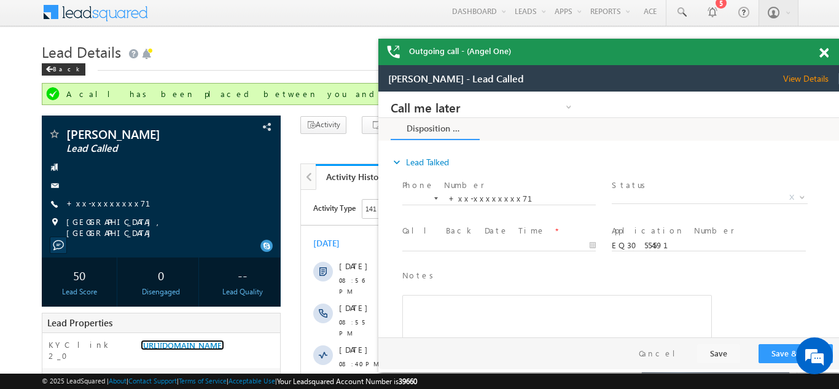
scroll to position [0, 0]
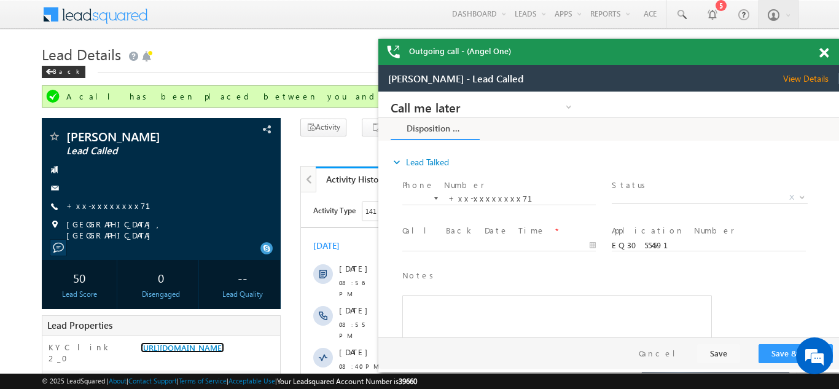
drag, startPoint x: 826, startPoint y: 52, endPoint x: 349, endPoint y: 18, distance: 478.0
click at [826, 52] on span at bounding box center [824, 53] width 9 height 10
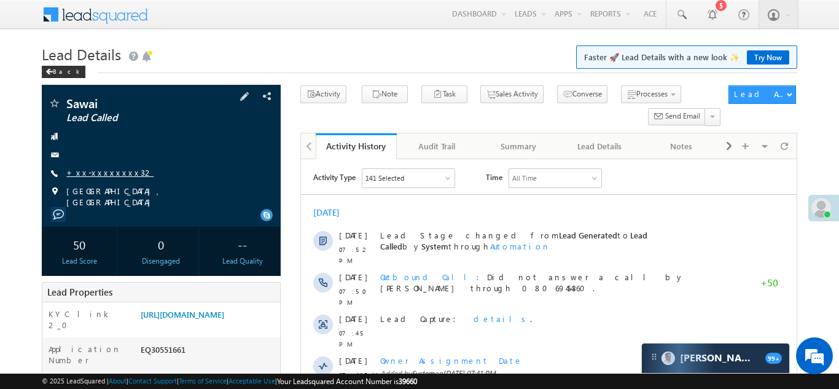
click at [96, 170] on link "+xx-xxxxxxxx32" at bounding box center [109, 172] width 87 height 10
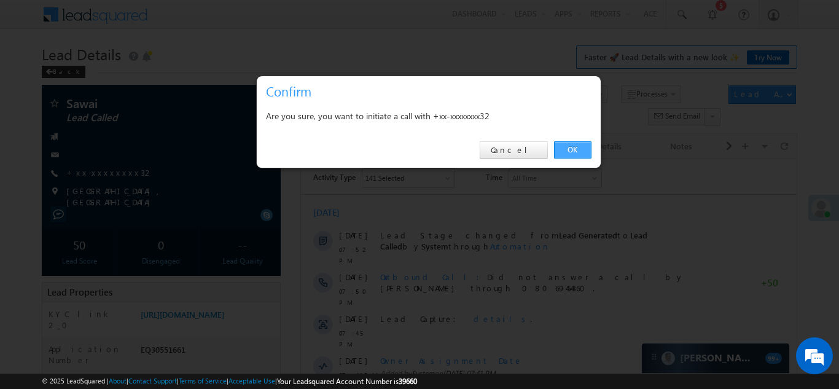
click at [571, 145] on link "OK" at bounding box center [572, 149] width 37 height 17
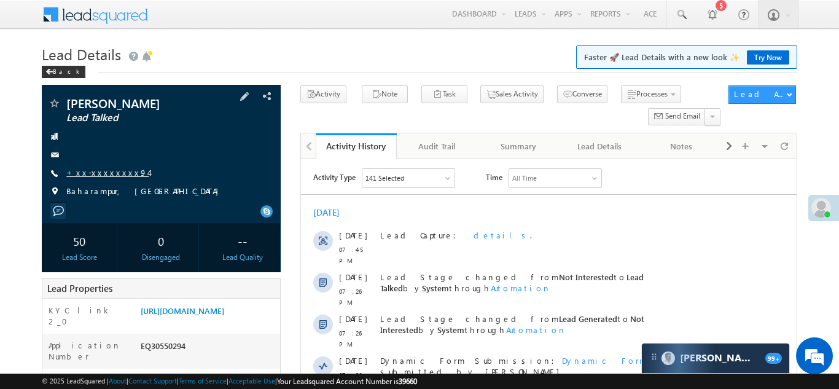
click at [104, 169] on link "+xx-xxxxxxxx94" at bounding box center [107, 172] width 82 height 10
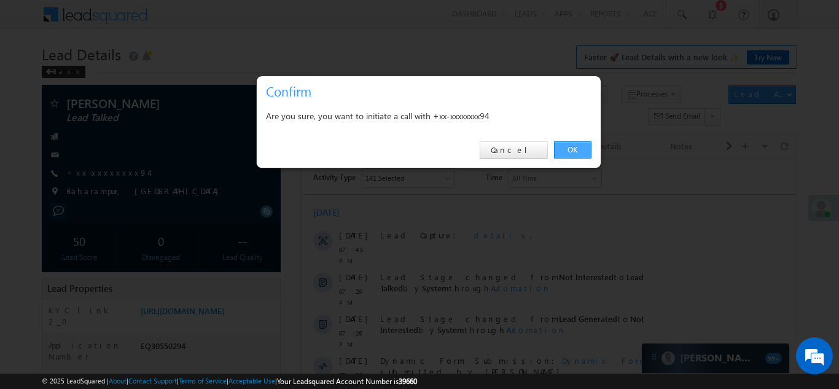
click at [568, 146] on link "OK" at bounding box center [572, 149] width 37 height 17
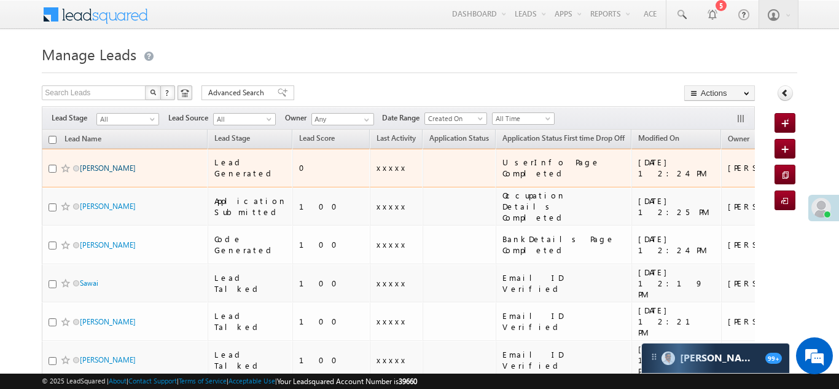
click at [108, 163] on link "[PERSON_NAME]" at bounding box center [108, 167] width 56 height 9
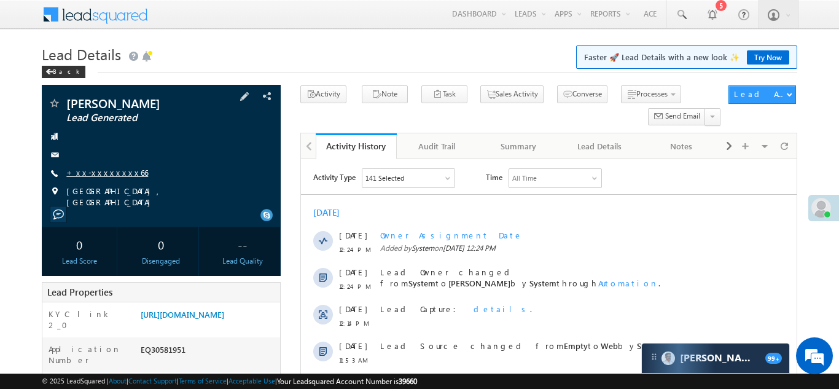
click at [102, 176] on link "+xx-xxxxxxxx66" at bounding box center [107, 172] width 82 height 10
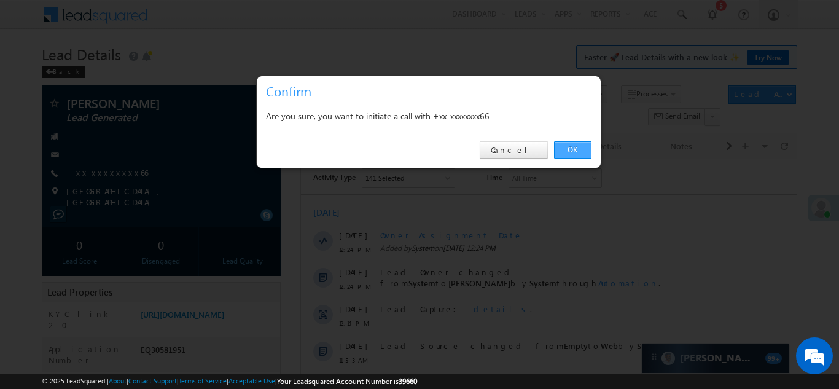
click at [575, 148] on link "OK" at bounding box center [572, 149] width 37 height 17
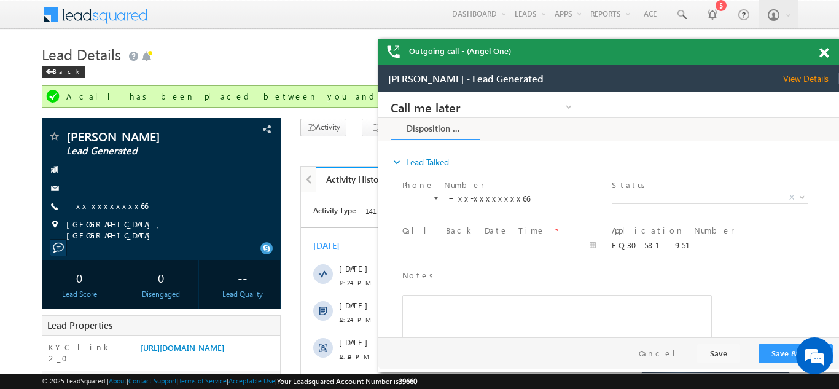
click at [821, 53] on span at bounding box center [824, 53] width 9 height 10
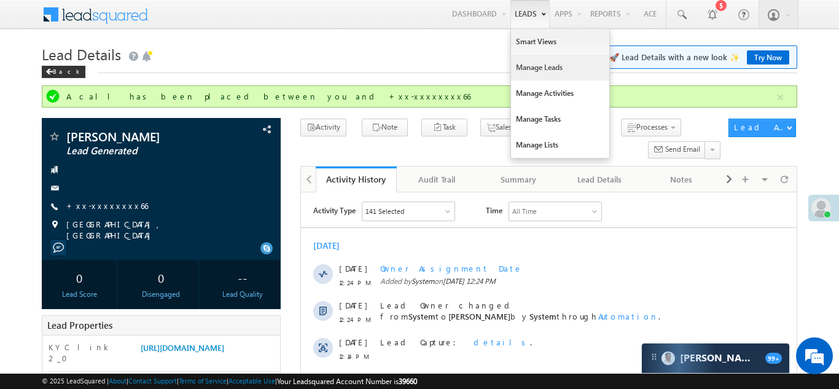
click at [542, 68] on link "Manage Leads" at bounding box center [560, 68] width 98 height 26
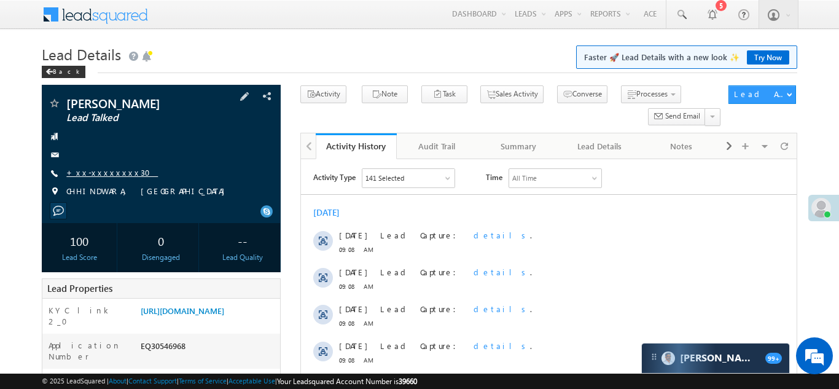
click at [98, 173] on link "+xx-xxxxxxxx30" at bounding box center [112, 172] width 92 height 10
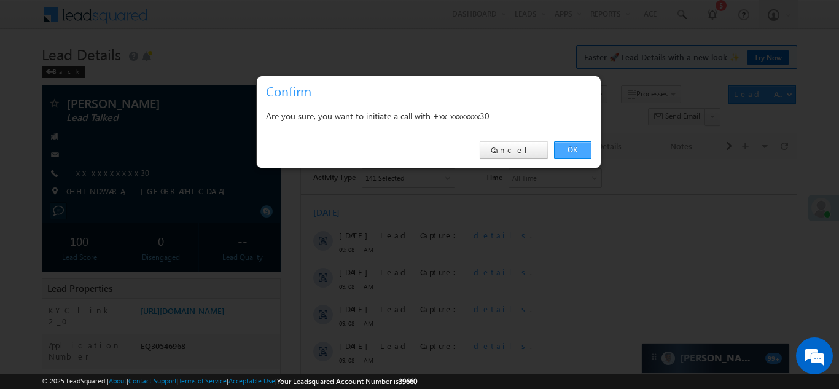
click at [576, 149] on link "OK" at bounding box center [572, 149] width 37 height 17
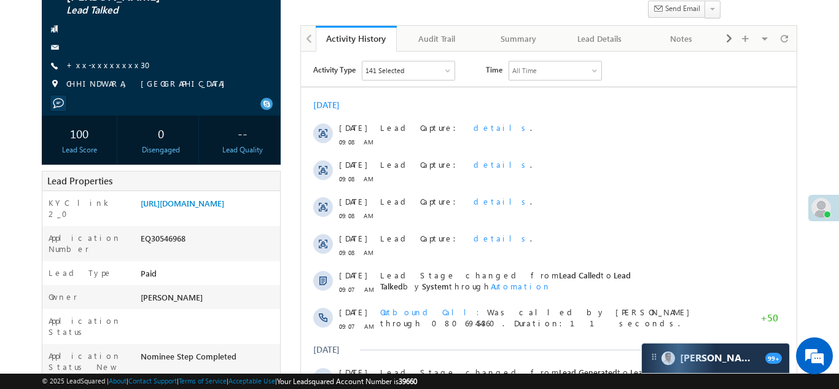
scroll to position [114, 0]
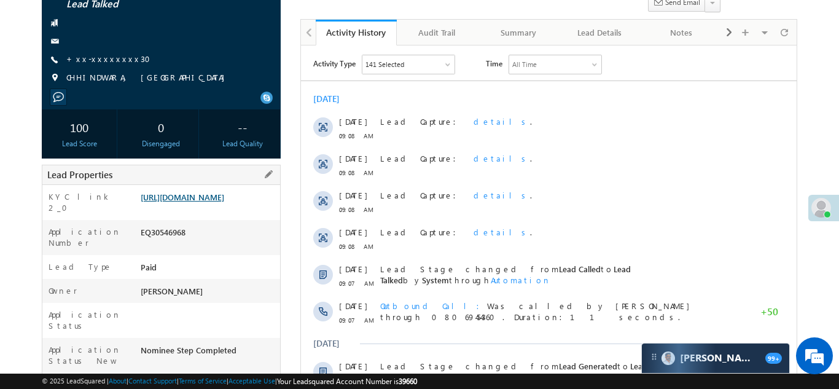
click at [202, 200] on link "https://angelbroking1-pk3em7sa.customui-test.leadsquared.com?leadId=695753a2-b0…" at bounding box center [183, 197] width 84 height 10
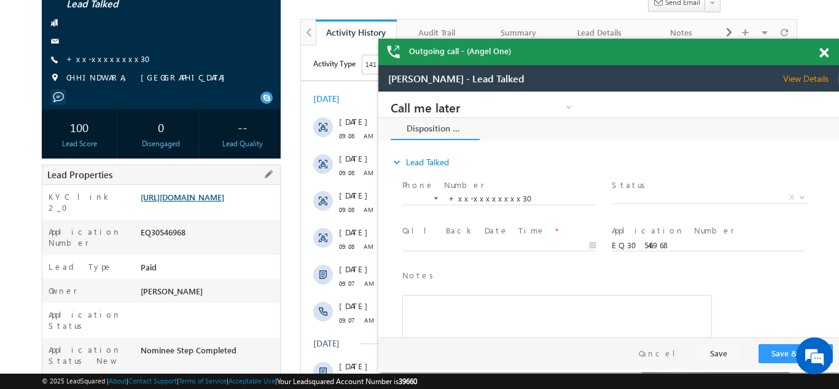
scroll to position [0, 0]
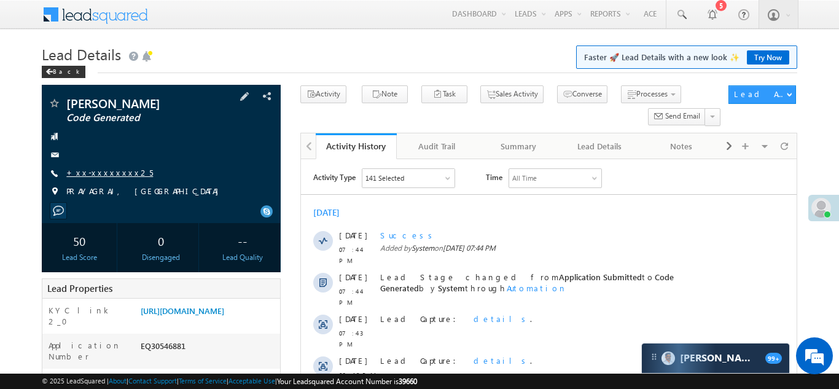
click at [106, 173] on link "+xx-xxxxxxxx25" at bounding box center [109, 172] width 87 height 10
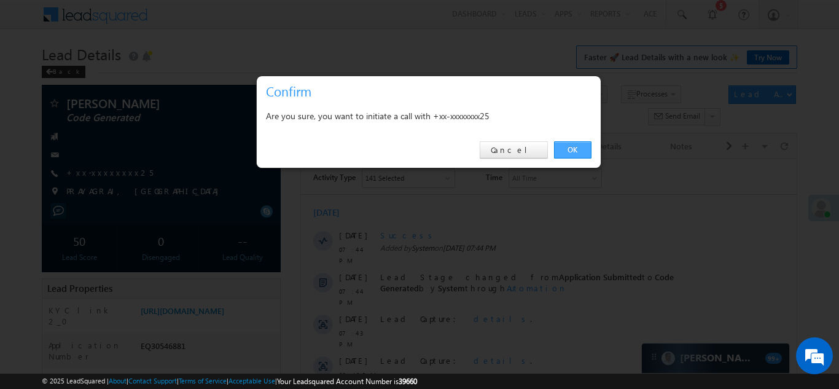
click at [570, 144] on link "OK" at bounding box center [572, 149] width 37 height 17
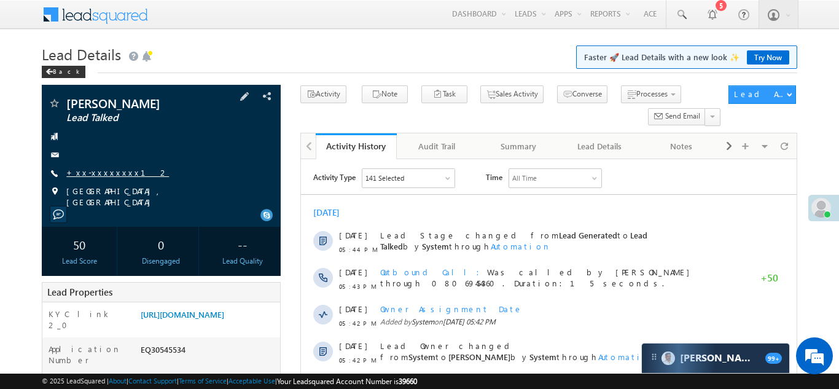
click at [104, 172] on link "+xx-xxxxxxxx12" at bounding box center [117, 172] width 103 height 10
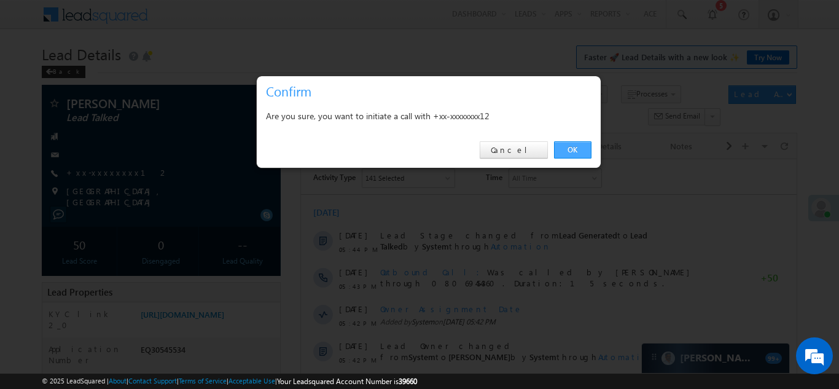
click at [574, 149] on link "OK" at bounding box center [572, 149] width 37 height 17
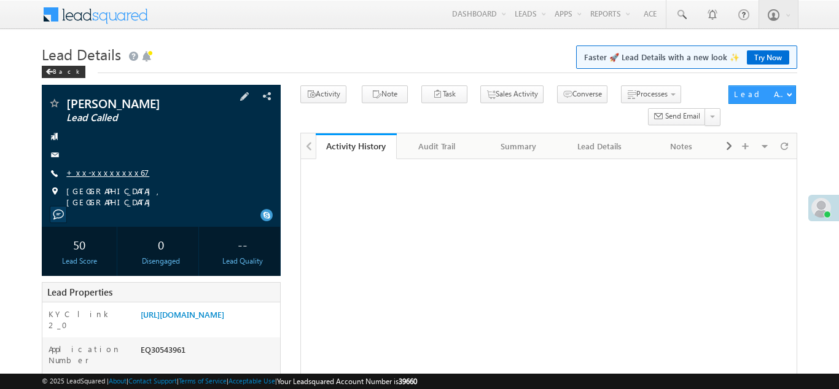
click at [96, 169] on link "+xx-xxxxxxxx67" at bounding box center [107, 172] width 83 height 10
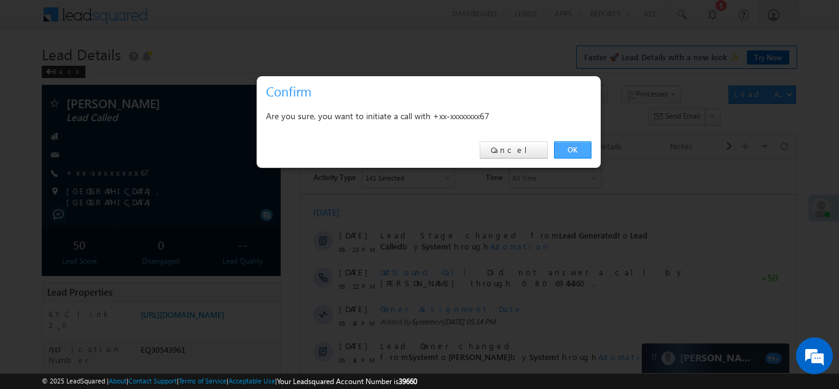
click at [573, 146] on link "OK" at bounding box center [572, 149] width 37 height 17
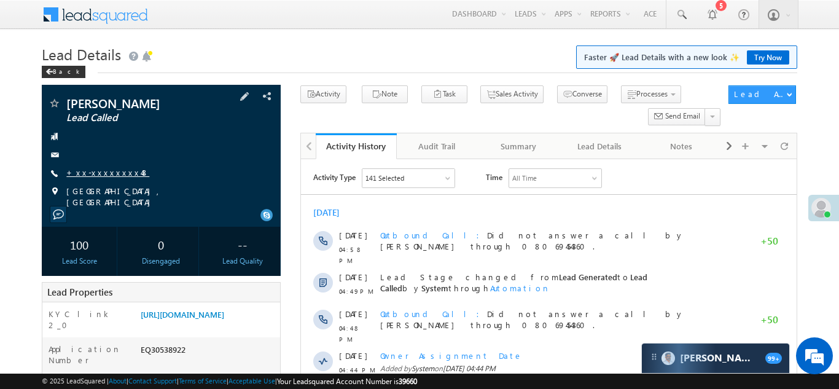
click at [101, 170] on link "+xx-xxxxxxxx48" at bounding box center [107, 172] width 83 height 10
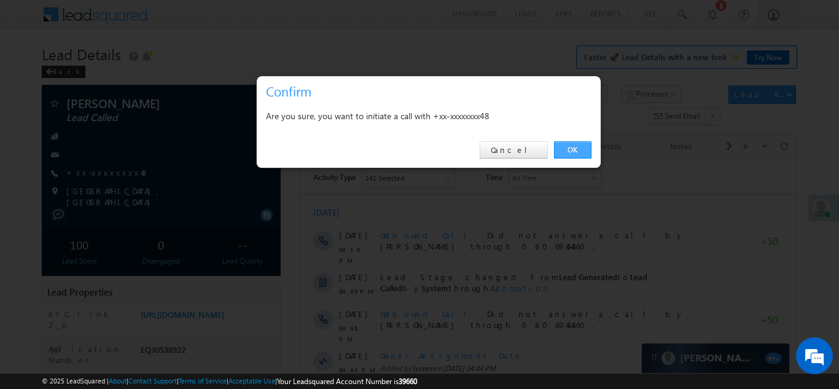
click at [572, 148] on link "OK" at bounding box center [572, 149] width 37 height 17
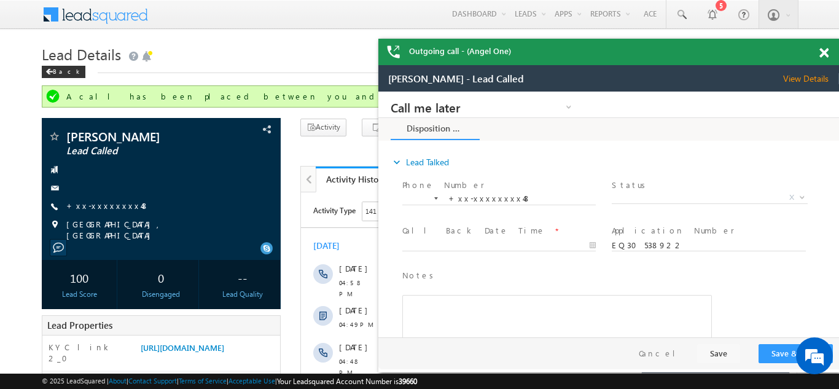
click at [825, 50] on span at bounding box center [824, 53] width 9 height 10
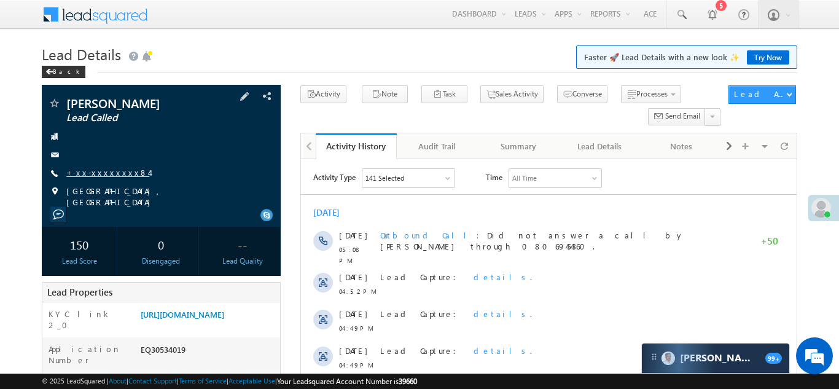
click at [103, 174] on link "+xx-xxxxxxxx84" at bounding box center [107, 172] width 83 height 10
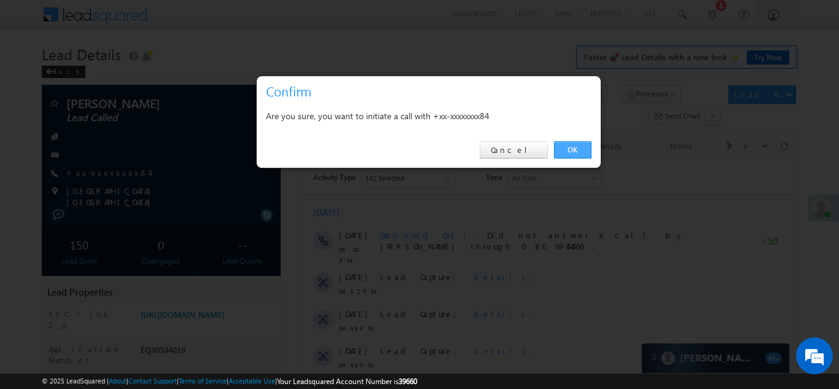
click at [565, 144] on link "OK" at bounding box center [572, 149] width 37 height 17
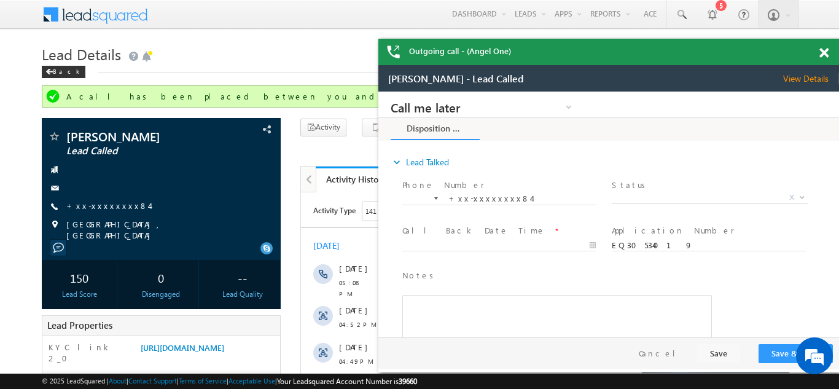
click at [824, 52] on span at bounding box center [824, 53] width 9 height 10
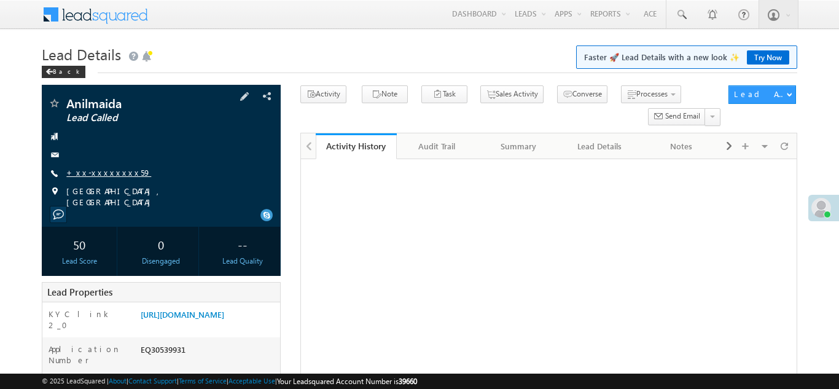
click at [93, 173] on link "+xx-xxxxxxxx59" at bounding box center [108, 172] width 85 height 10
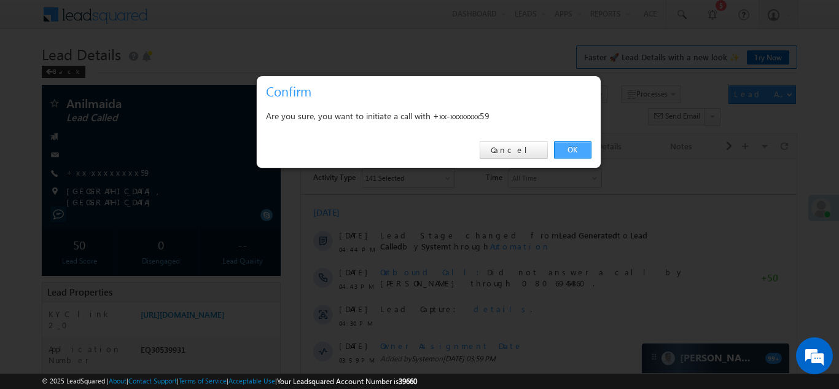
click at [568, 146] on link "OK" at bounding box center [572, 149] width 37 height 17
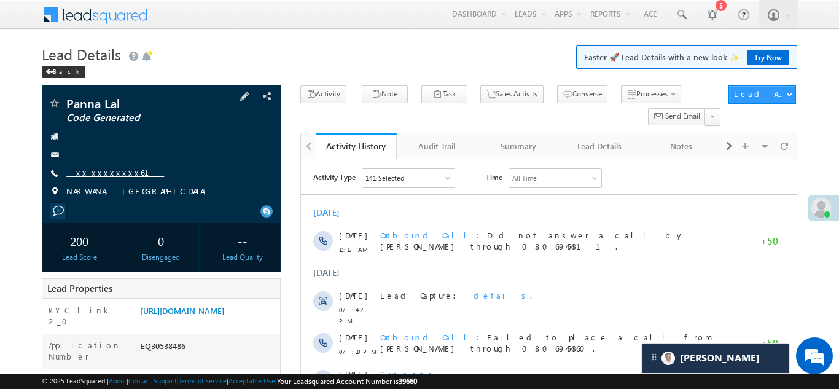
click at [99, 171] on link "+xx-xxxxxxxx61" at bounding box center [115, 172] width 98 height 10
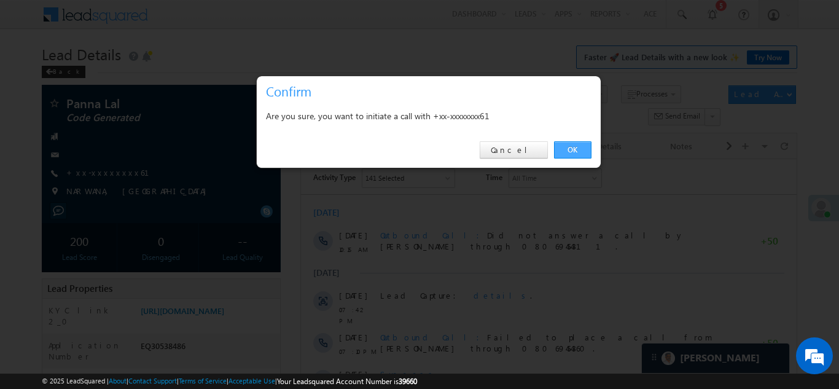
click at [577, 149] on link "OK" at bounding box center [572, 149] width 37 height 17
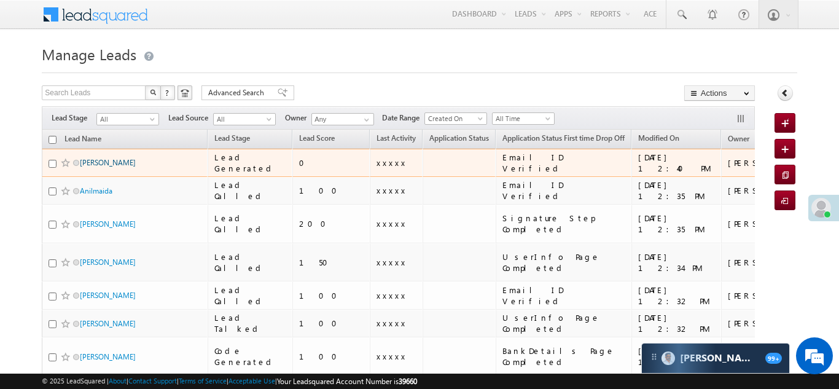
click at [90, 163] on link "[PERSON_NAME]" at bounding box center [108, 162] width 56 height 9
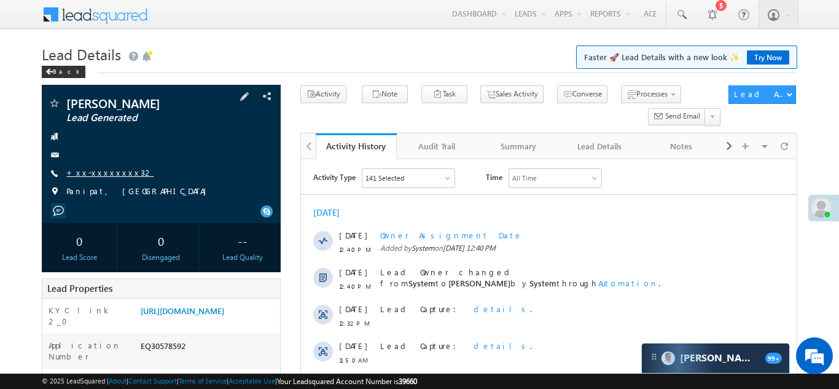
click at [102, 176] on link "+xx-xxxxxxxx32" at bounding box center [109, 172] width 87 height 10
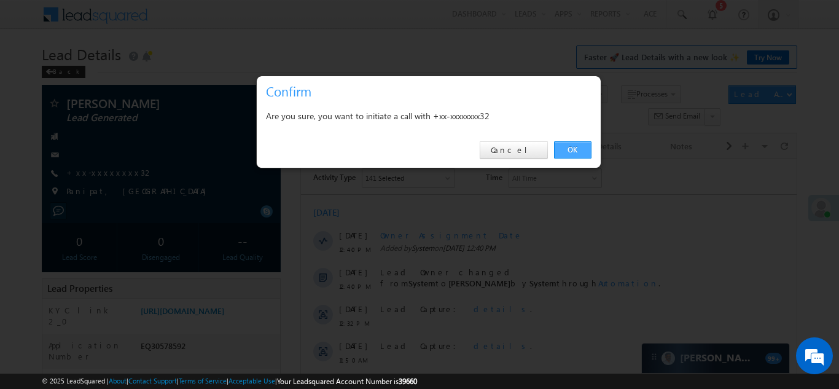
click at [576, 146] on link "OK" at bounding box center [572, 149] width 37 height 17
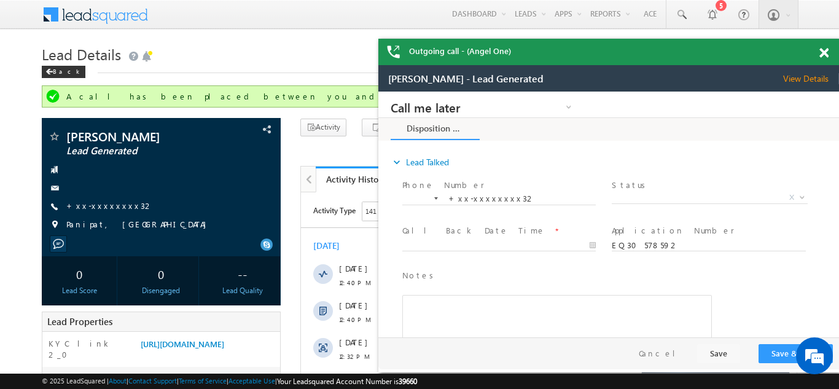
click at [825, 52] on span at bounding box center [824, 53] width 9 height 10
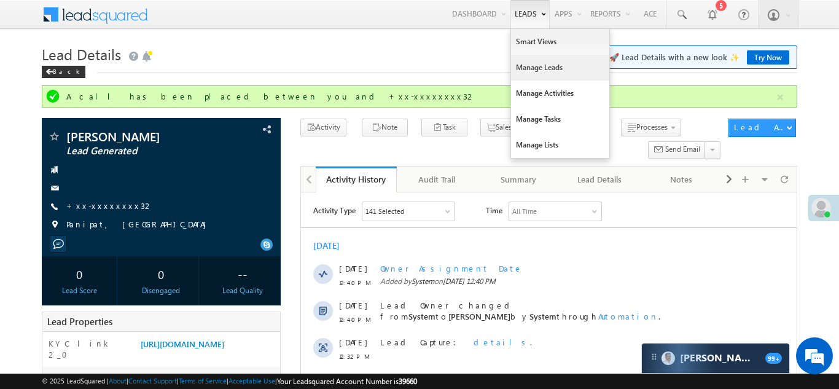
click at [535, 63] on link "Manage Leads" at bounding box center [560, 68] width 98 height 26
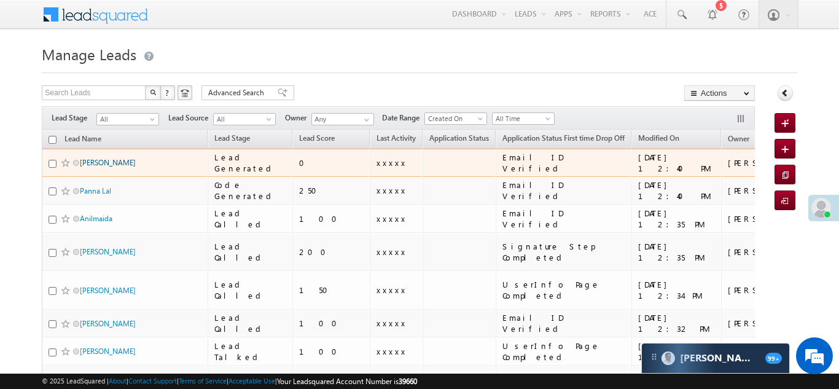
click at [88, 162] on link "[PERSON_NAME]" at bounding box center [108, 162] width 56 height 9
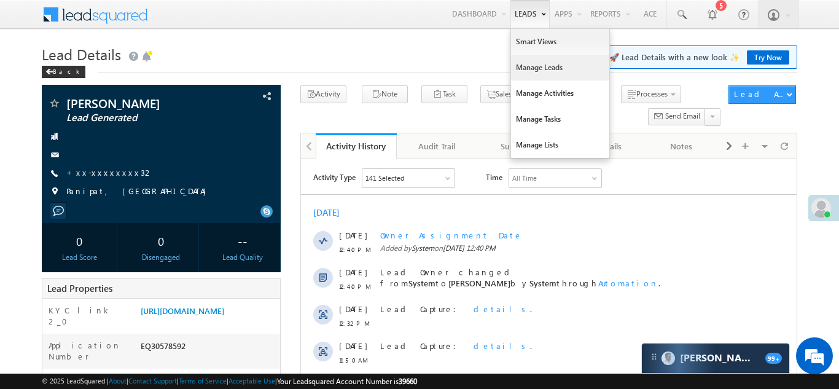
click at [523, 66] on link "Manage Leads" at bounding box center [560, 68] width 98 height 26
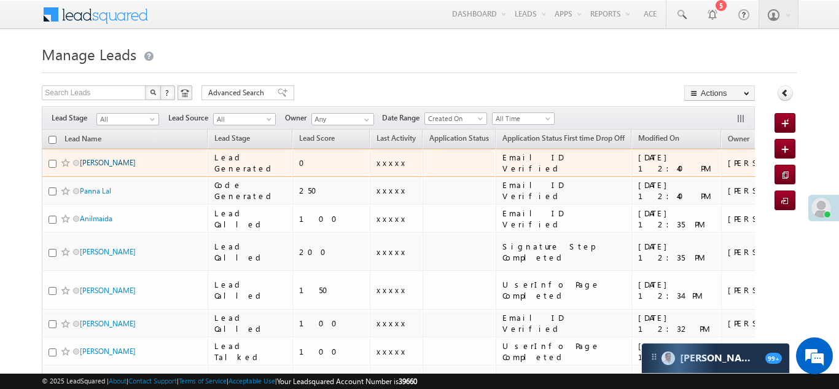
click at [88, 160] on link "[PERSON_NAME]" at bounding box center [108, 162] width 56 height 9
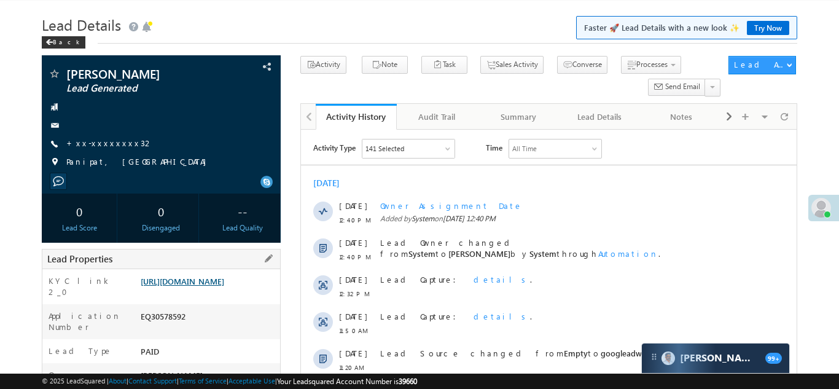
scroll to position [77, 0]
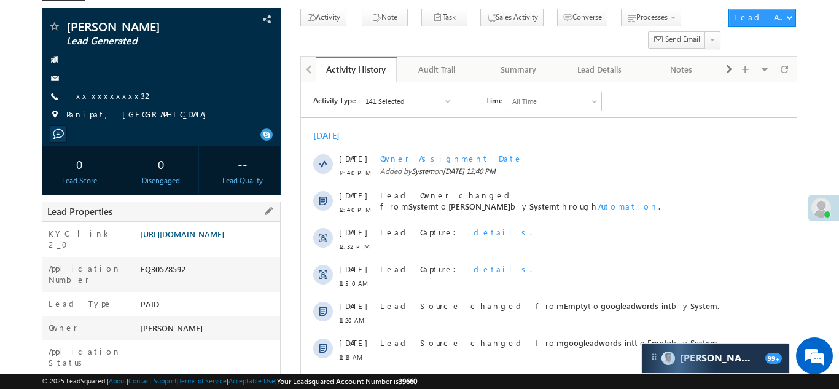
click at [198, 239] on link "[URL][DOMAIN_NAME]" at bounding box center [183, 234] width 84 height 10
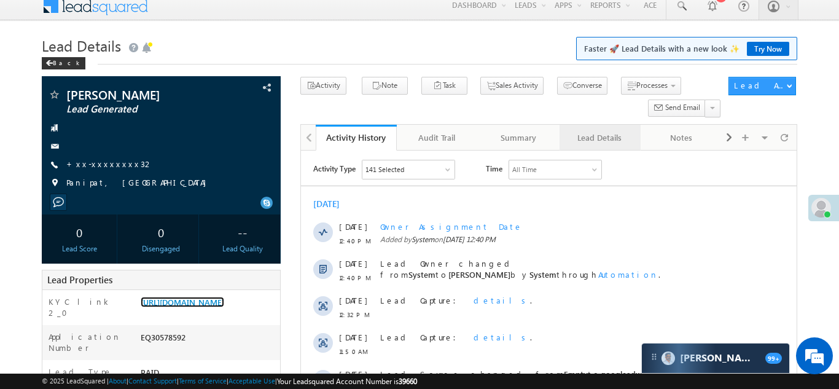
scroll to position [0, 0]
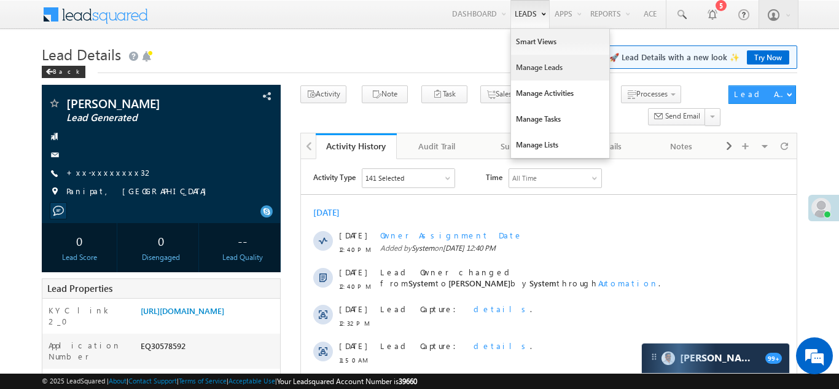
click at [532, 68] on link "Manage Leads" at bounding box center [560, 68] width 98 height 26
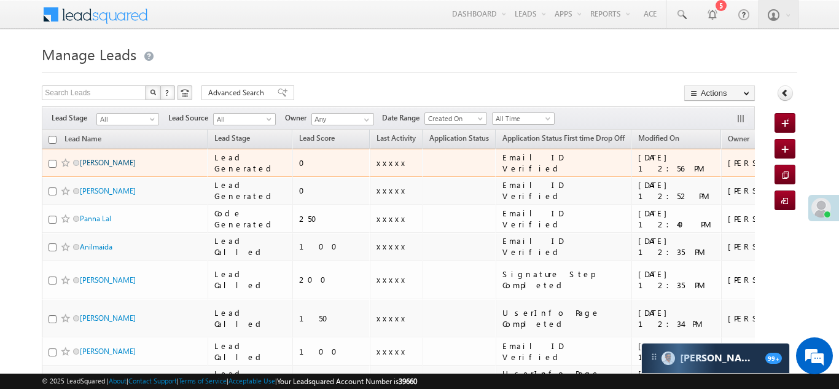
click at [86, 161] on link "[PERSON_NAME]" at bounding box center [108, 162] width 56 height 9
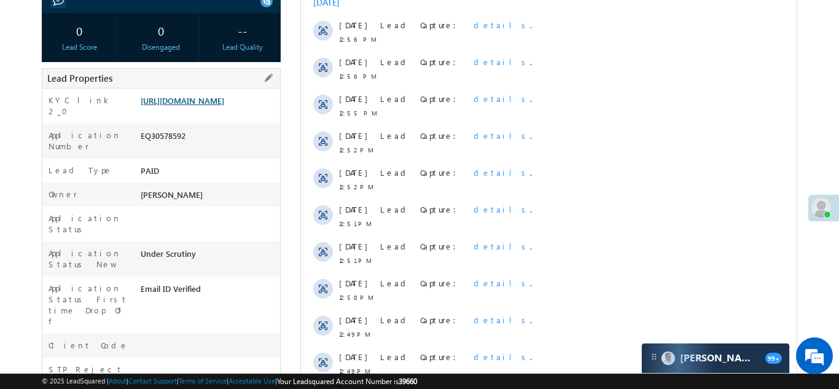
click at [196, 106] on link "https://angelbroking1-pk3em7sa.customui-test.leadsquared.com?leadId=e28e56d9-51…" at bounding box center [183, 100] width 84 height 10
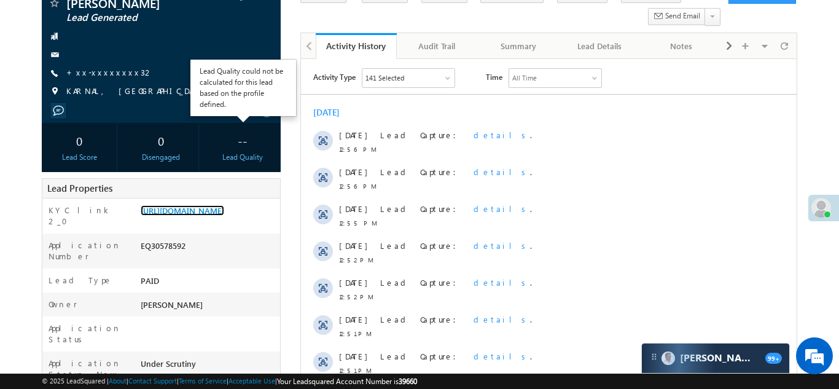
scroll to position [96, 0]
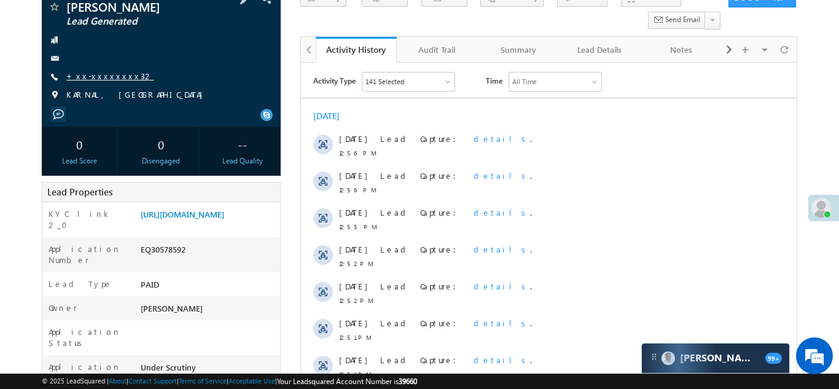
click at [87, 76] on link "+xx-xxxxxxxx32" at bounding box center [109, 76] width 87 height 10
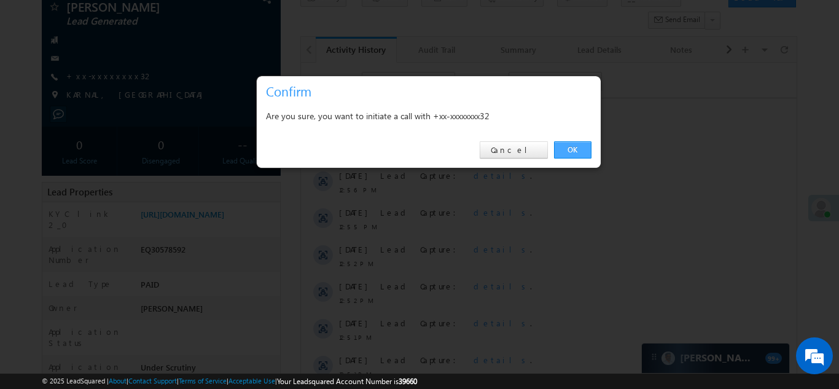
click at [570, 149] on link "OK" at bounding box center [572, 149] width 37 height 17
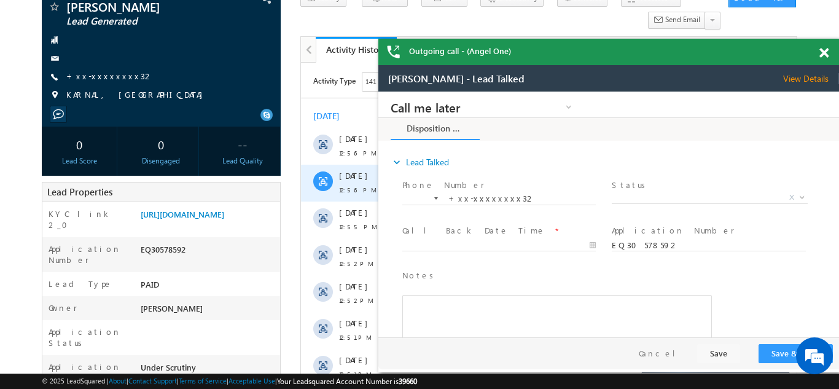
scroll to position [0, 0]
click at [187, 219] on link "https://angelbroking1-pk3em7sa.customui-test.leadsquared.com?leadId=e28e56d9-51…" at bounding box center [183, 214] width 84 height 10
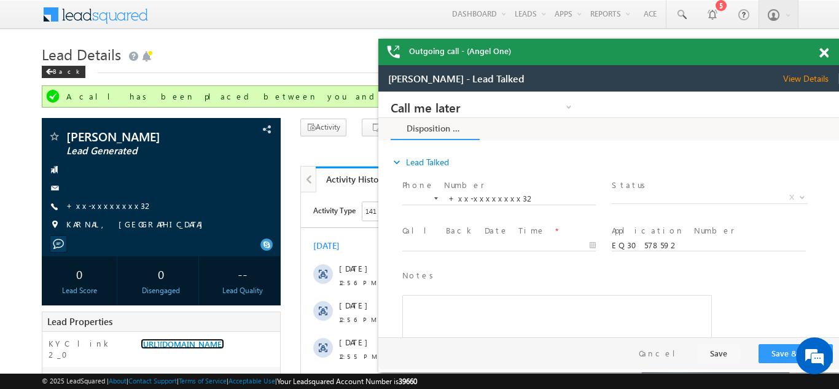
click at [825, 54] on div "Outgoing call - (Angel One)" at bounding box center [608, 52] width 461 height 26
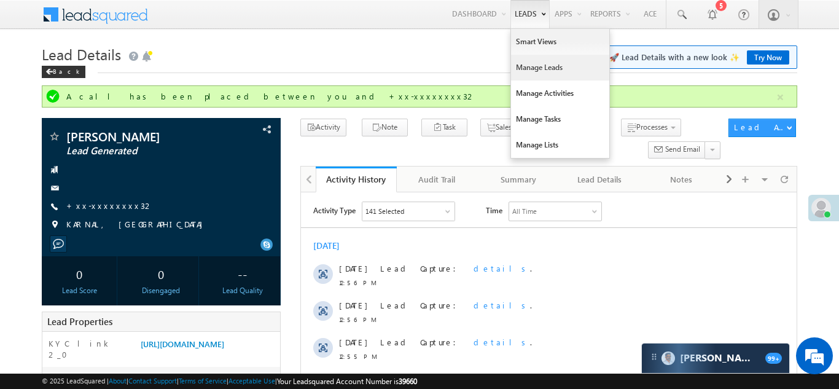
click at [527, 68] on link "Manage Leads" at bounding box center [560, 68] width 98 height 26
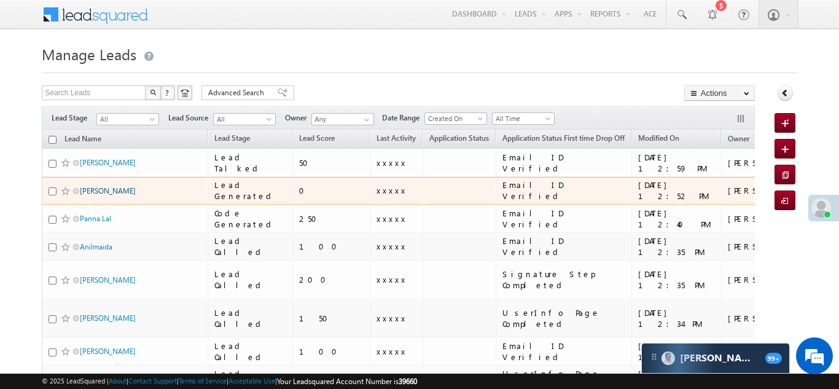
click at [115, 192] on link "[PERSON_NAME]" at bounding box center [108, 190] width 56 height 9
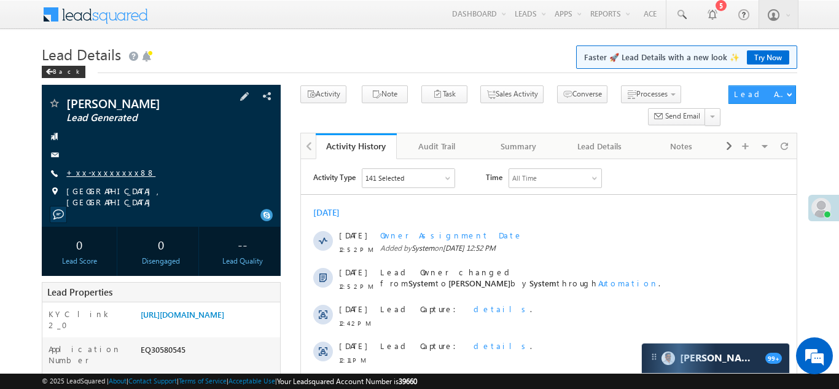
click at [101, 171] on link "+xx-xxxxxxxx88" at bounding box center [110, 172] width 89 height 10
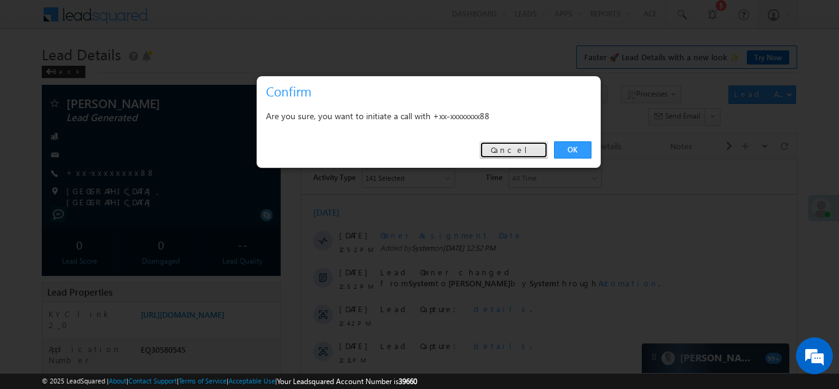
click at [541, 147] on link "Cancel" at bounding box center [514, 149] width 68 height 17
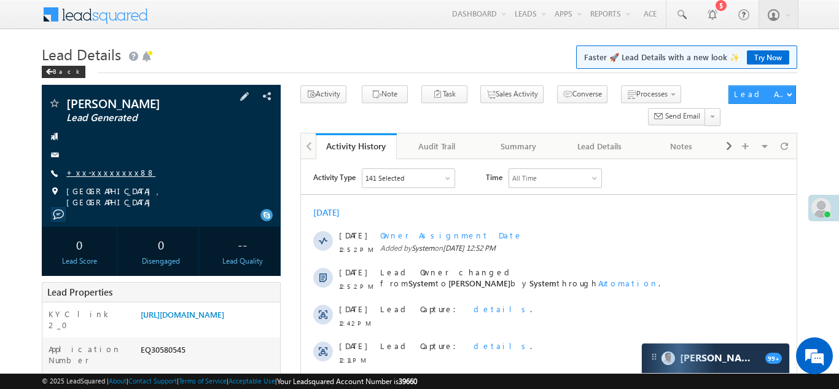
click at [103, 173] on link "+xx-xxxxxxxx88" at bounding box center [110, 172] width 89 height 10
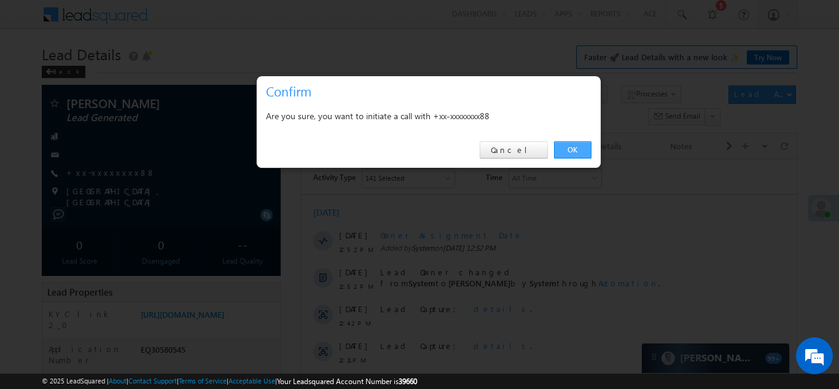
click at [578, 145] on link "OK" at bounding box center [572, 149] width 37 height 17
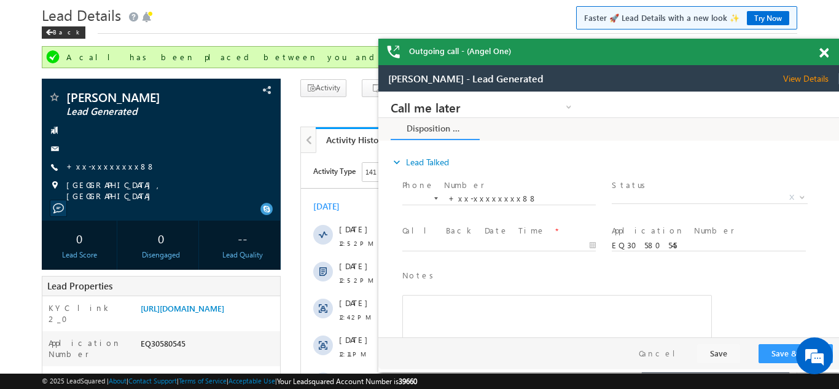
click at [822, 51] on span at bounding box center [824, 53] width 9 height 10
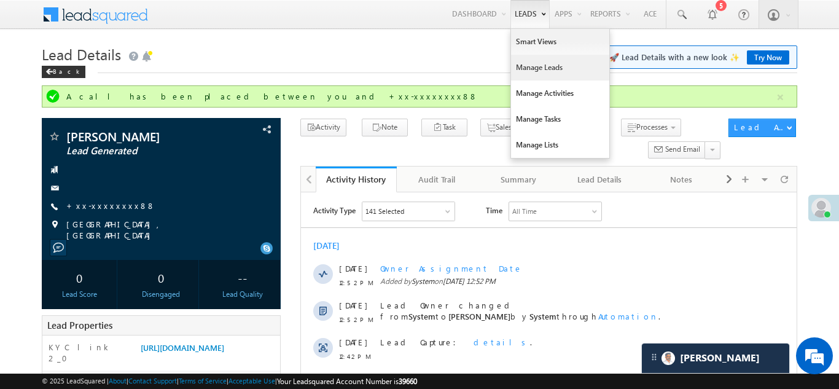
click at [519, 71] on link "Manage Leads" at bounding box center [560, 68] width 98 height 26
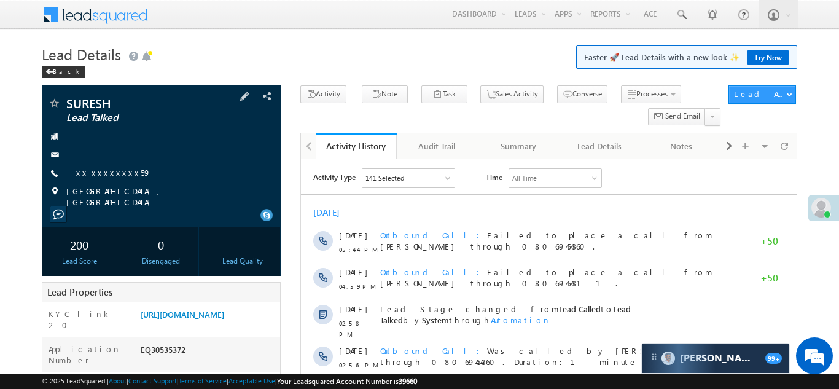
click at [92, 165] on div "SURESH Lead Talked +xx-xxxxxxxx59" at bounding box center [161, 152] width 227 height 111
click at [109, 177] on link "+xx-xxxxxxxx59" at bounding box center [108, 172] width 85 height 10
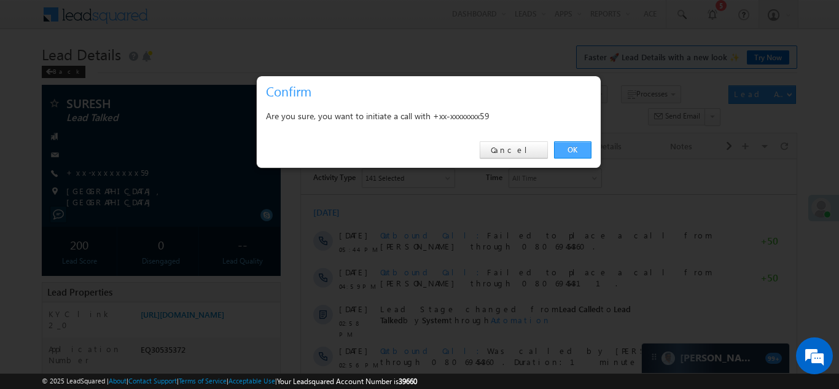
click at [574, 147] on link "OK" at bounding box center [572, 149] width 37 height 17
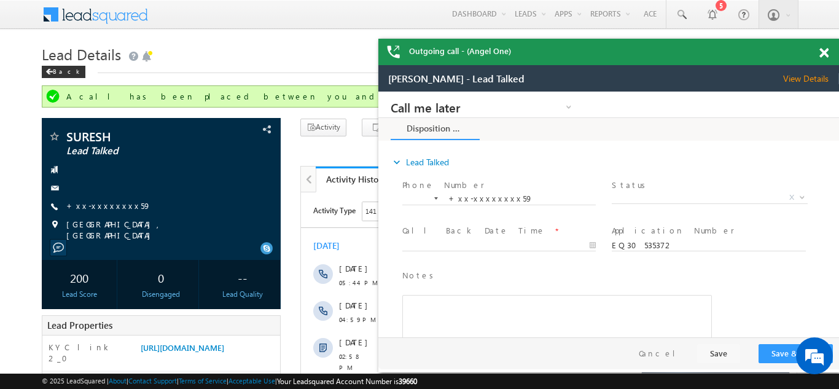
click at [826, 48] on div "Outgoing call - (Angel One)" at bounding box center [608, 52] width 461 height 26
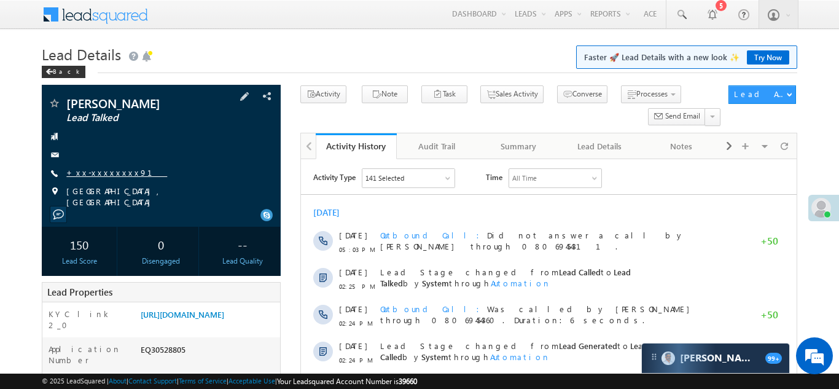
click at [100, 168] on link "+xx-xxxxxxxx91" at bounding box center [116, 172] width 101 height 10
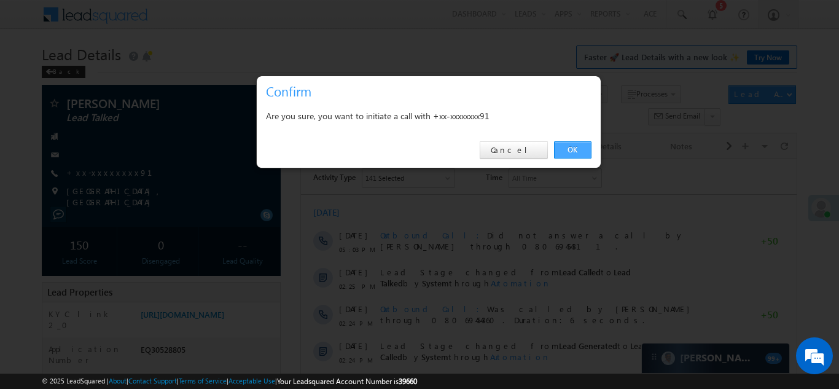
click at [568, 147] on link "OK" at bounding box center [572, 149] width 37 height 17
